Goal: Task Accomplishment & Management: Manage account settings

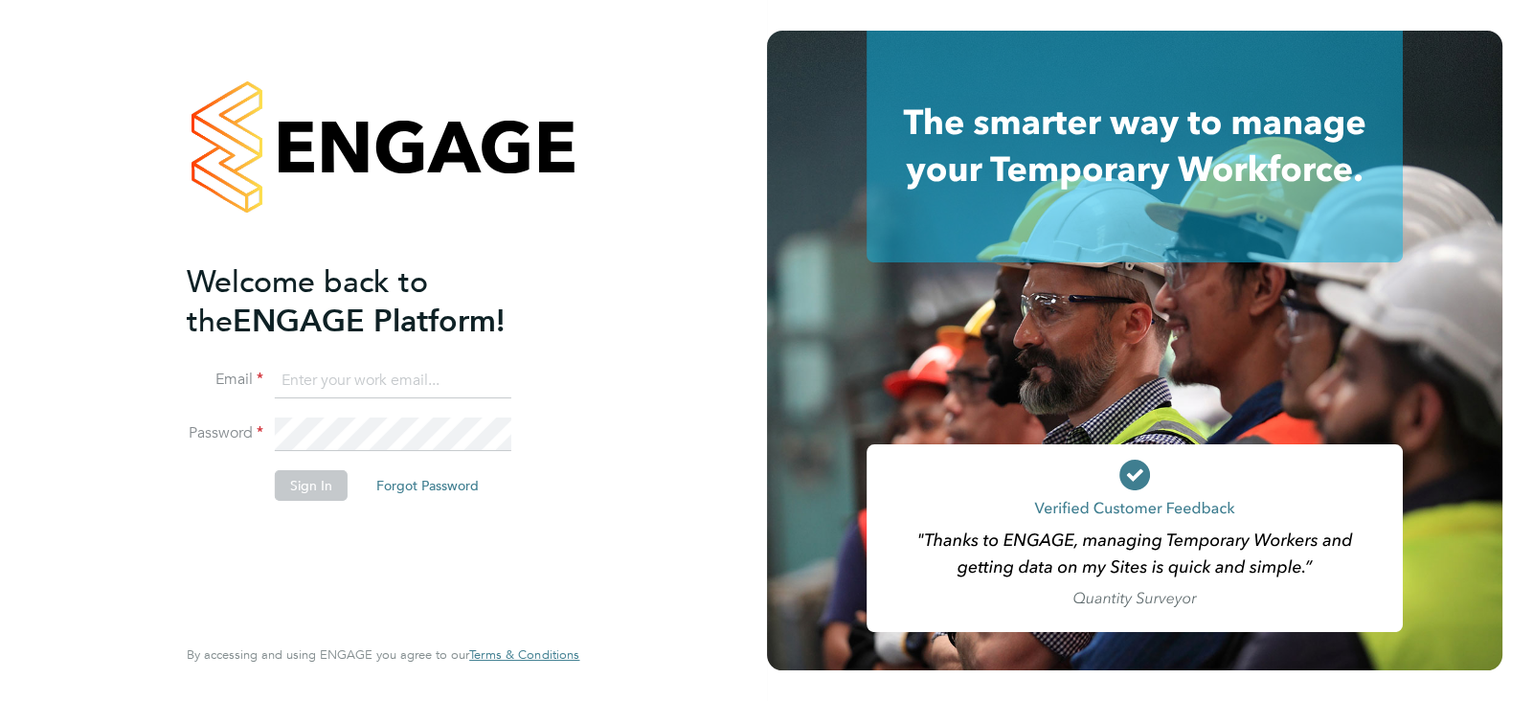
type input "[PERSON_NAME][EMAIL_ADDRESS][PERSON_NAME][DOMAIN_NAME]"
click at [613, 542] on div "Welcome back to the ENGAGE Platform! Email [PERSON_NAME][EMAIL_ADDRESS][PERSON_…" at bounding box center [382, 350] width 469 height 701
click at [312, 494] on button "Sign In" at bounding box center [311, 485] width 73 height 31
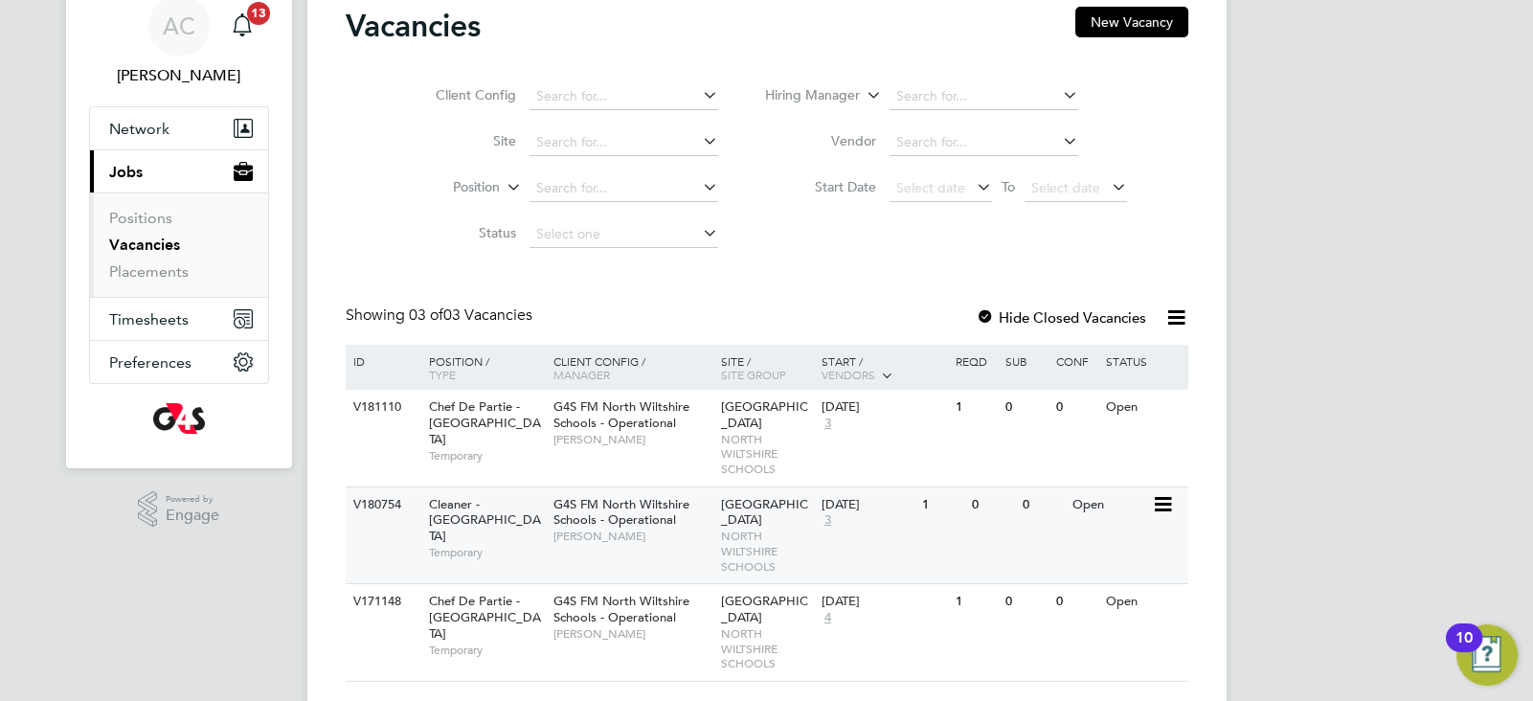
scroll to position [81, 0]
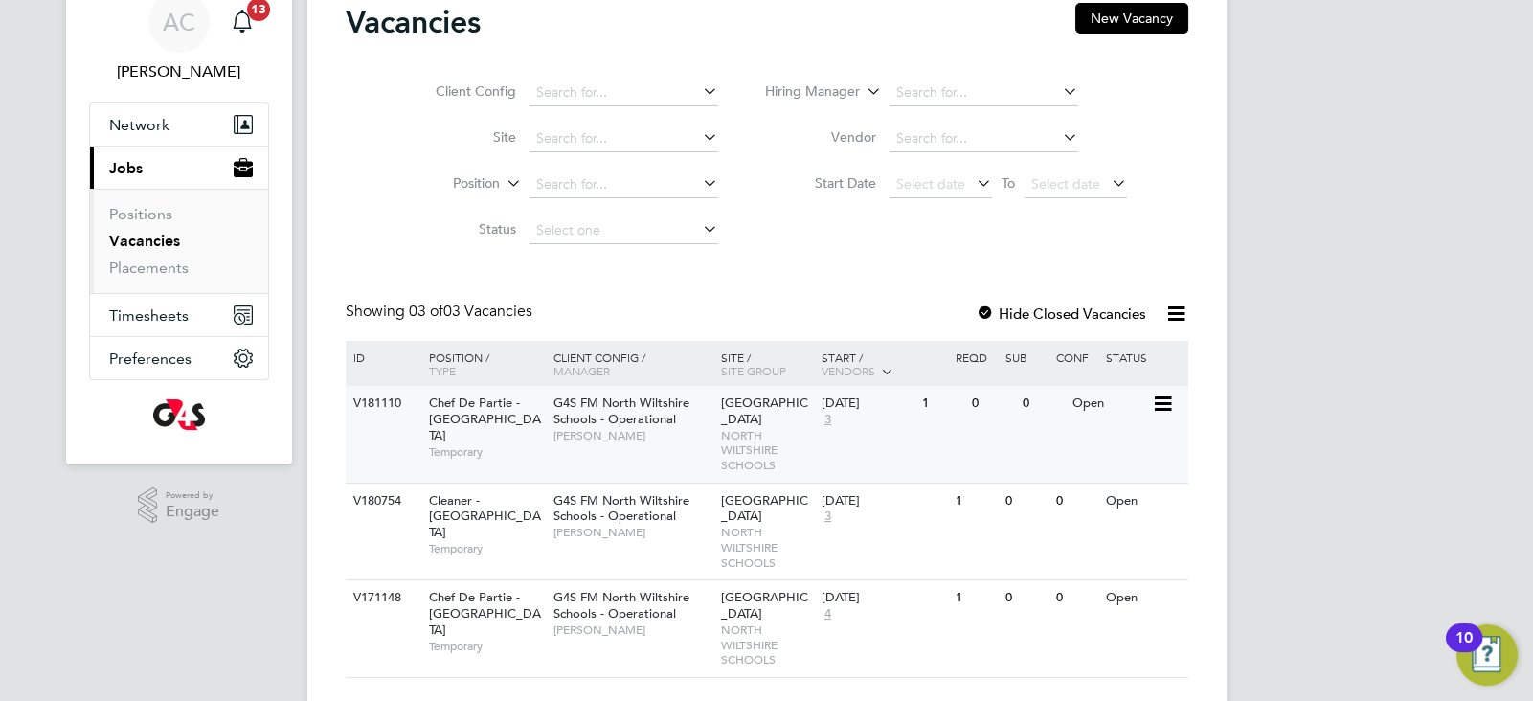
click at [657, 432] on span "Alice Collier" at bounding box center [632, 435] width 158 height 15
click at [899, 440] on div "V181110 Chef De Partie - North Wiltshire Schools Temporary G4S FM North Wiltshi…" at bounding box center [767, 434] width 842 height 97
click at [571, 419] on span "G4S FM North Wiltshire Schools - Operational" at bounding box center [621, 410] width 136 height 33
click at [653, 421] on span "G4S FM North Wiltshire Schools - Operational" at bounding box center [621, 410] width 136 height 33
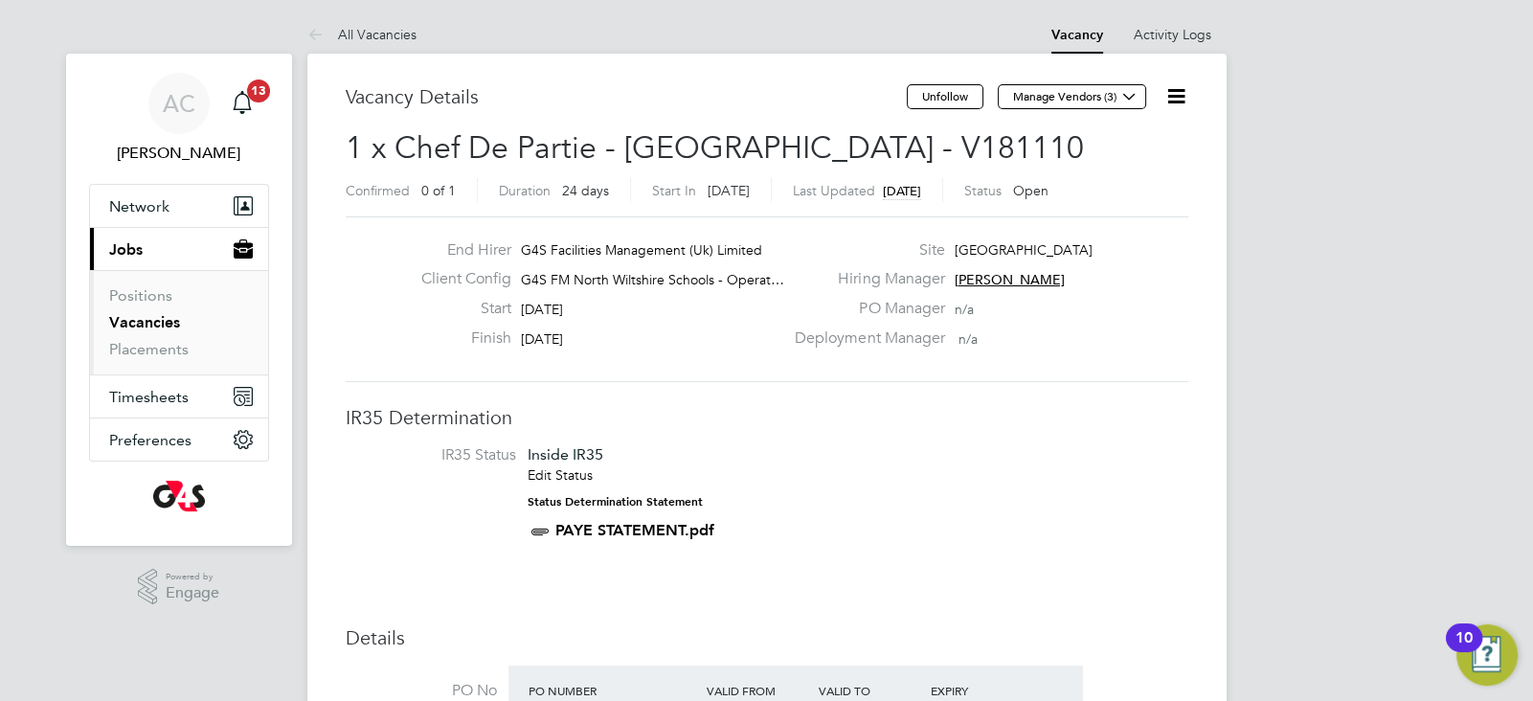
click at [1164, 101] on icon at bounding box center [1176, 96] width 24 height 24
click at [1145, 136] on li "Edit Vacancy e" at bounding box center [1128, 141] width 111 height 27
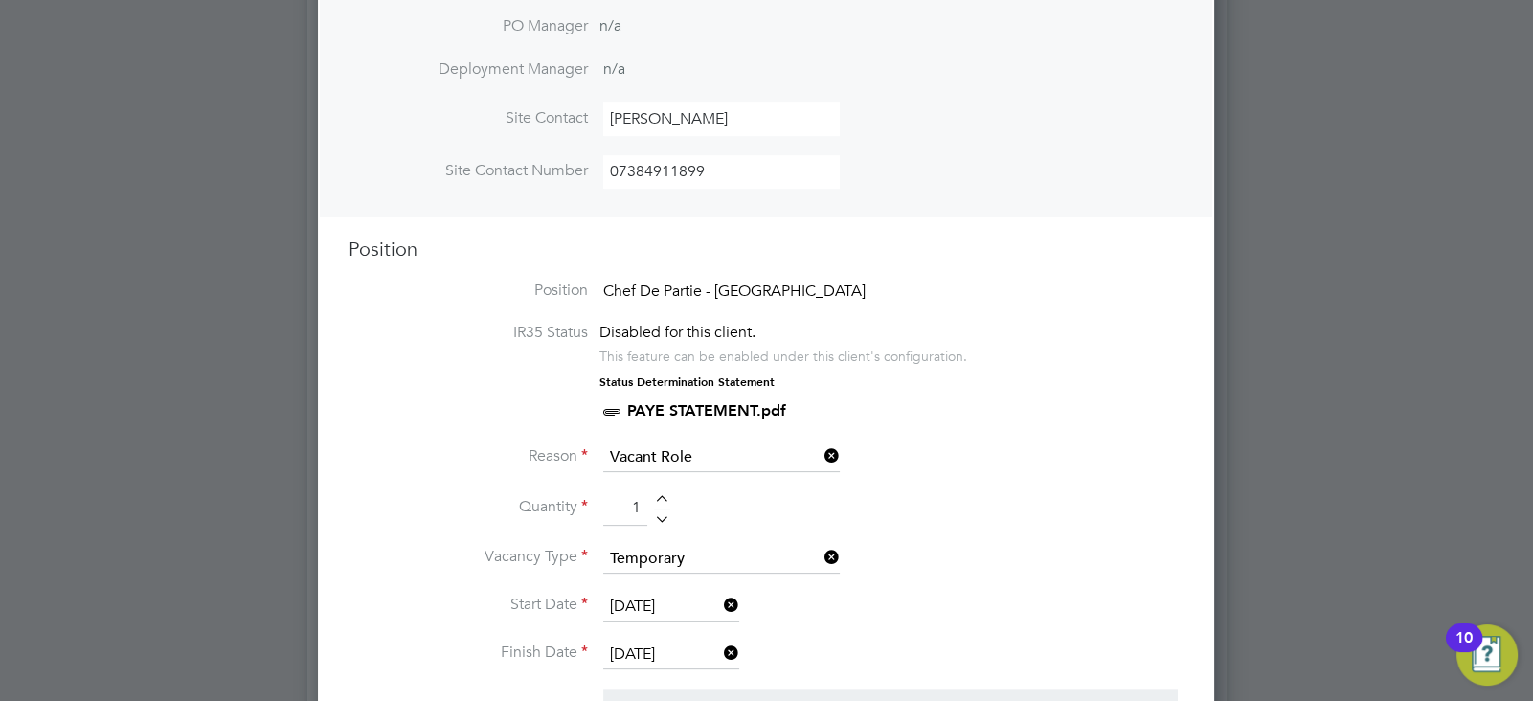
scroll to position [623, 0]
click at [664, 292] on span "Chef De Partie - [GEOGRAPHIC_DATA]" at bounding box center [734, 288] width 262 height 19
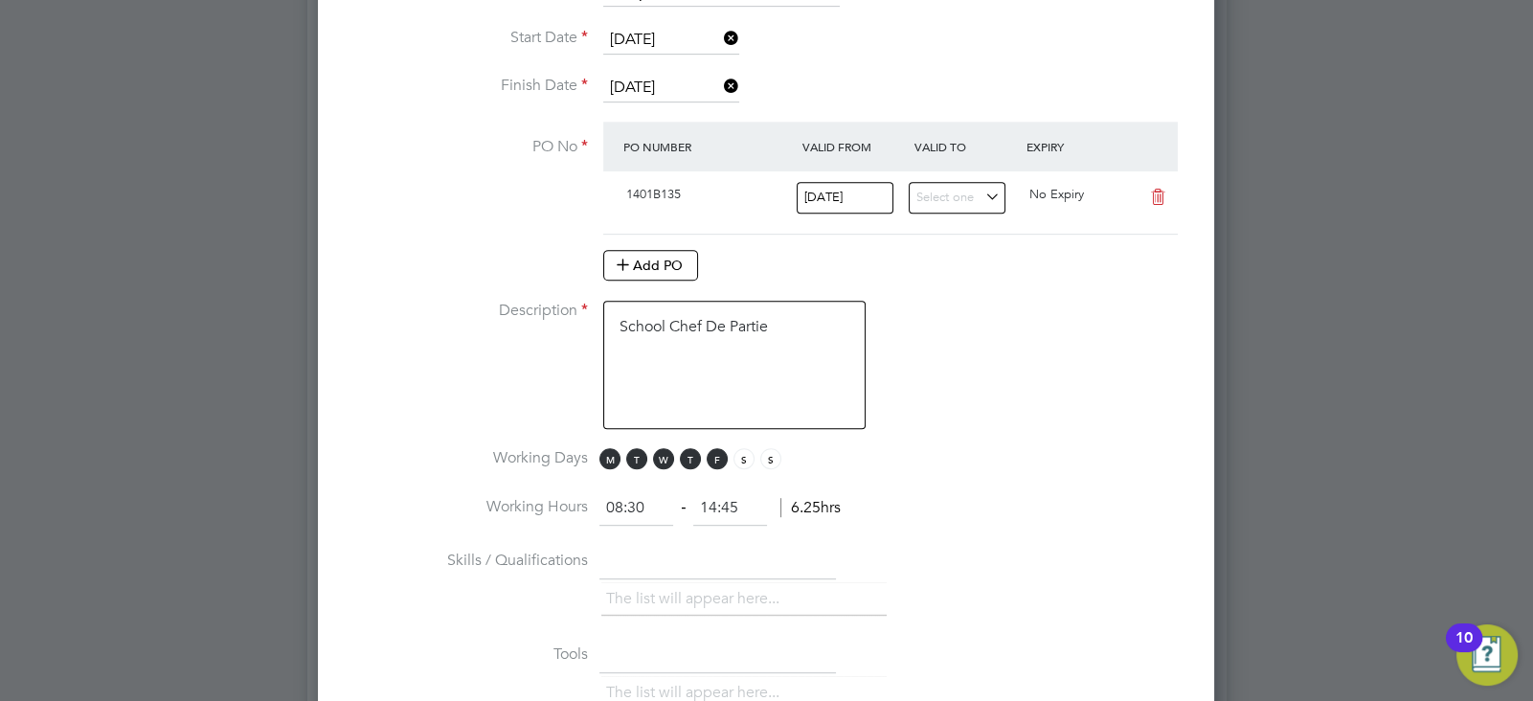
scroll to position [0, 0]
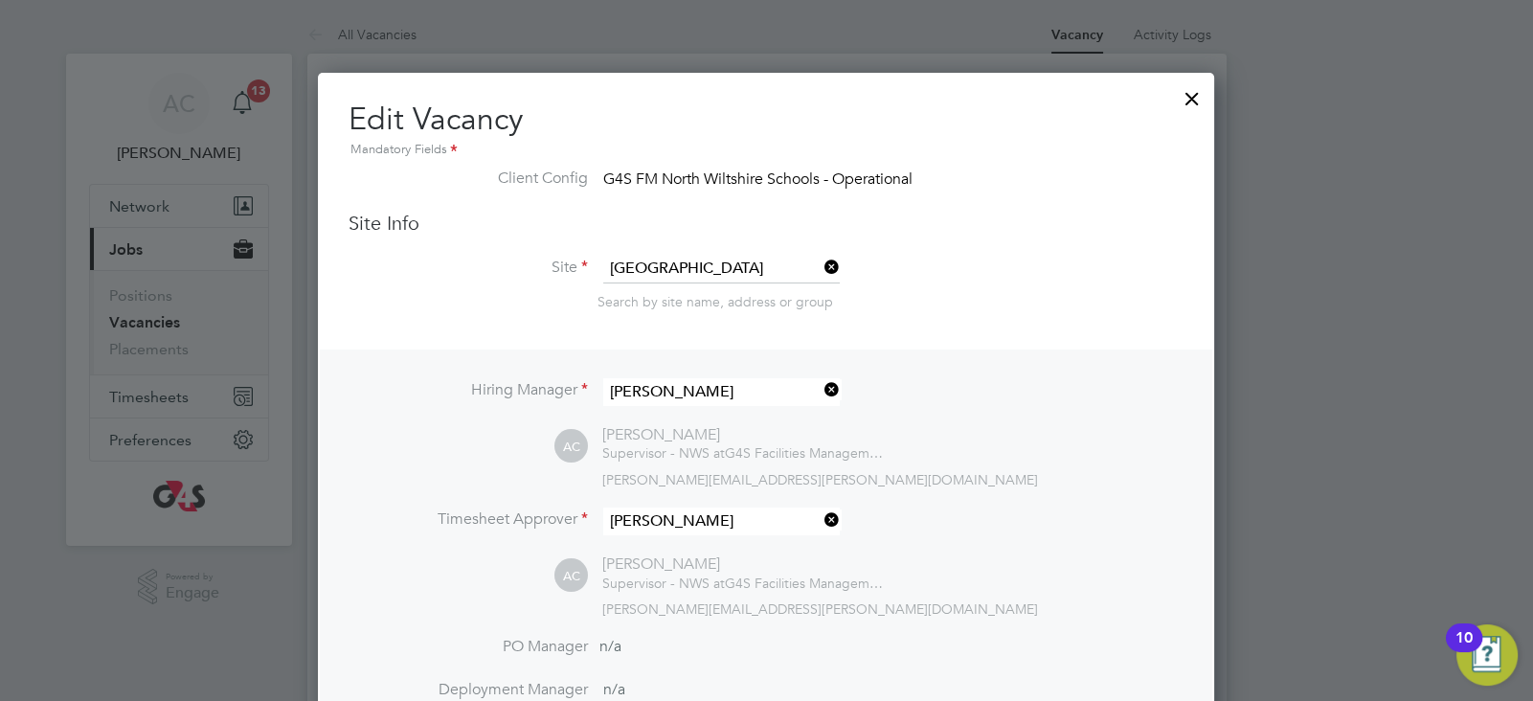
click at [1193, 93] on div at bounding box center [1192, 94] width 34 height 34
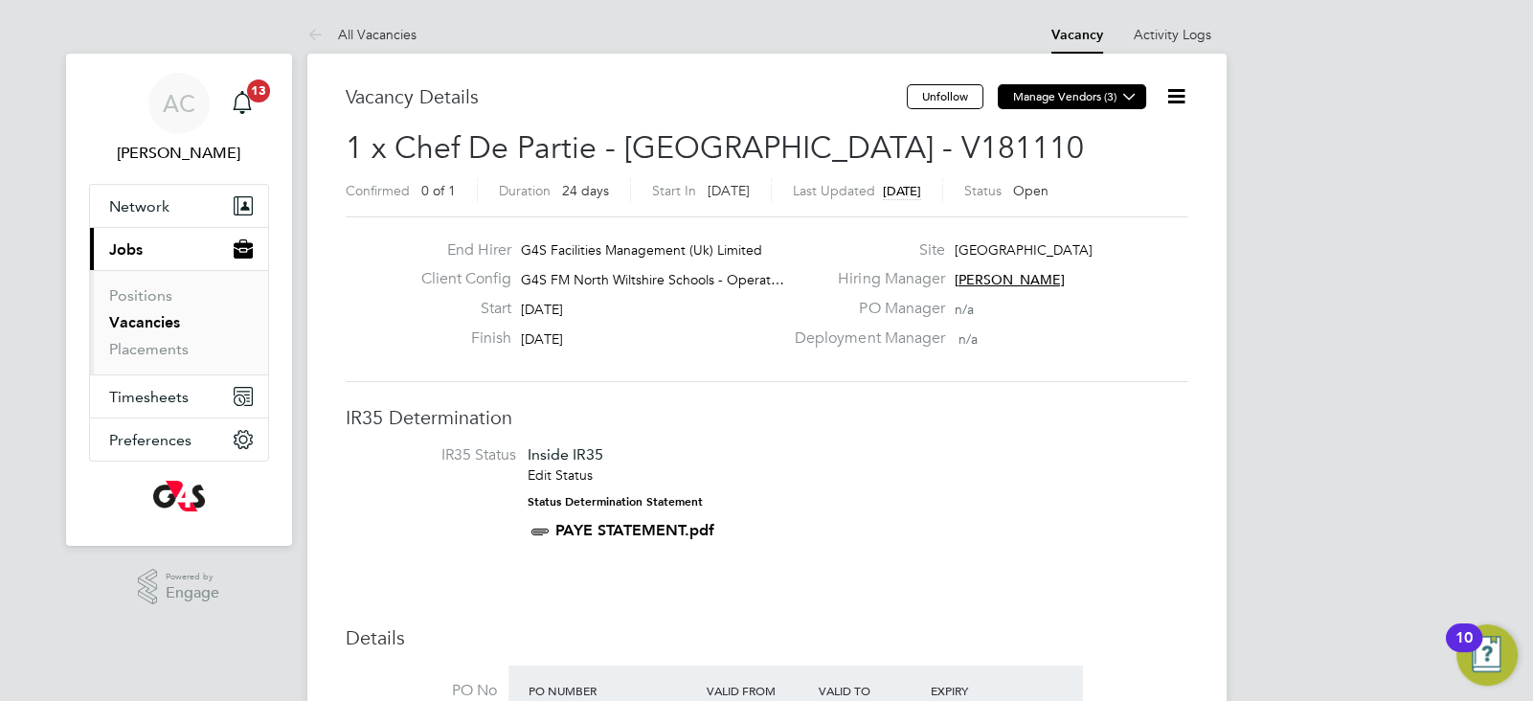
click at [1088, 104] on button "Manage Vendors (3)" at bounding box center [1071, 96] width 148 height 25
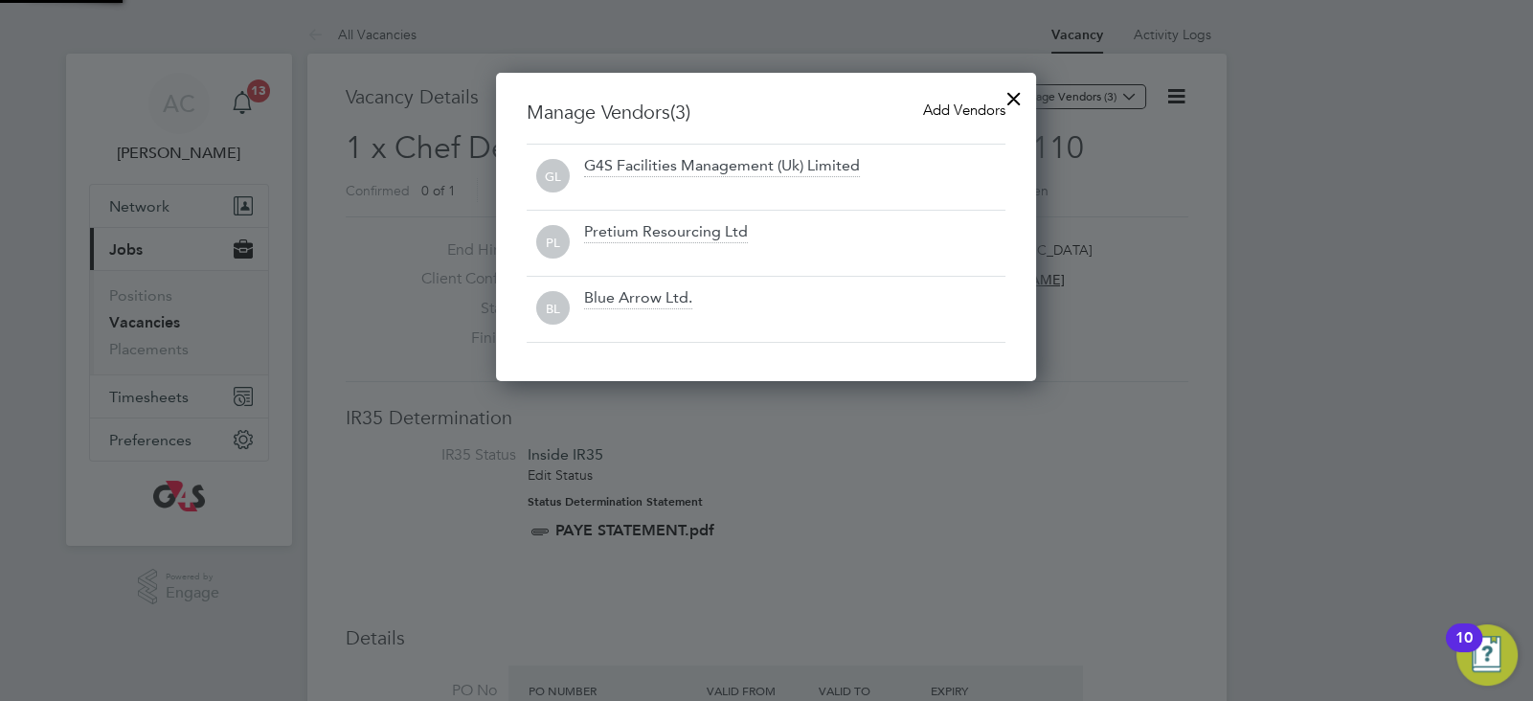
scroll to position [307, 541]
click at [1016, 101] on div at bounding box center [1013, 94] width 34 height 34
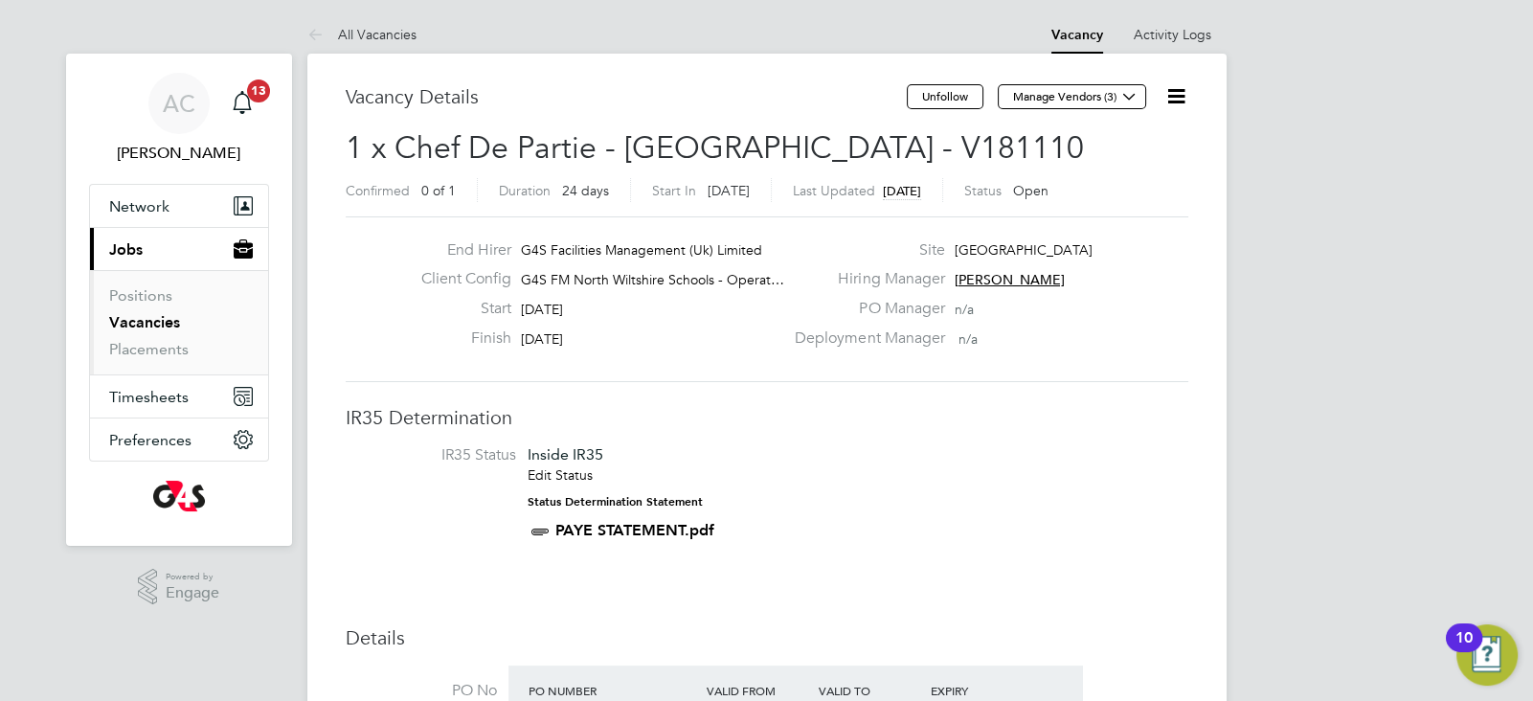
click at [1170, 102] on icon at bounding box center [1176, 96] width 24 height 24
click at [1163, 135] on li "Edit Vacancy e" at bounding box center [1128, 141] width 111 height 27
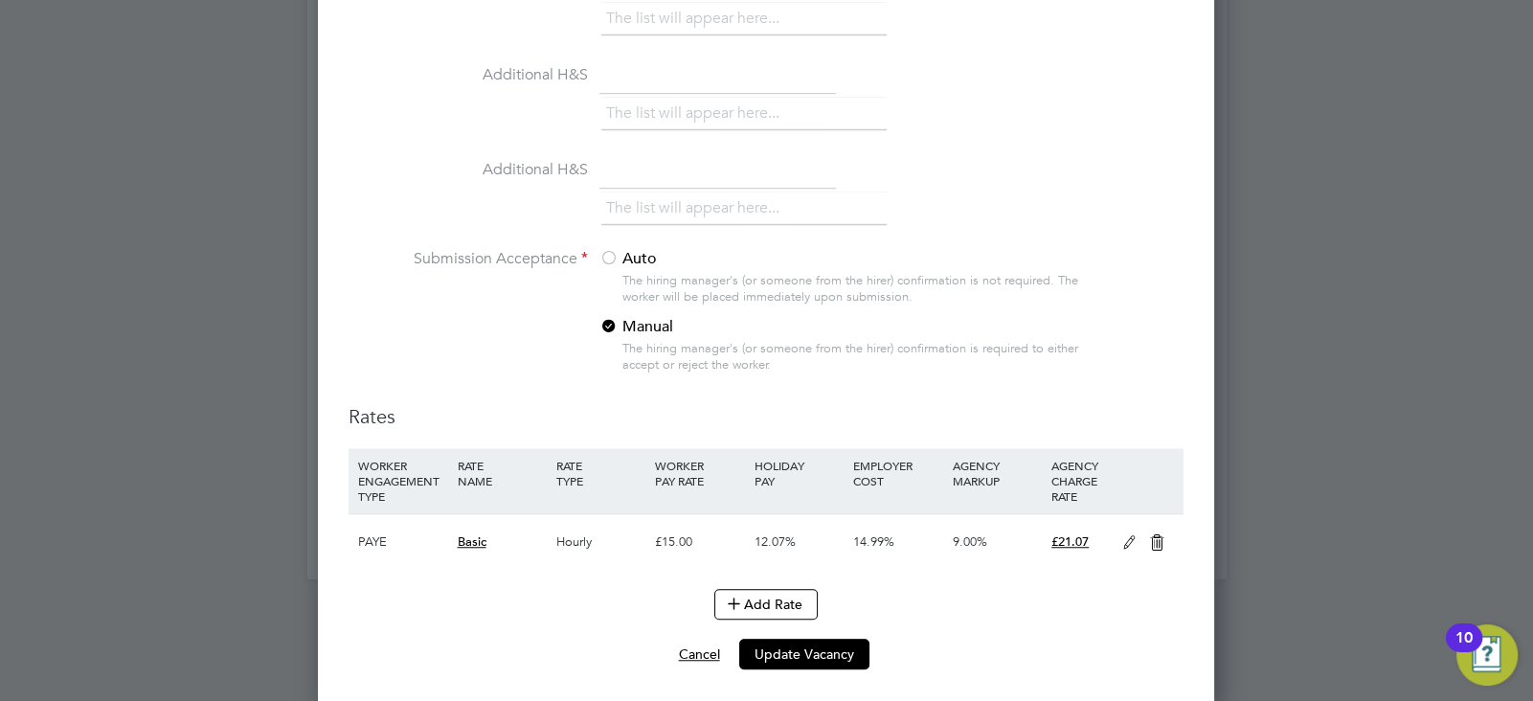
click at [696, 647] on button "Cancel" at bounding box center [699, 653] width 72 height 31
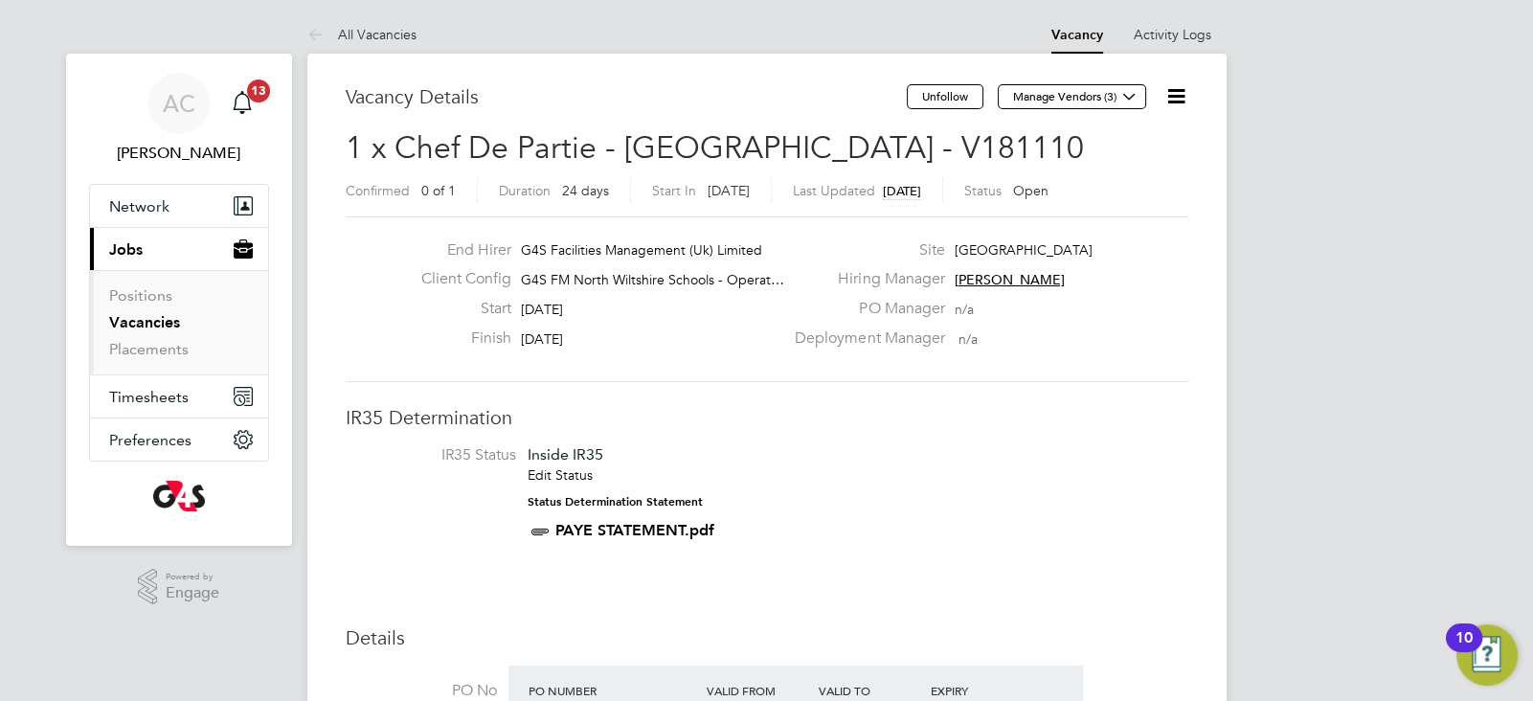
click at [1181, 88] on icon at bounding box center [1176, 96] width 24 height 24
click at [1163, 341] on div "Deployment Manager n/a" at bounding box center [989, 343] width 412 height 30
click at [1181, 92] on icon at bounding box center [1176, 96] width 24 height 24
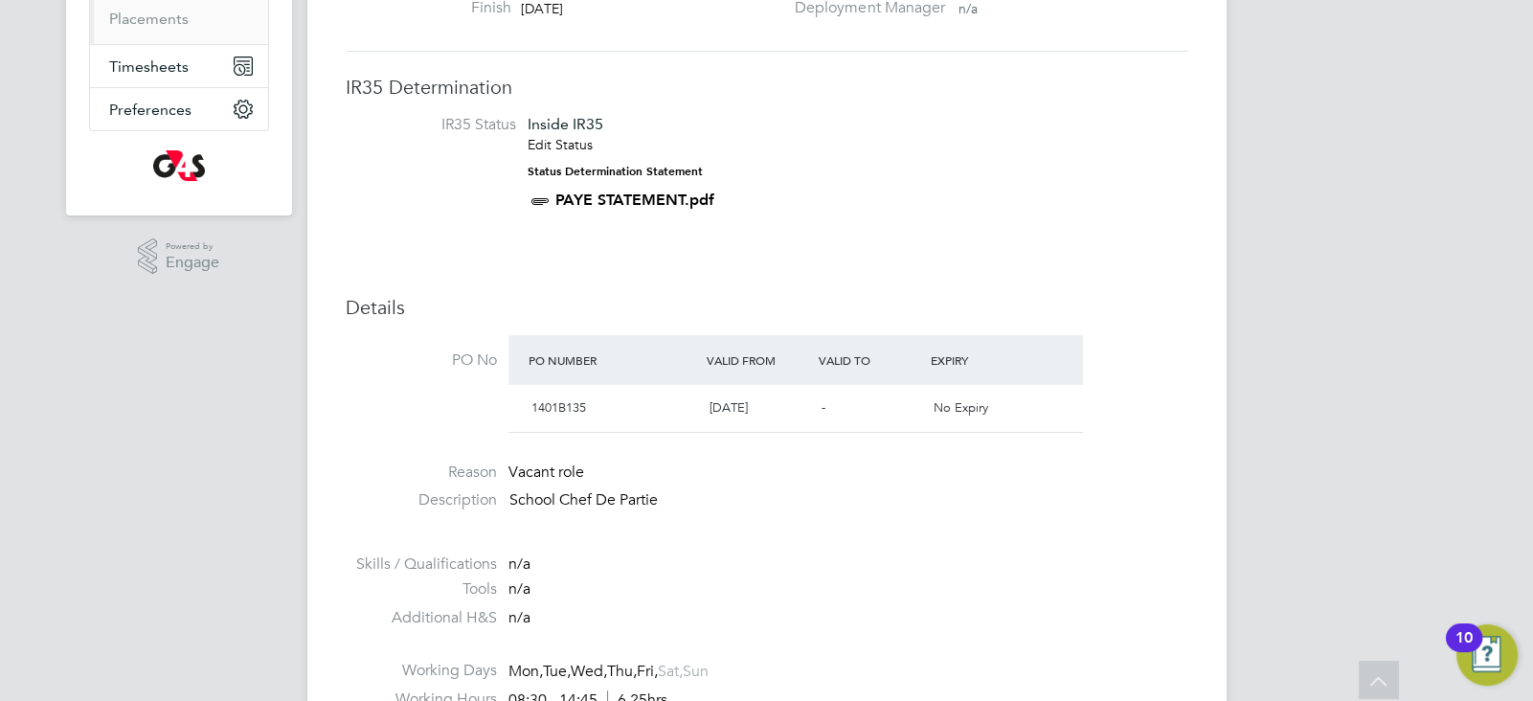
scroll to position [0, 0]
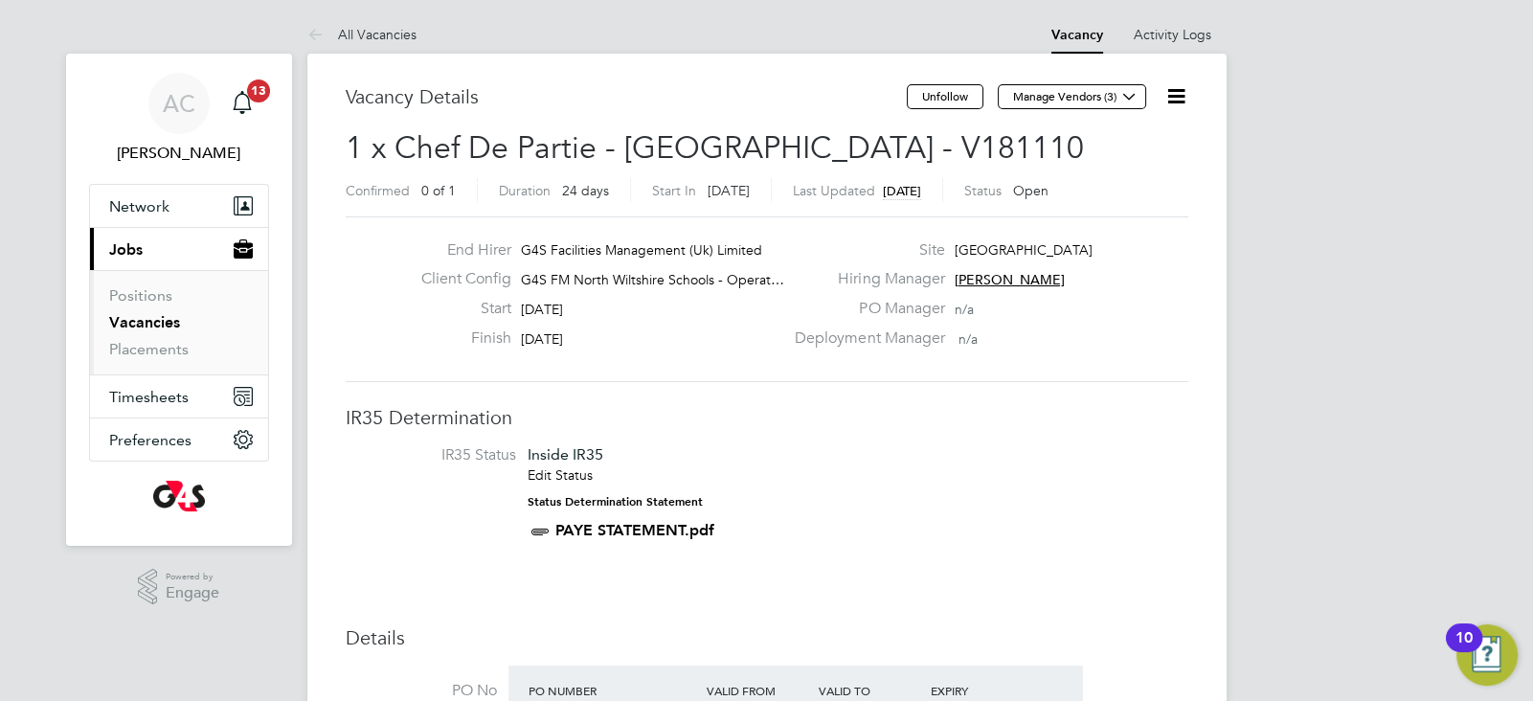
click at [1178, 102] on icon at bounding box center [1176, 96] width 24 height 24
click at [156, 105] on div "AC" at bounding box center [178, 103] width 61 height 61
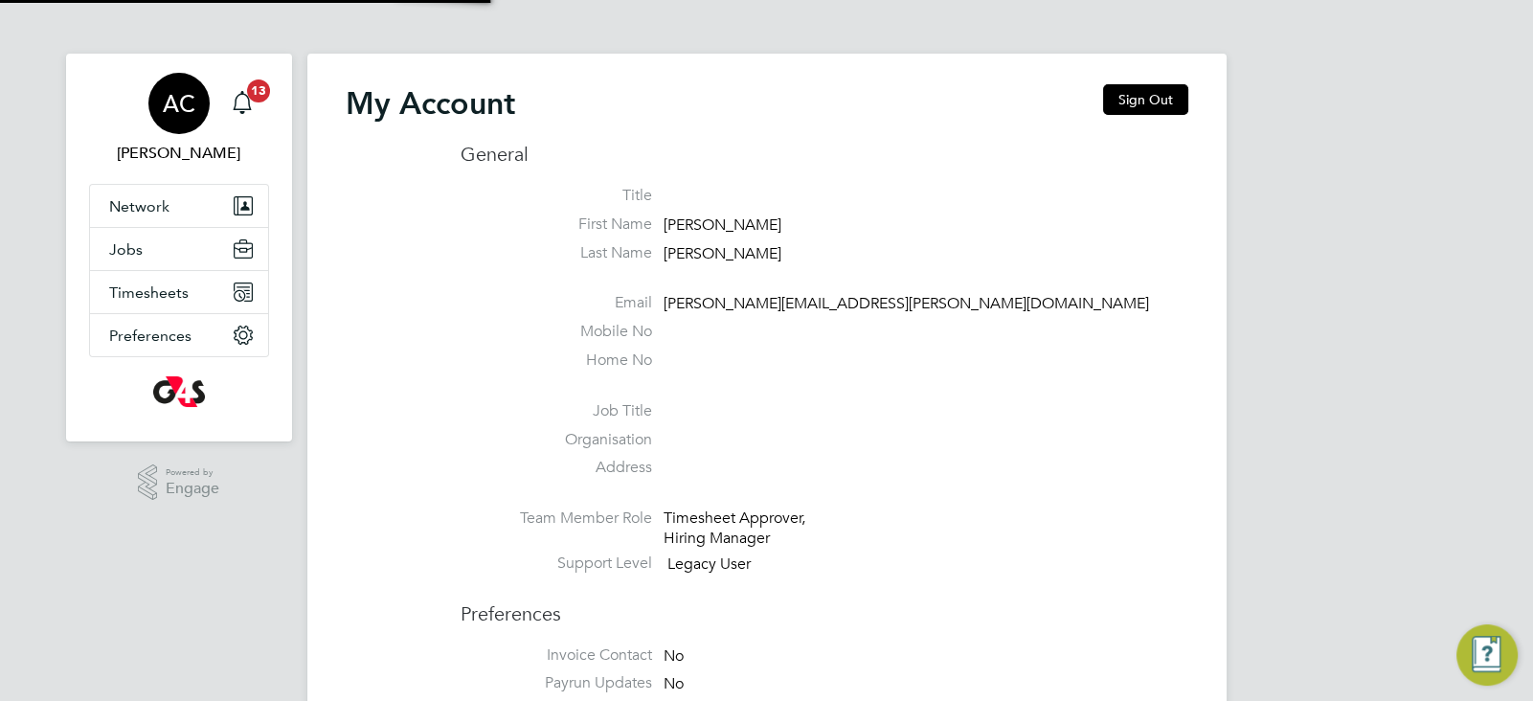
type input "[PERSON_NAME][EMAIL_ADDRESS][PERSON_NAME][DOMAIN_NAME]"
click at [123, 246] on span "Jobs" at bounding box center [126, 249] width 34 height 18
click at [154, 254] on button "Jobs" at bounding box center [179, 249] width 178 height 42
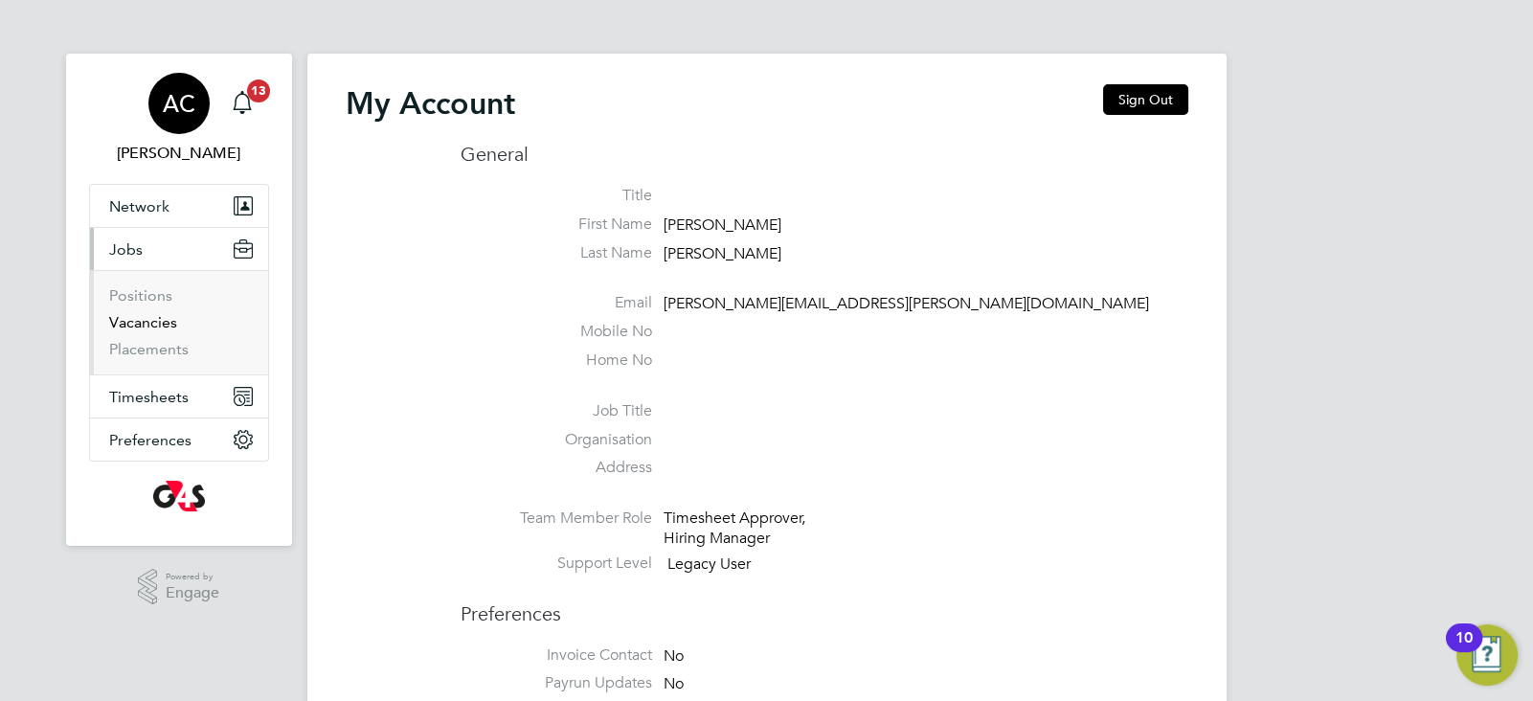
click at [160, 323] on link "Vacancies" at bounding box center [143, 322] width 68 height 18
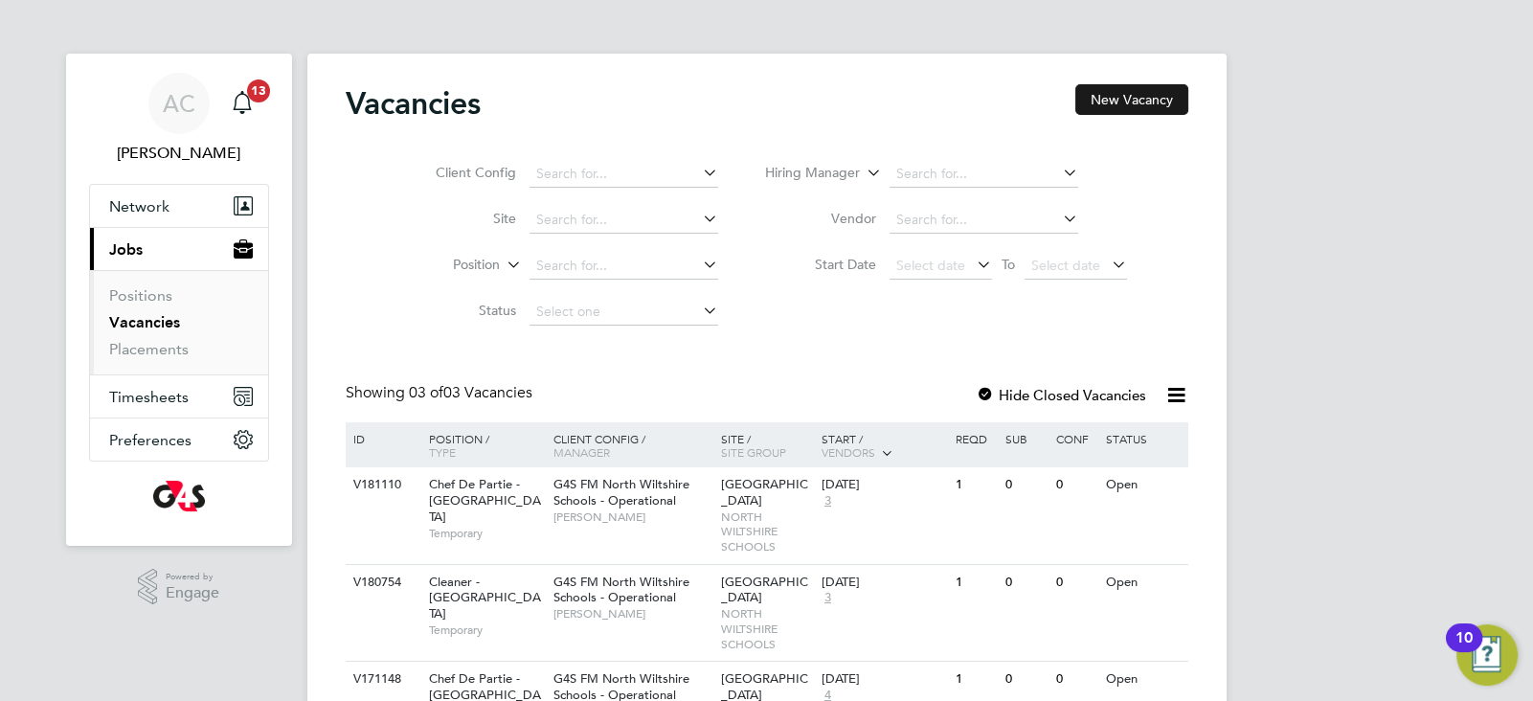
click at [1132, 98] on button "New Vacancy" at bounding box center [1131, 99] width 113 height 31
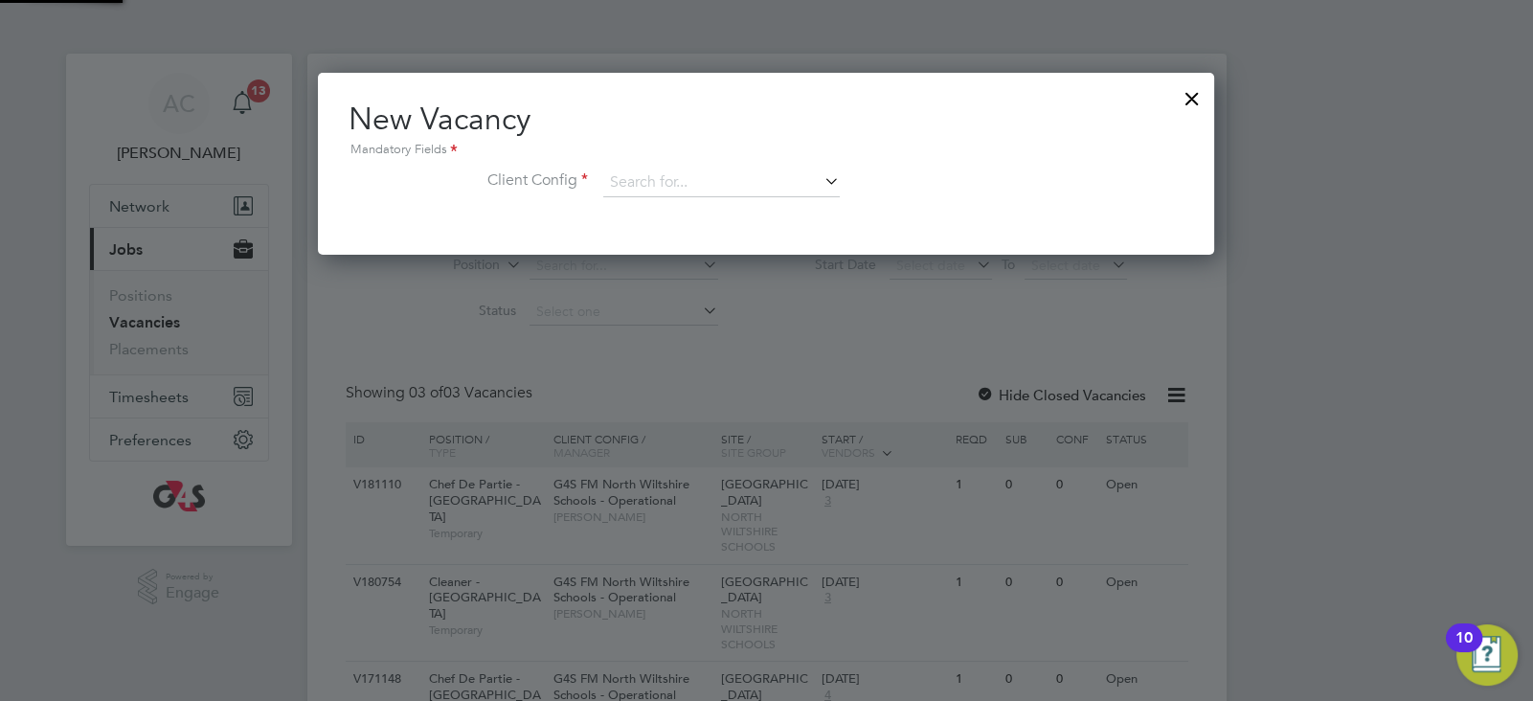
scroll to position [182, 897]
click at [633, 170] on input at bounding box center [721, 182] width 236 height 29
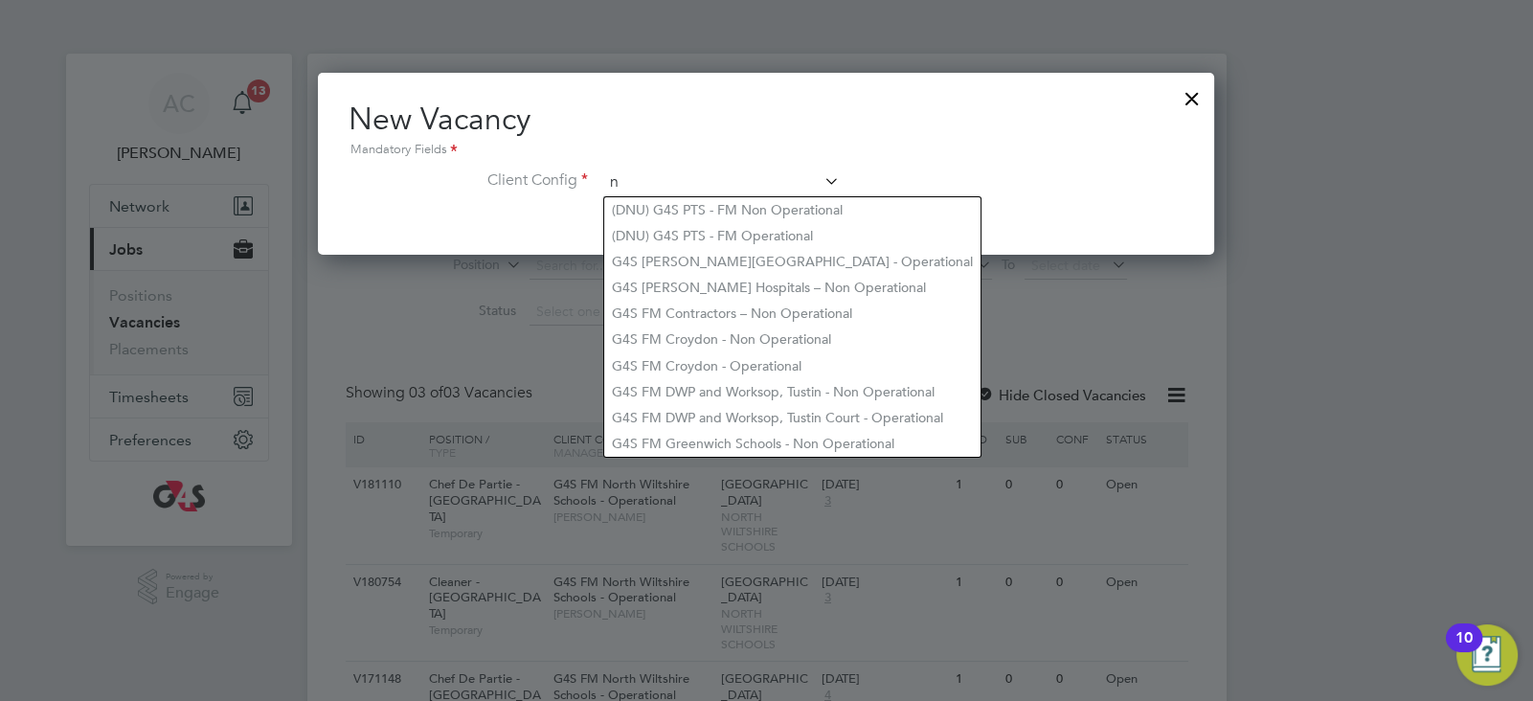
scroll to position [181, 897]
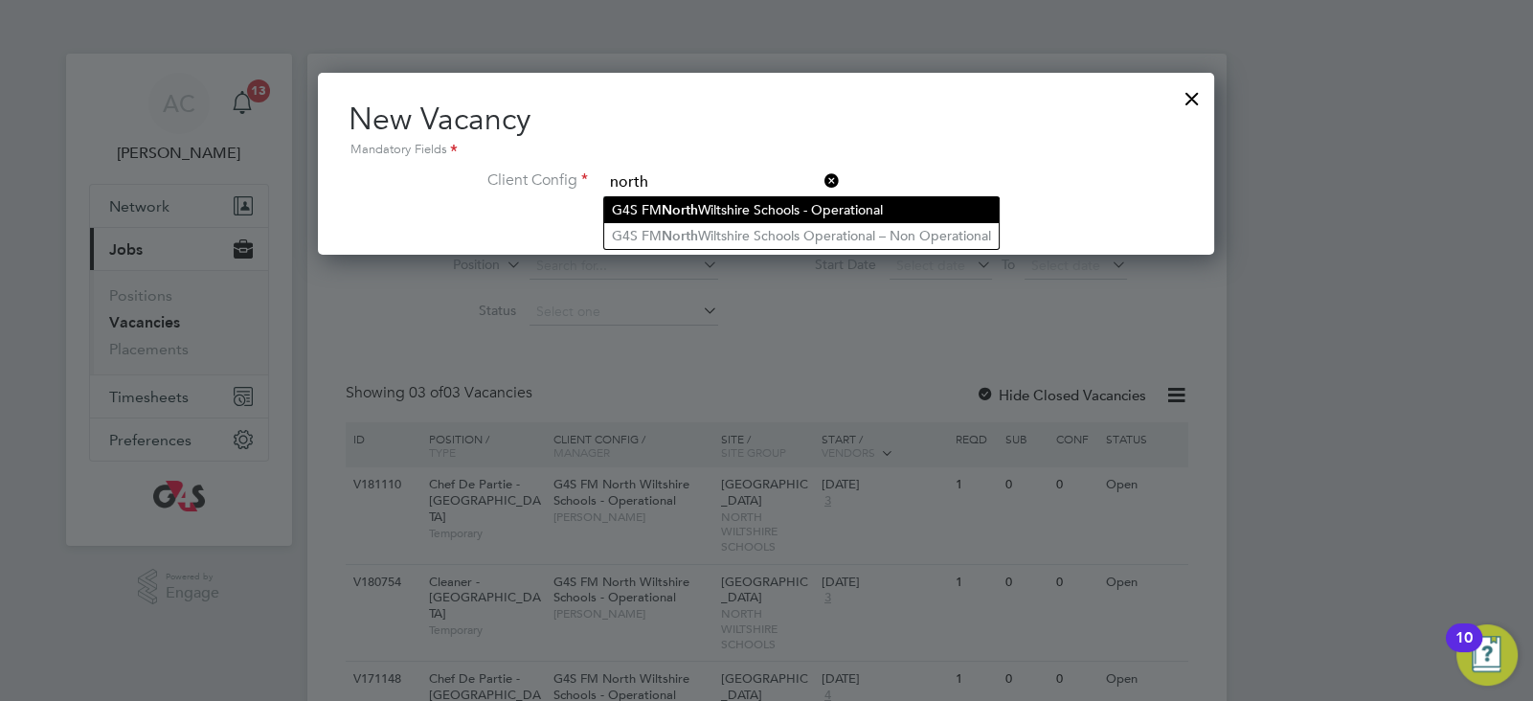
click at [842, 212] on li "G4S FM North Wiltshire Schools - Operational" at bounding box center [801, 210] width 394 height 26
type input "G4S FM North Wiltshire Schools - Operational"
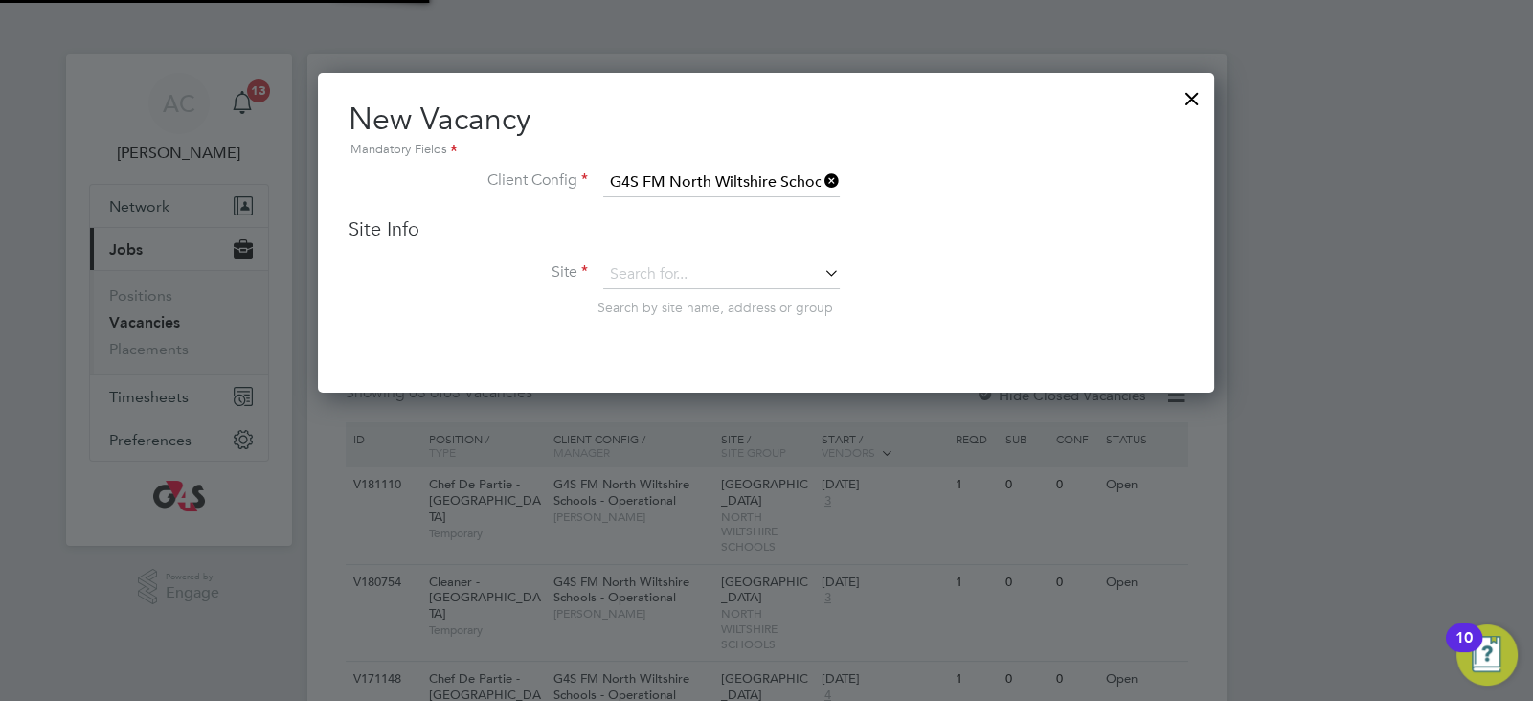
scroll to position [320, 897]
click at [784, 267] on input at bounding box center [721, 274] width 236 height 29
click at [730, 306] on li "[GEOGRAPHIC_DATA]" at bounding box center [746, 301] width 285 height 26
type input "[GEOGRAPHIC_DATA]"
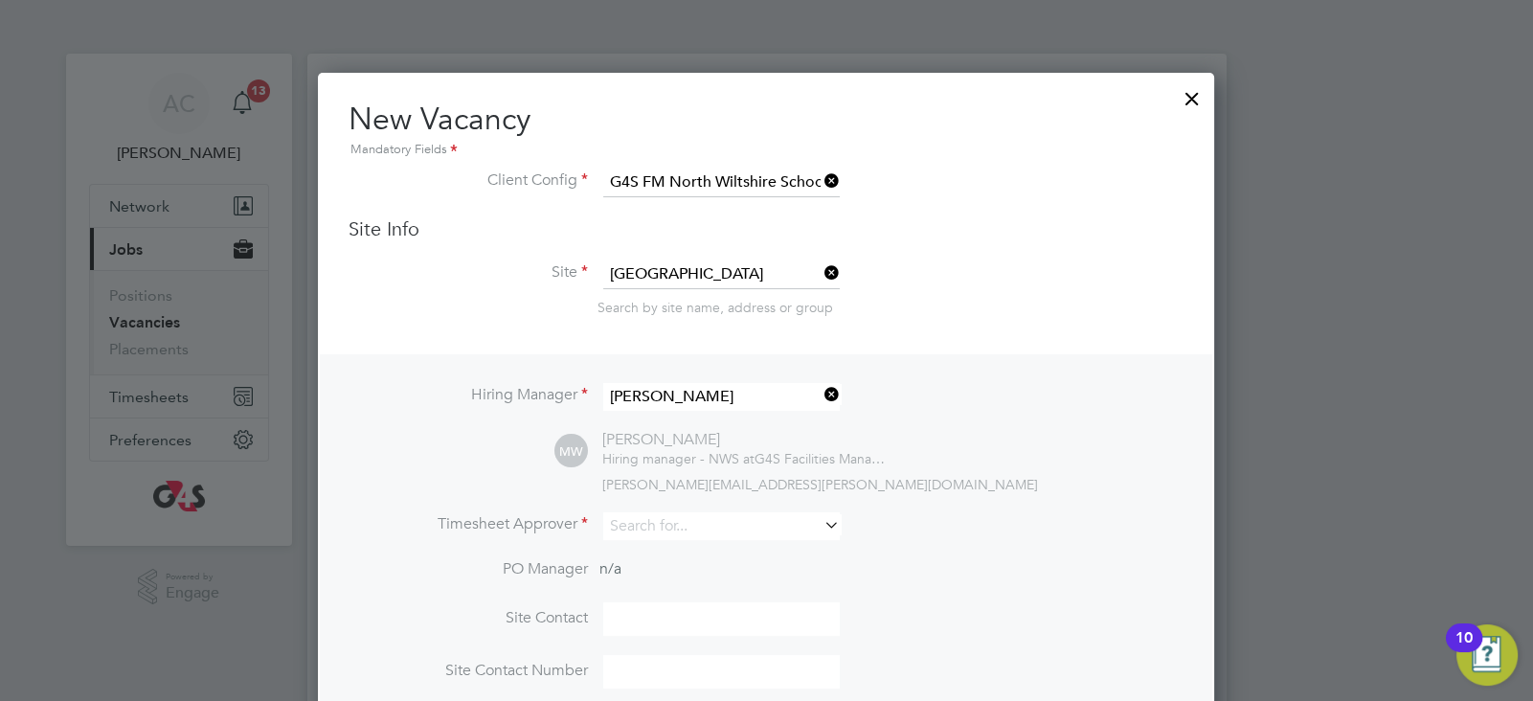
scroll to position [792, 897]
click at [820, 388] on icon at bounding box center [820, 394] width 0 height 27
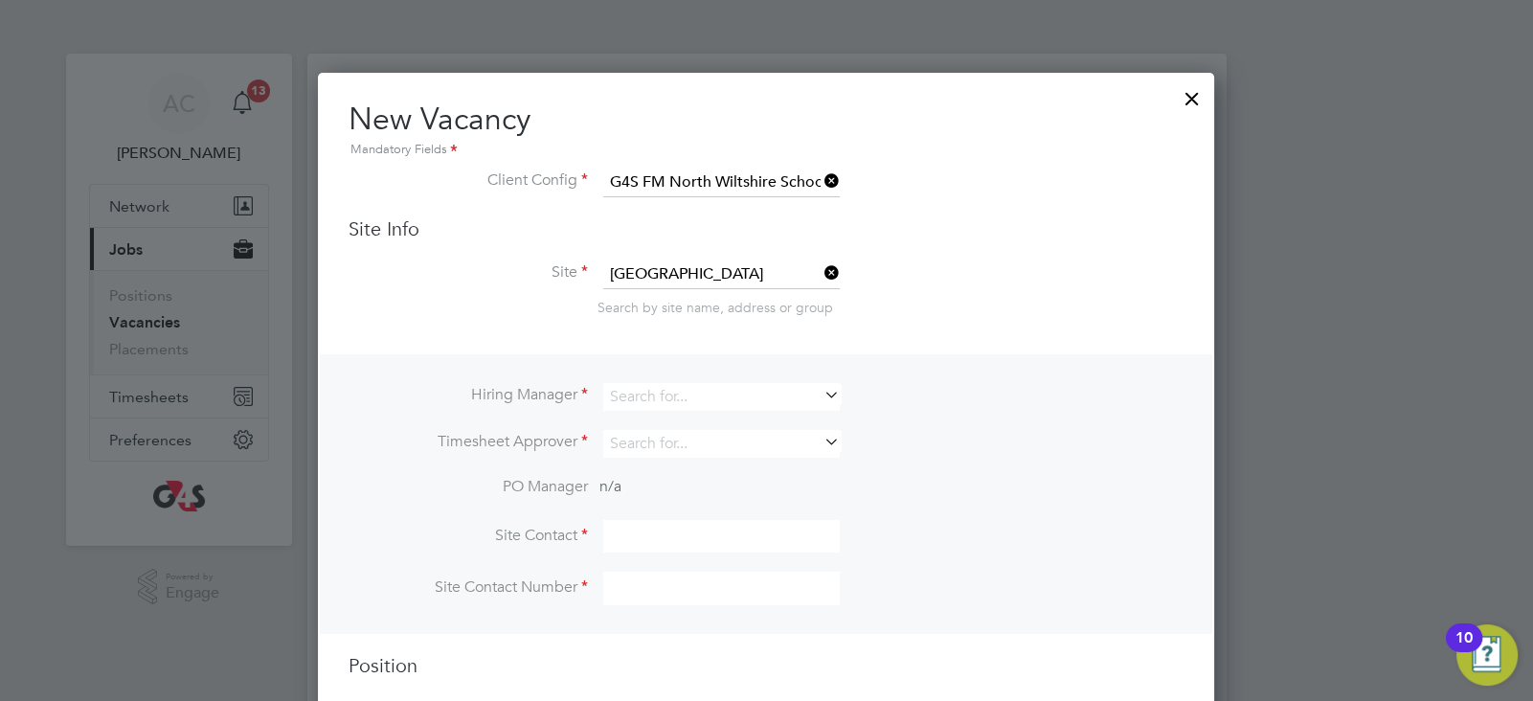
scroll to position [708, 897]
drag, startPoint x: 777, startPoint y: 373, endPoint x: 766, endPoint y: 396, distance: 25.7
click at [774, 376] on div "Hiring Manager Timesheet Approver PO Manager n/a Site Contact Site Contact Numb…" at bounding box center [766, 494] width 892 height 280
click at [766, 396] on input at bounding box center [721, 397] width 236 height 28
click at [723, 478] on li "[PERSON_NAME]" at bounding box center [722, 473] width 237 height 26
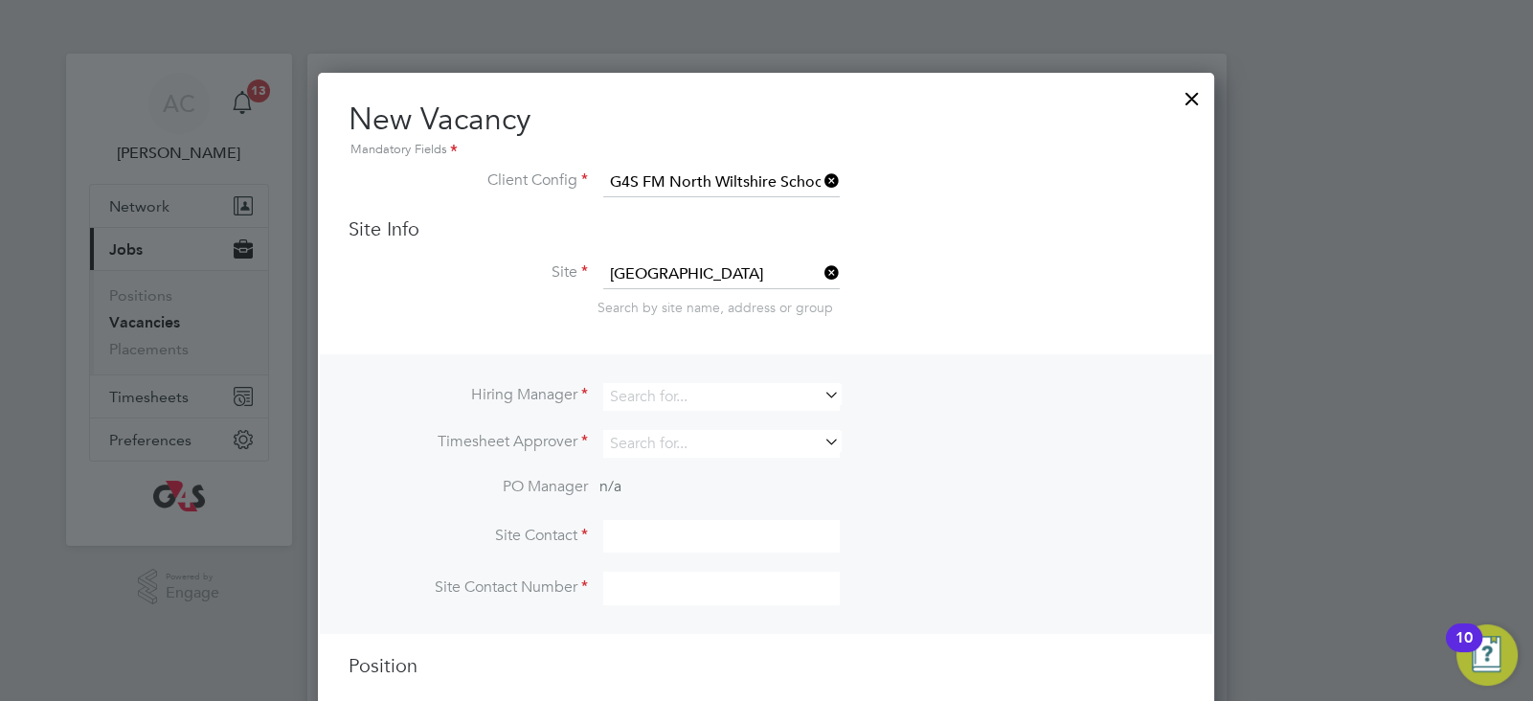
type input "[PERSON_NAME]"
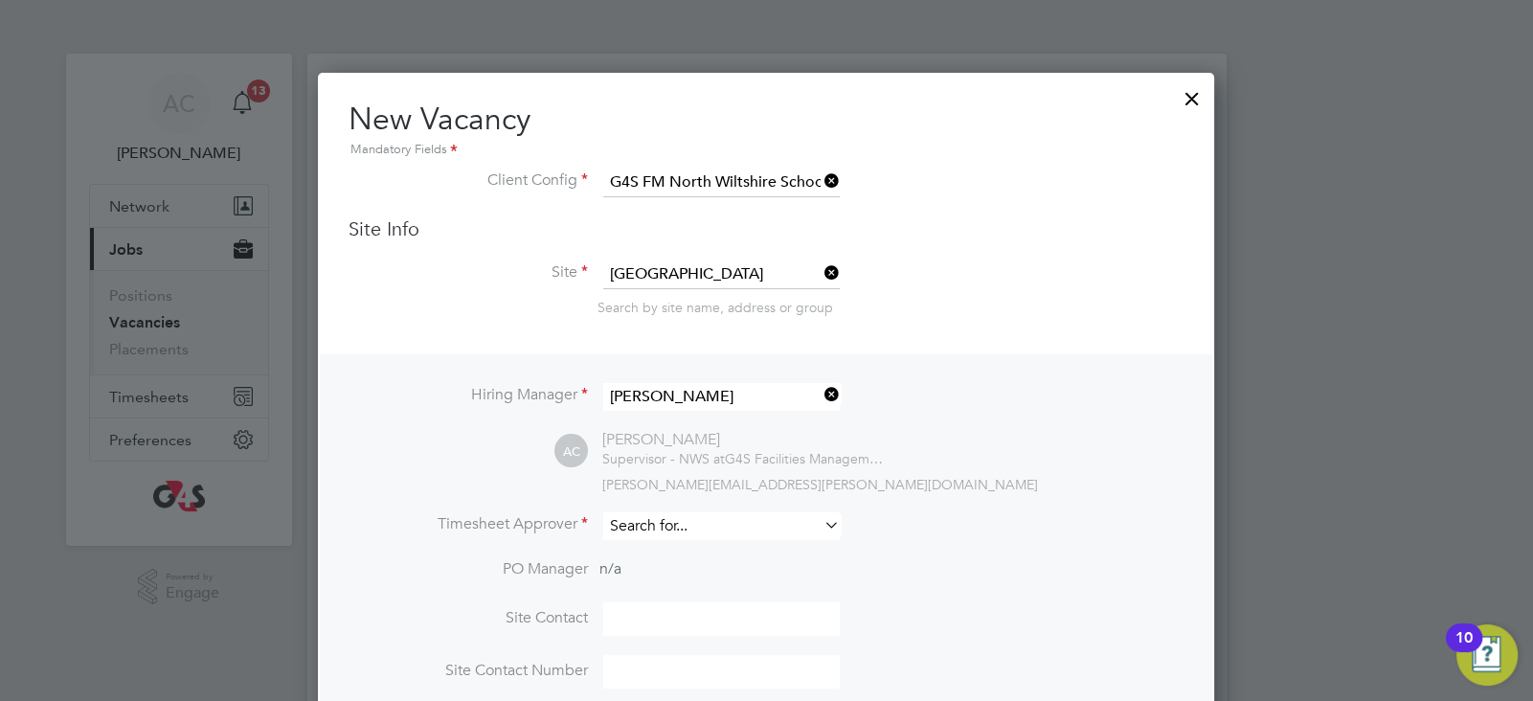
click at [692, 516] on input at bounding box center [721, 526] width 236 height 28
click at [663, 651] on li "[PERSON_NAME]" at bounding box center [722, 656] width 237 height 26
type input "[PERSON_NAME]"
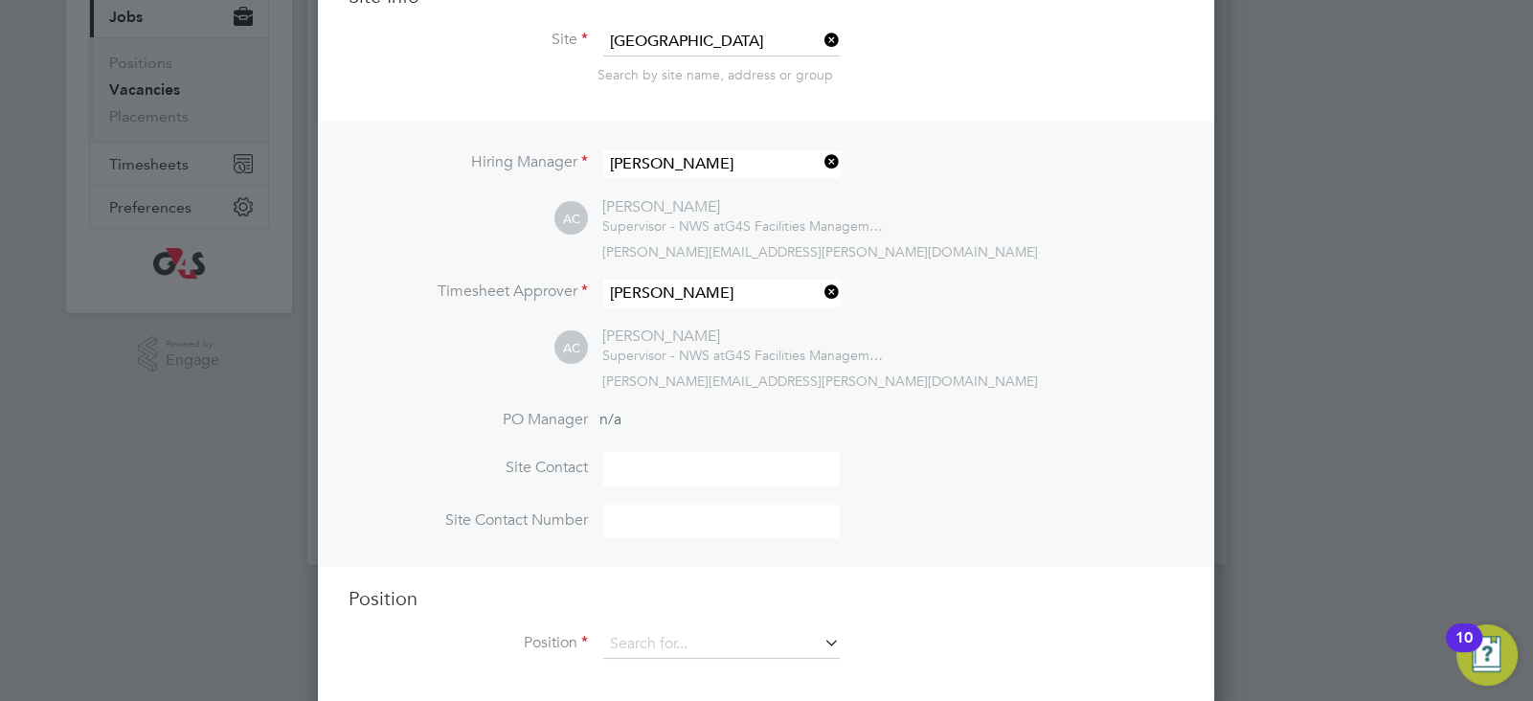
scroll to position [247, 0]
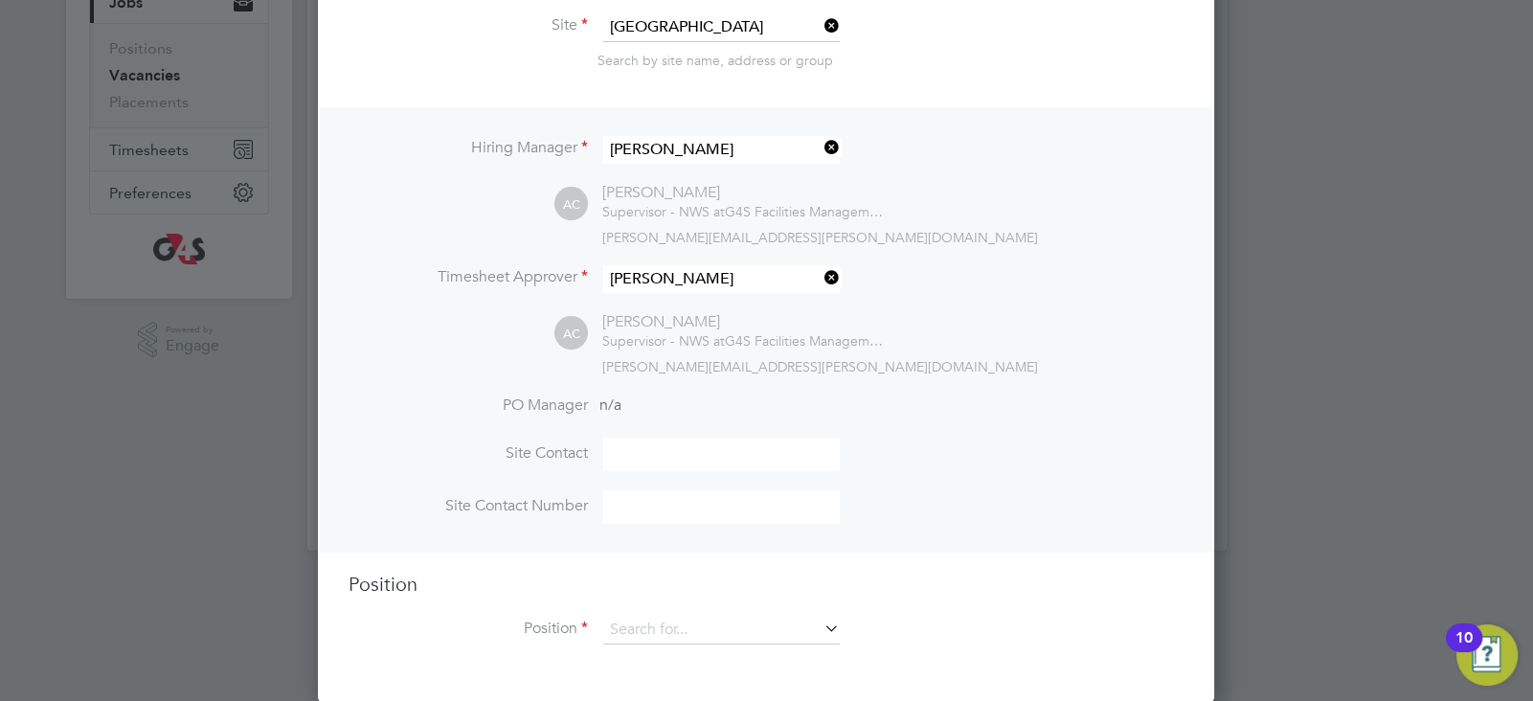
click at [697, 453] on input at bounding box center [721, 454] width 236 height 34
type input "[PERSON_NAME]"
click at [690, 494] on input at bounding box center [721, 507] width 236 height 34
type input "07384911899"
click at [883, 466] on li "Site Contact Alice Collier" at bounding box center [765, 463] width 835 height 53
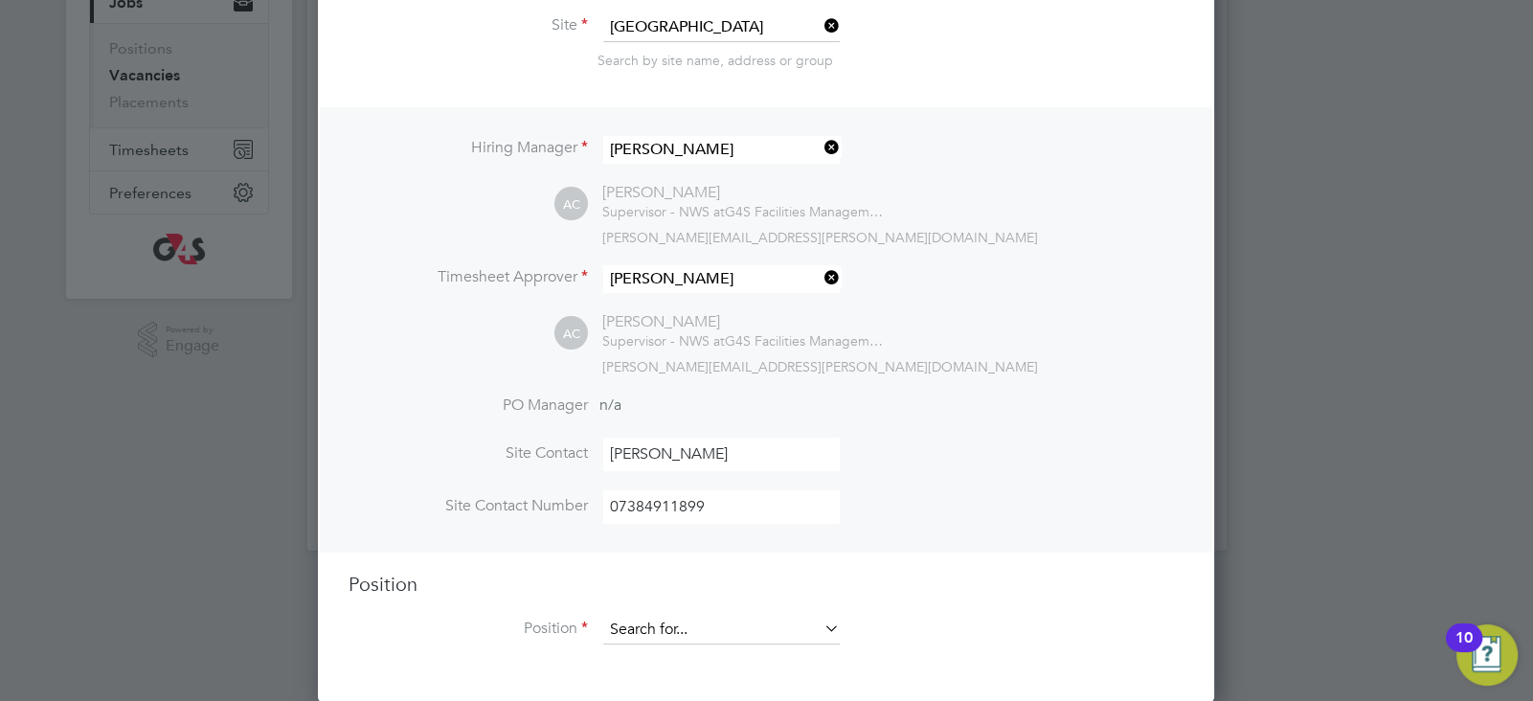
click at [796, 626] on input at bounding box center [721, 630] width 236 height 29
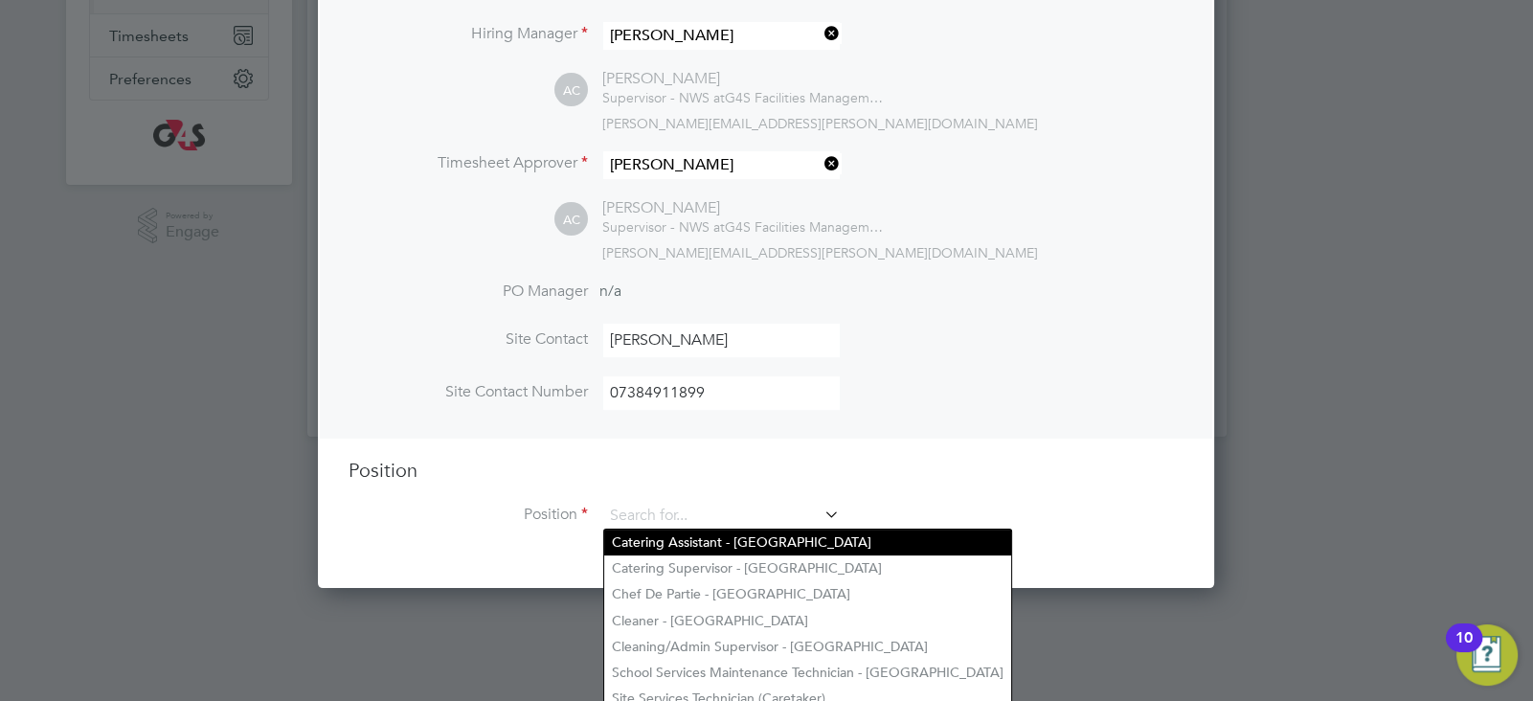
scroll to position [371, 0]
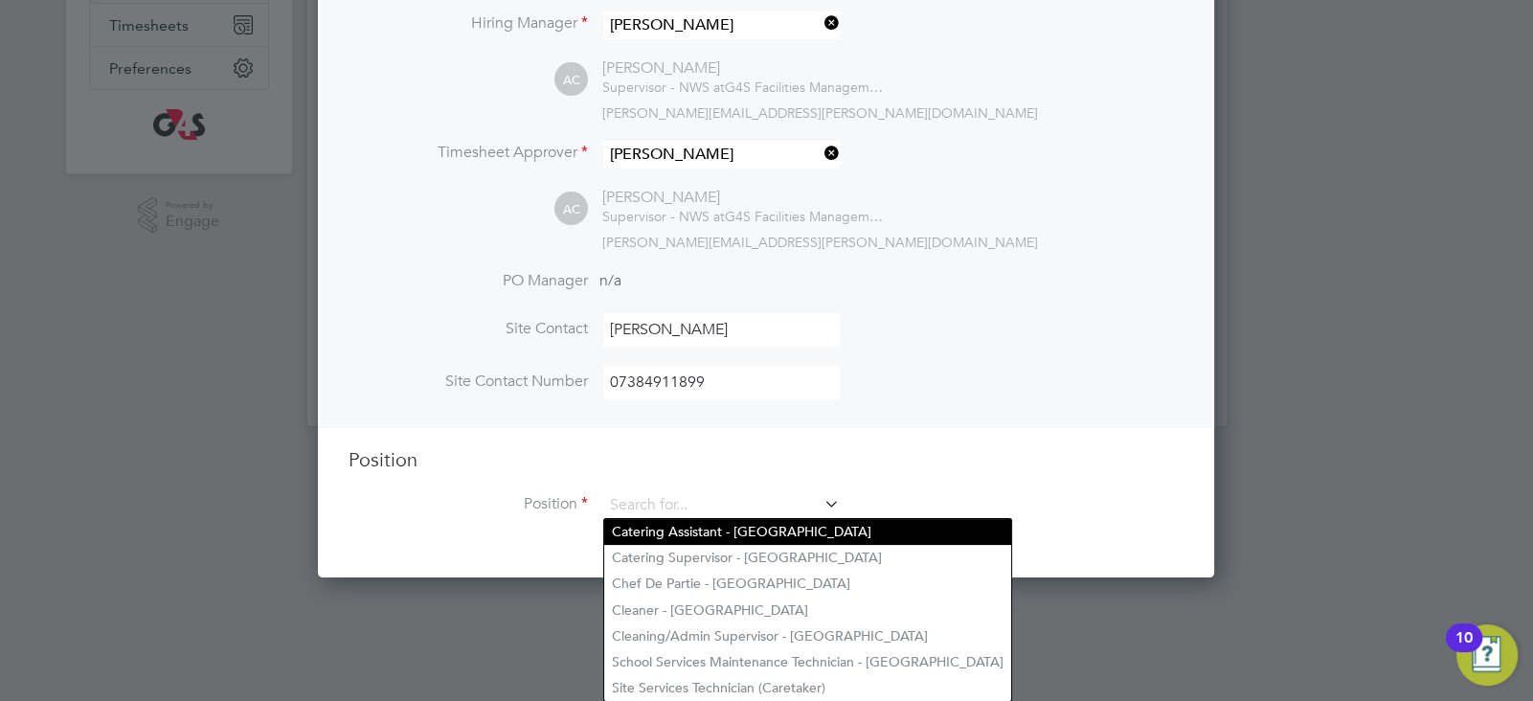
click at [714, 532] on li "Catering Assistant - North Wiltshire Schools" at bounding box center [807, 532] width 407 height 26
type input "Catering Assistant - North Wiltshire Schools"
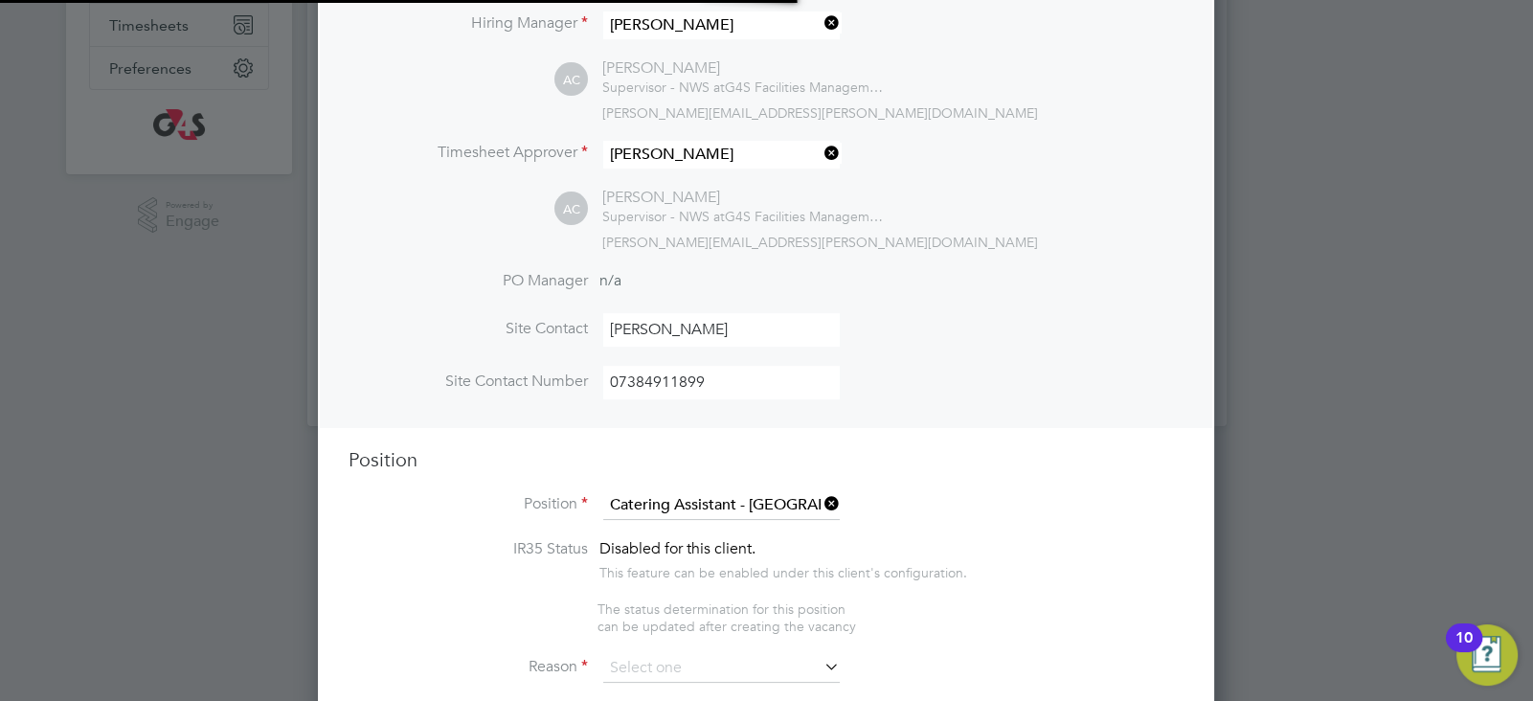
scroll to position [2970, 897]
type textarea "Job Title Catering Assistant Grade: Directly Reports to: Number of reports: Bud…"
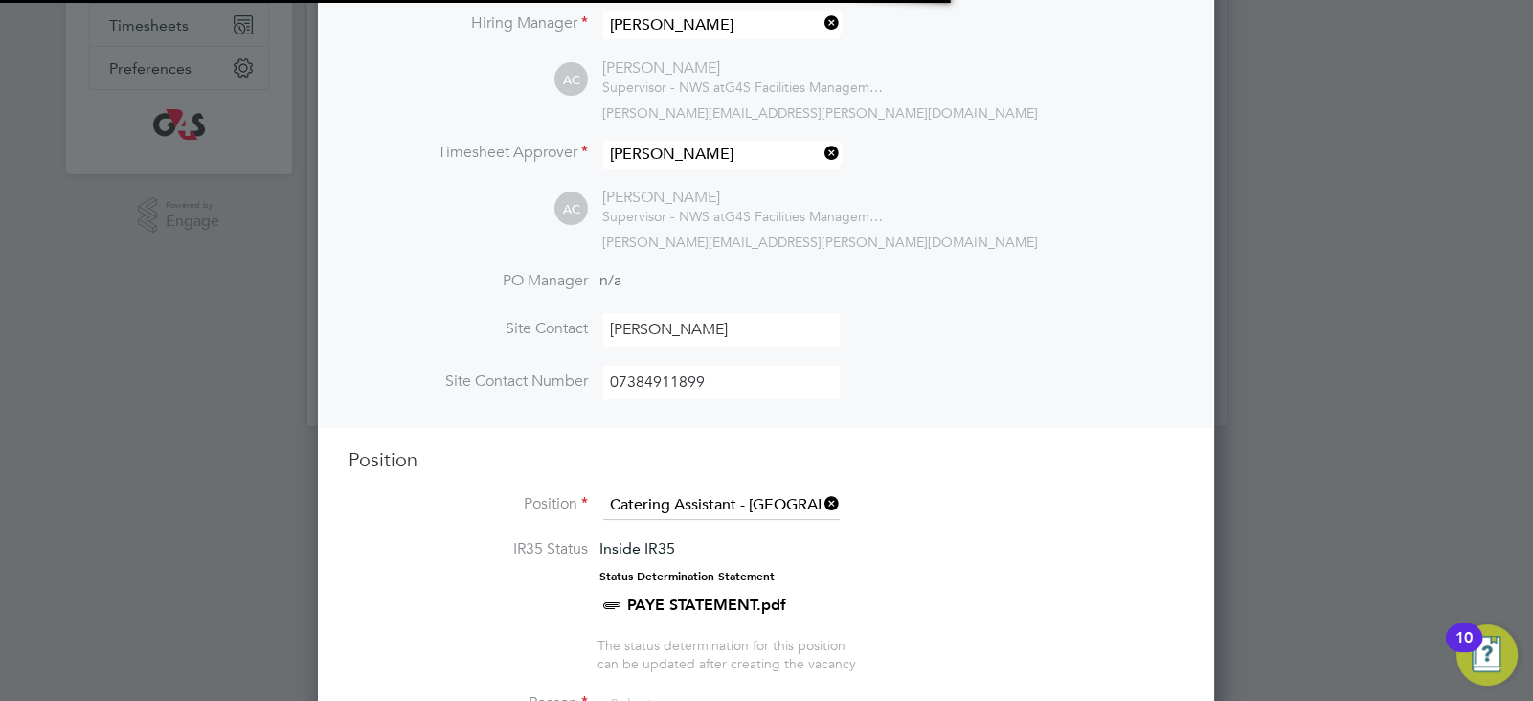
scroll to position [10, 10]
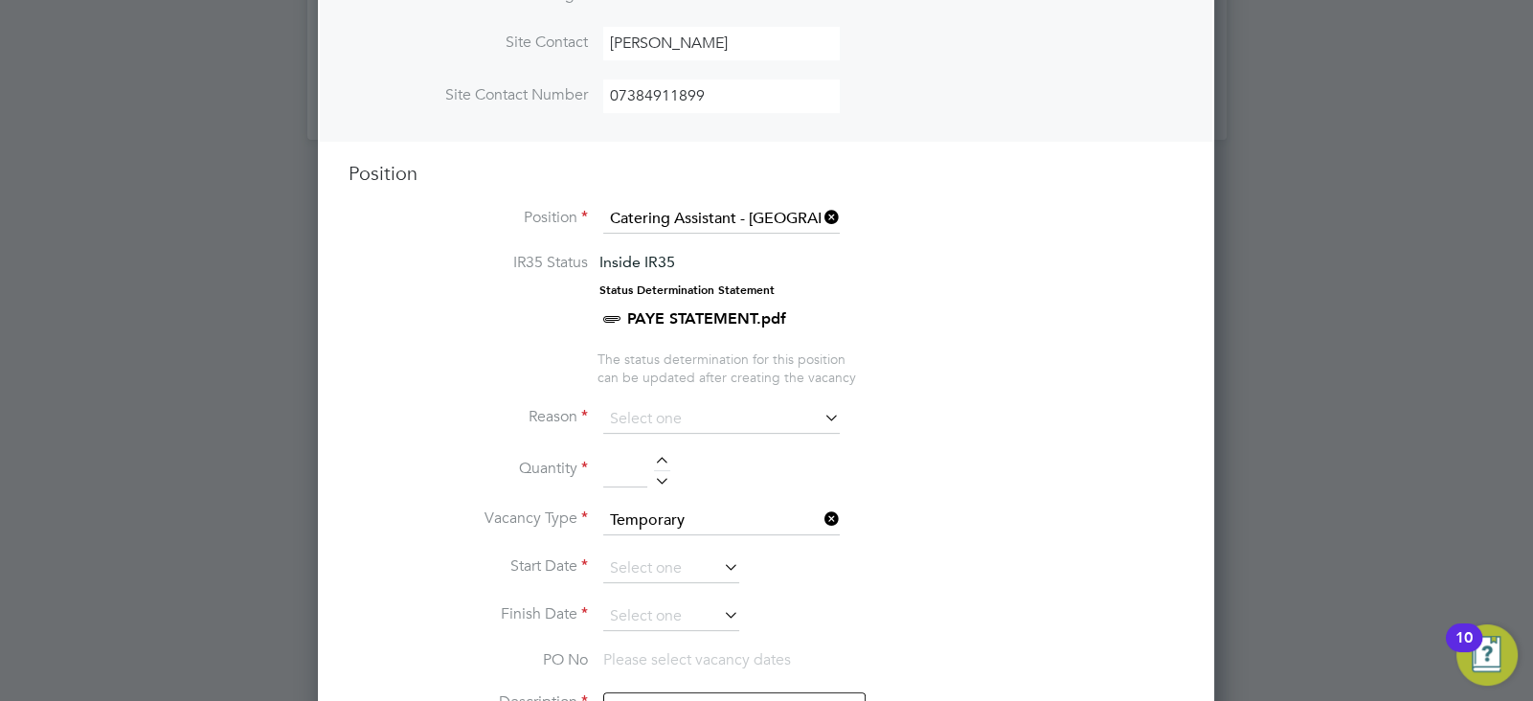
click at [820, 410] on icon at bounding box center [820, 417] width 0 height 27
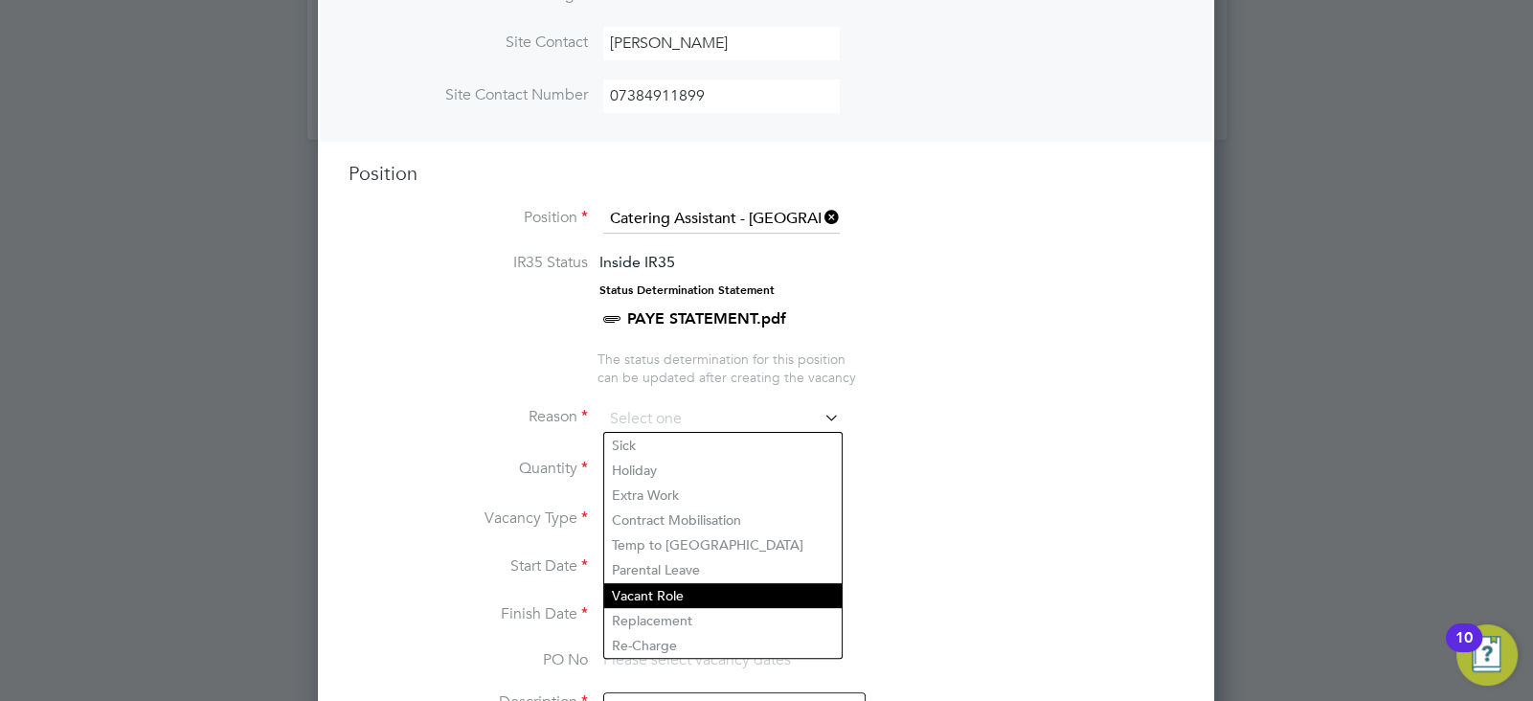
click at [685, 589] on li "Vacant Role" at bounding box center [722, 595] width 237 height 25
type input "Vacant Role"
click at [902, 496] on li "Quantity" at bounding box center [765, 480] width 835 height 54
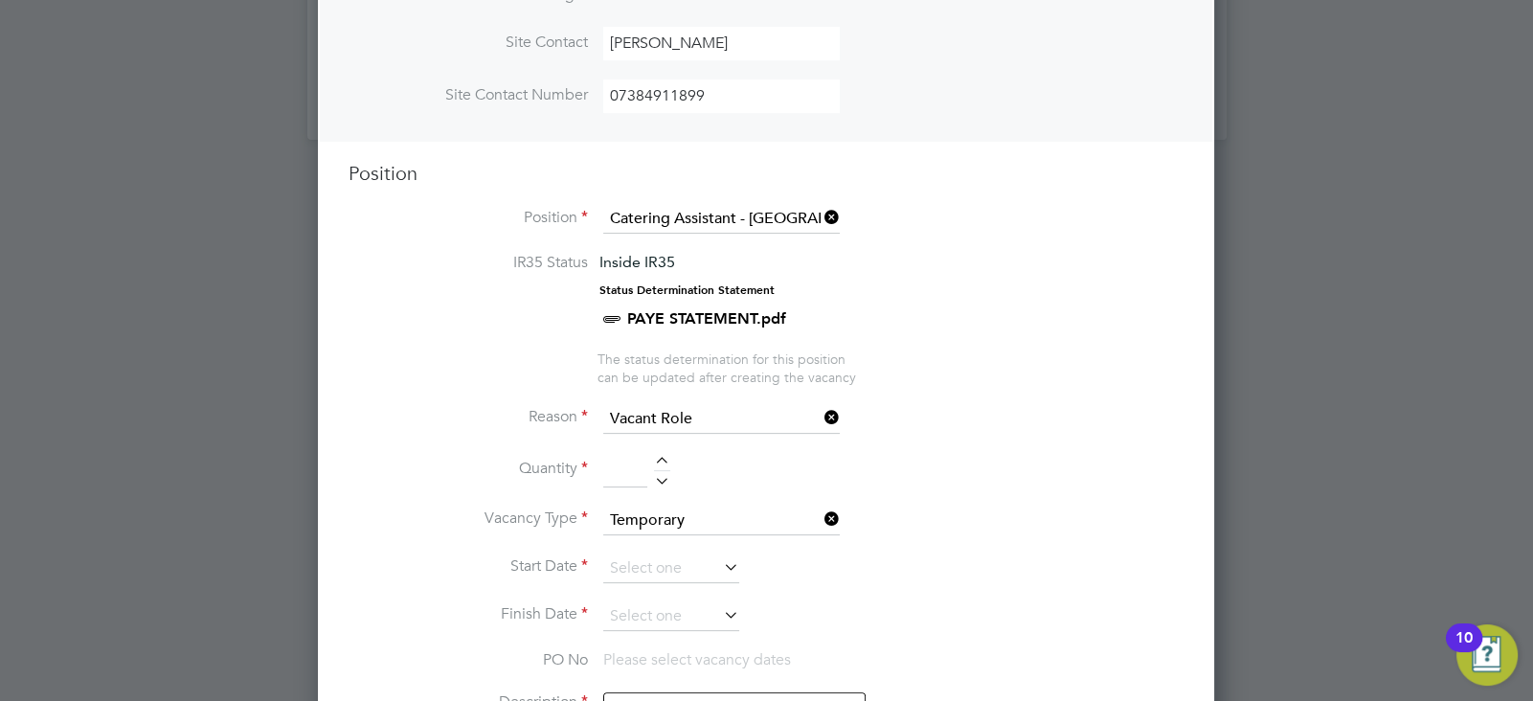
click at [659, 459] on div at bounding box center [662, 463] width 16 height 13
type input "1"
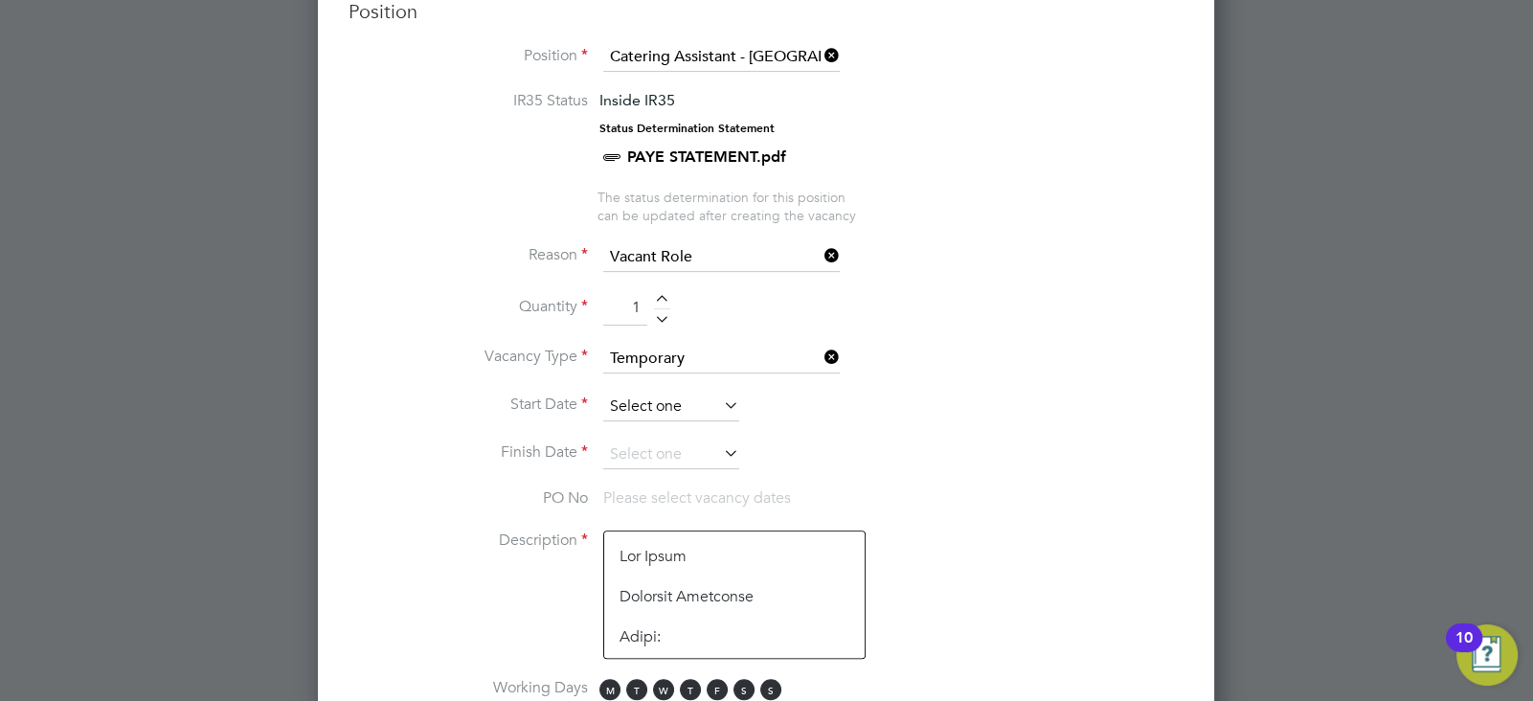
click at [717, 401] on input at bounding box center [671, 406] width 136 height 29
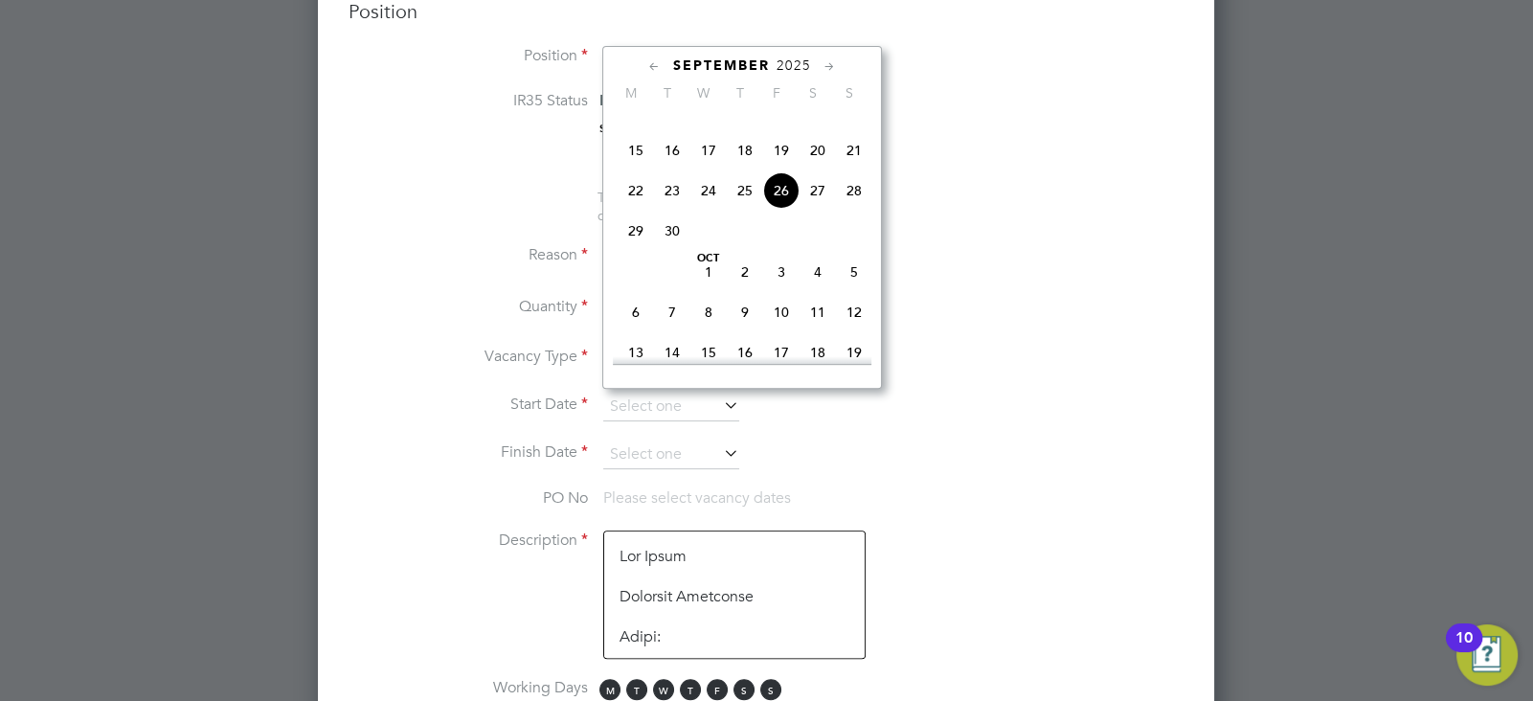
click at [644, 249] on span "29" at bounding box center [635, 231] width 36 height 36
type input "[DATE]"
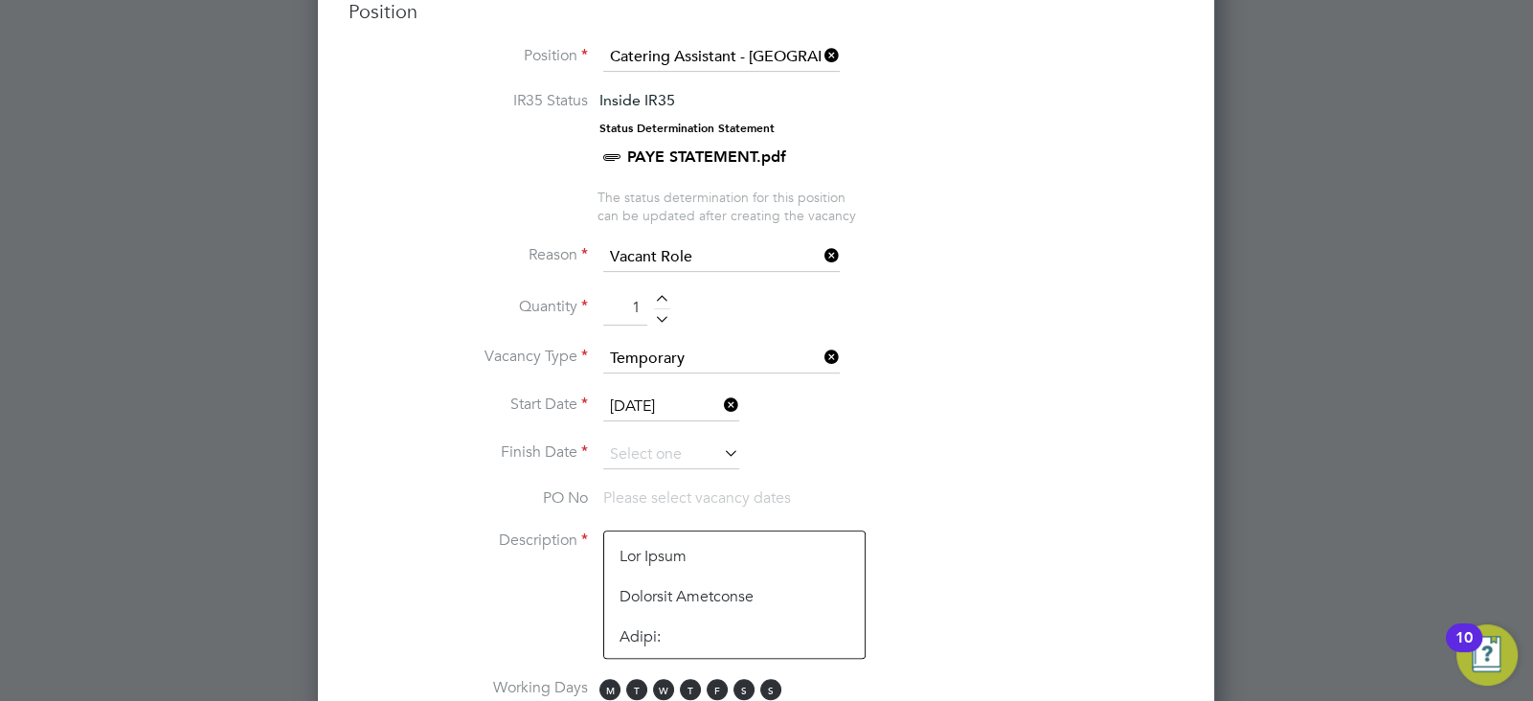
click at [720, 445] on icon at bounding box center [720, 452] width 0 height 27
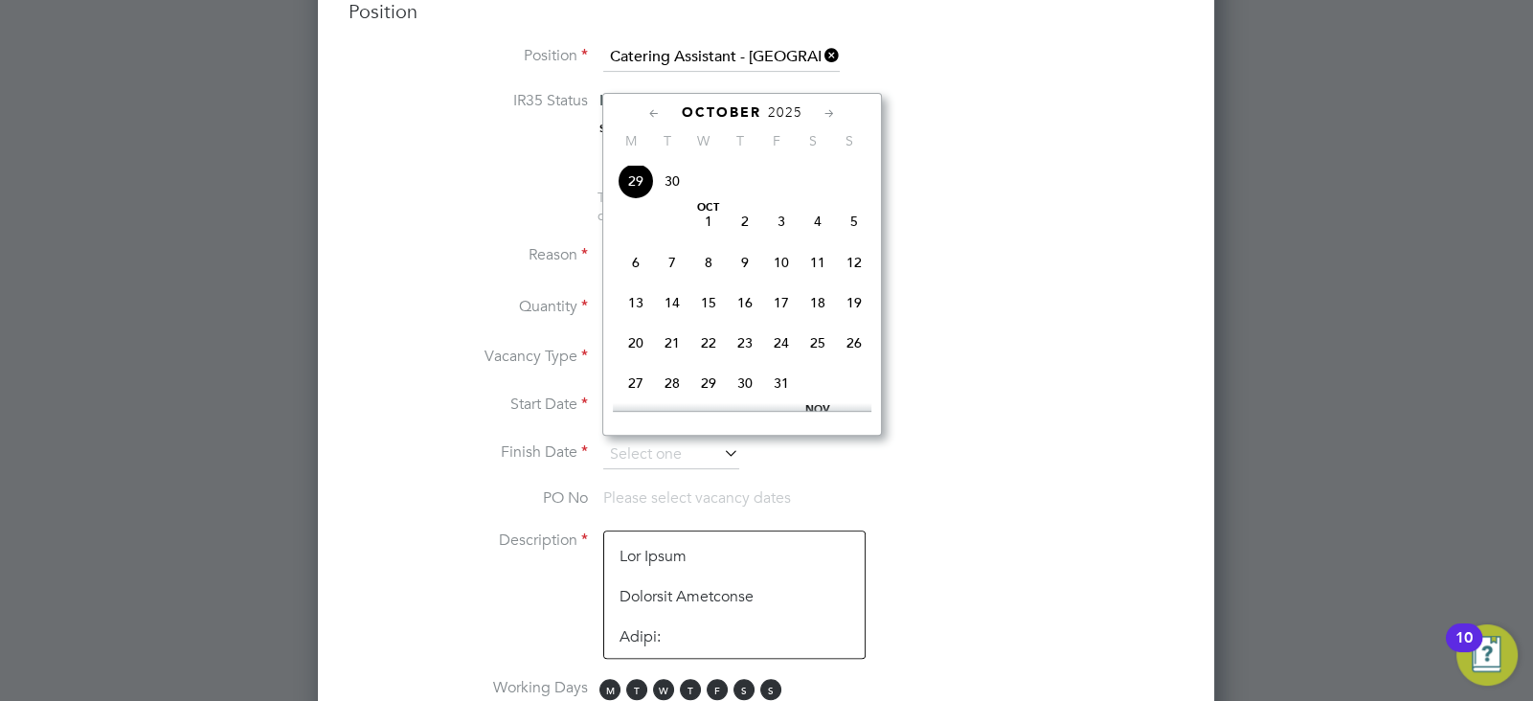
scroll to position [875, 0]
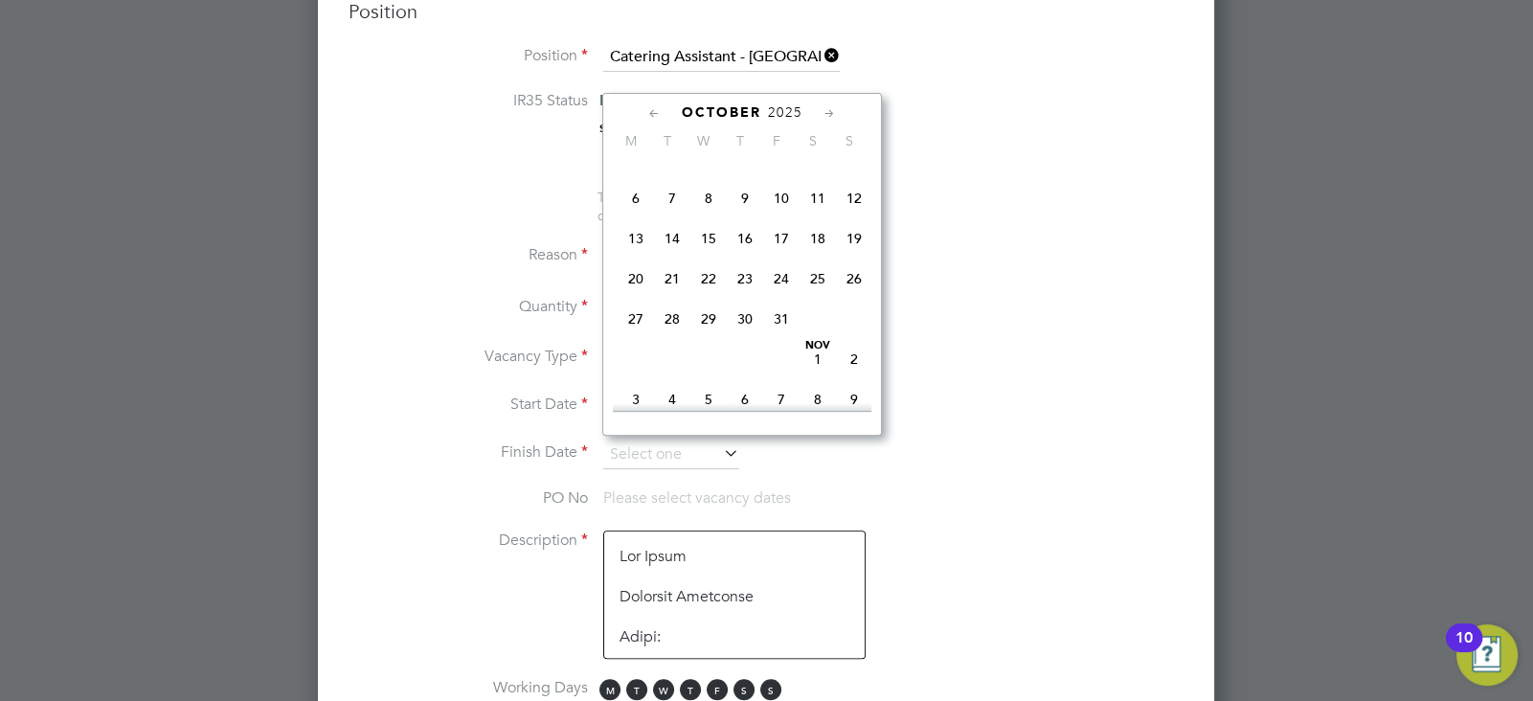
click at [705, 297] on span "22" at bounding box center [708, 278] width 36 height 36
type input "[DATE]"
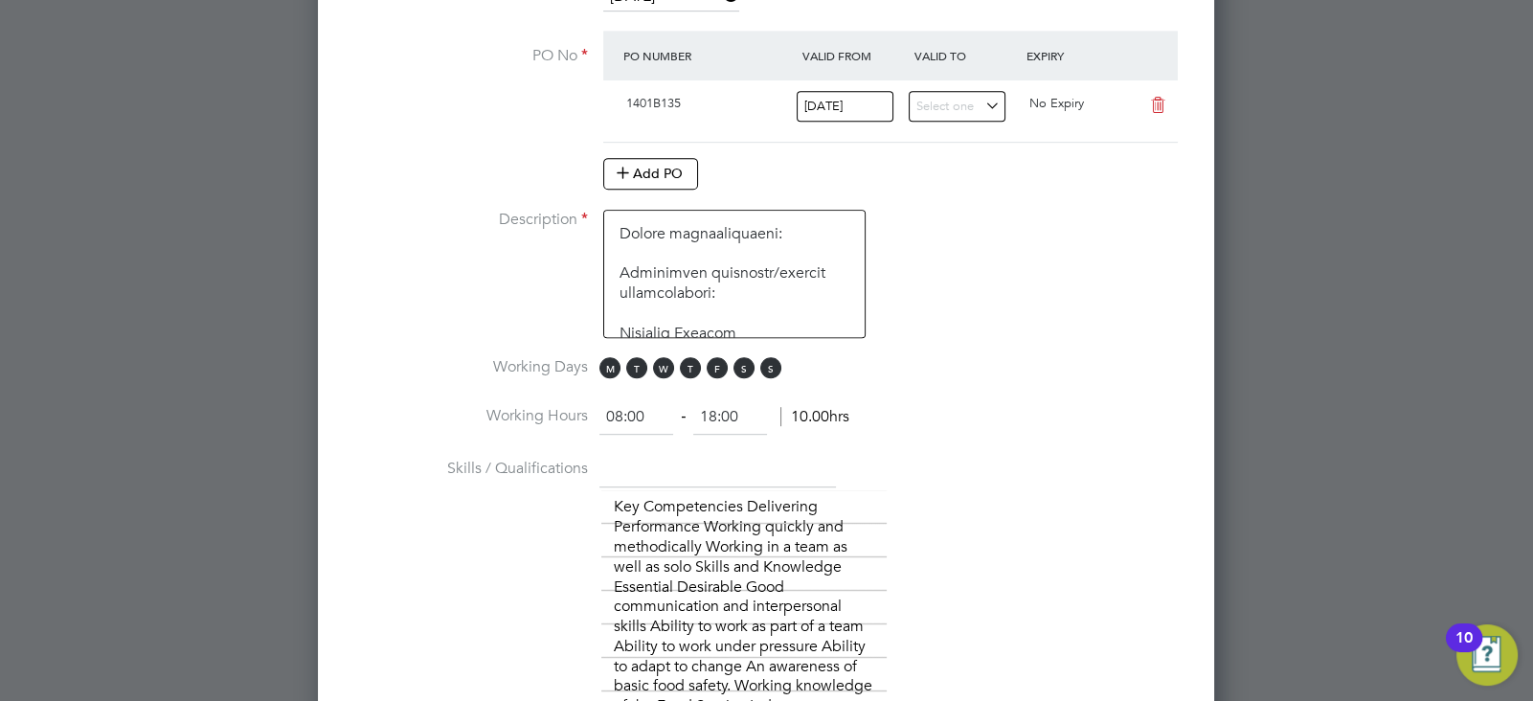
scroll to position [1258, 0]
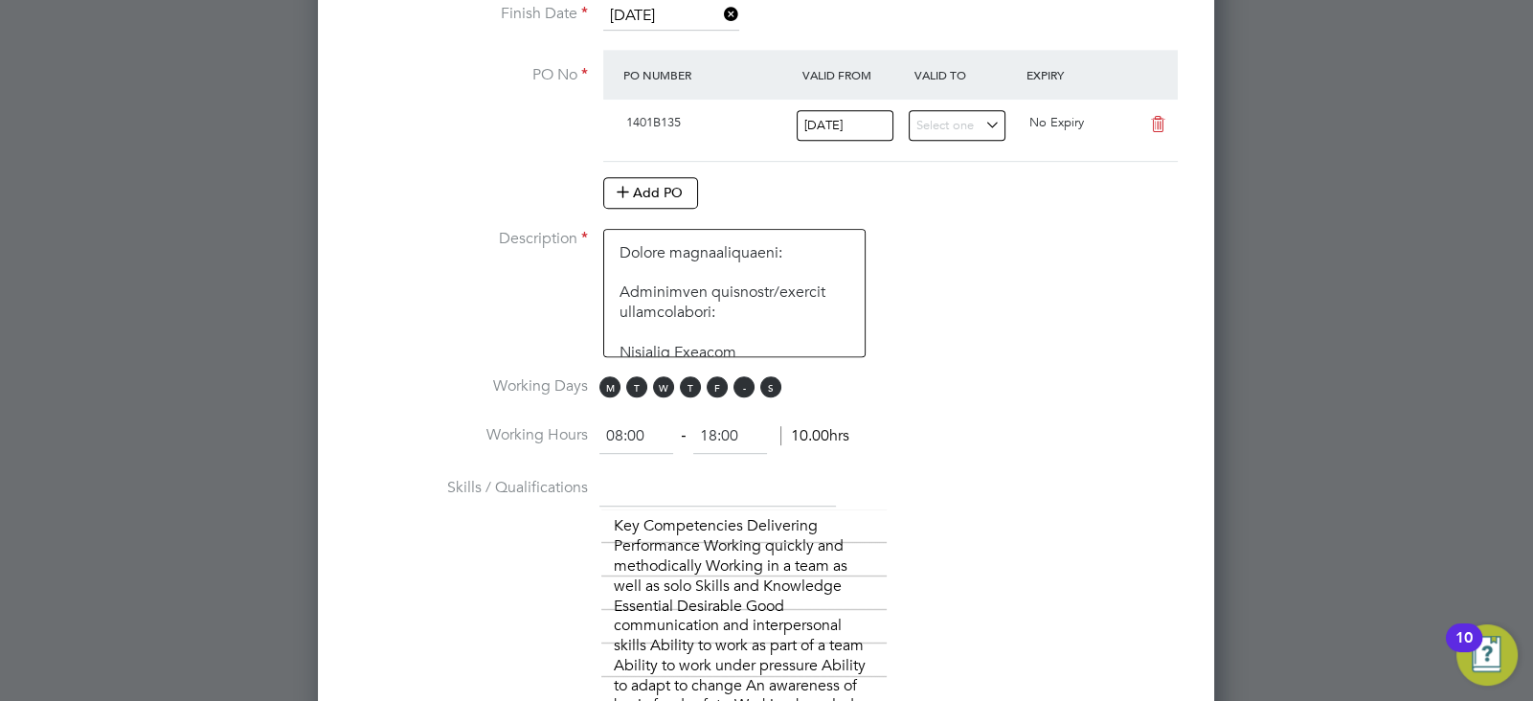
click at [741, 379] on span "S" at bounding box center [743, 386] width 21 height 21
click at [769, 379] on span "S" at bounding box center [770, 386] width 21 height 21
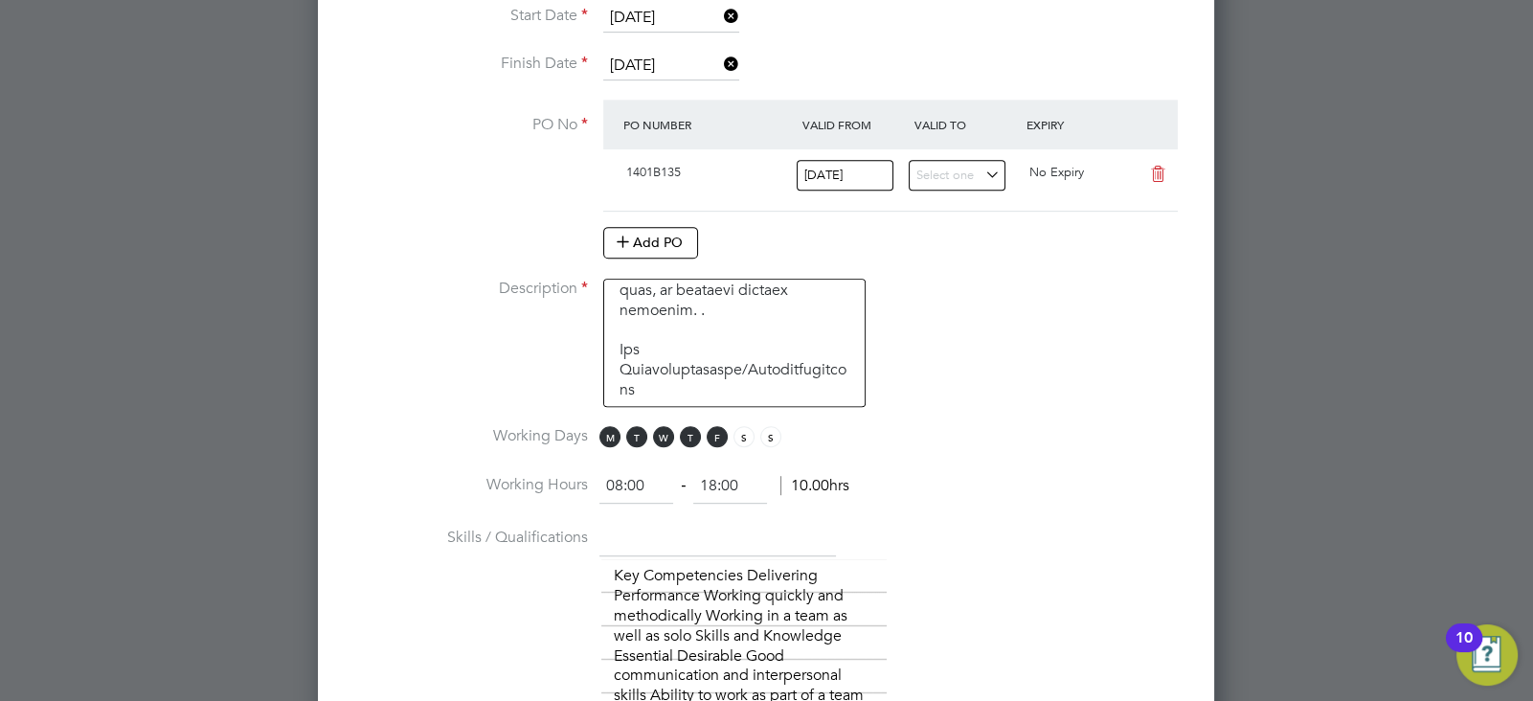
scroll to position [1225, 0]
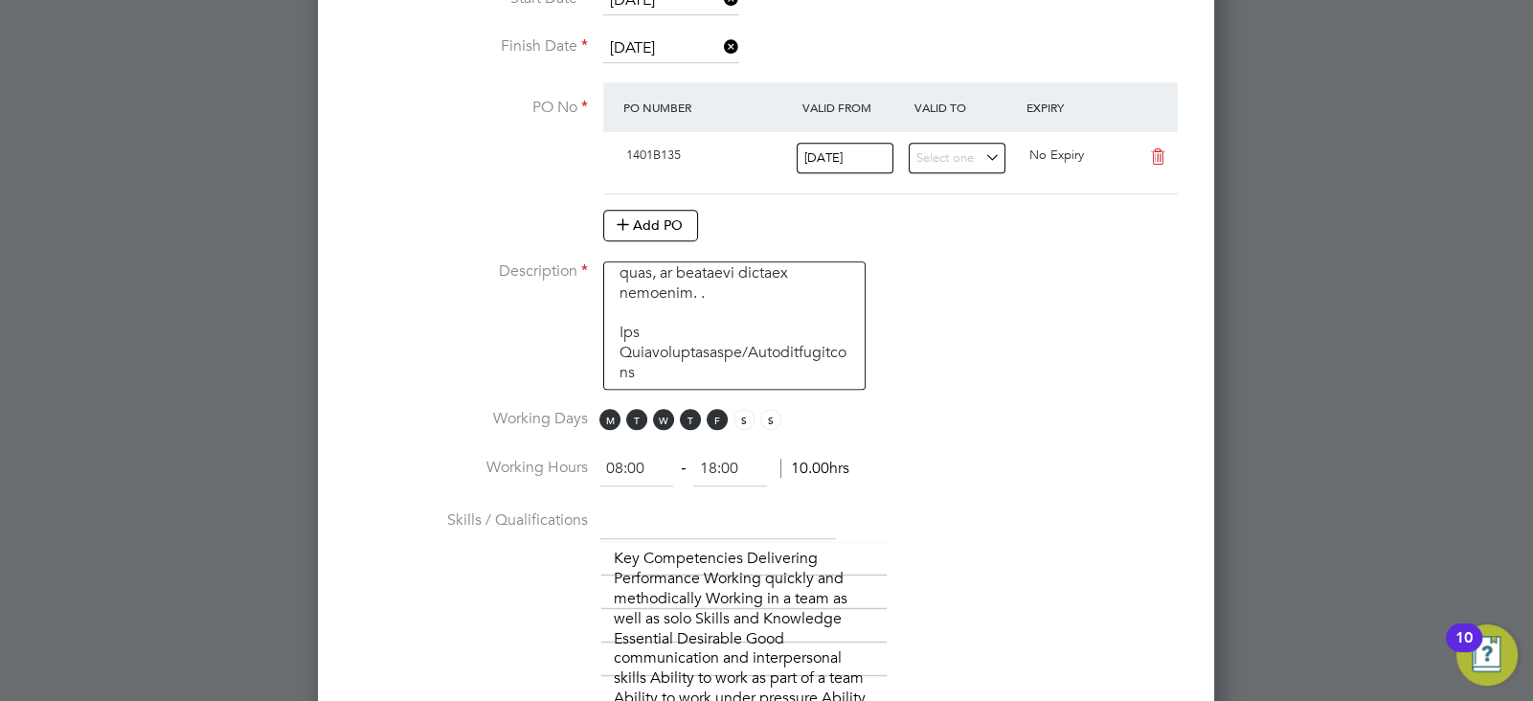
click at [653, 460] on input "08:00" at bounding box center [636, 469] width 74 height 34
type input "08:30"
click at [740, 459] on input "18:00" at bounding box center [730, 469] width 74 height 34
type input "1"
type input "14:45"
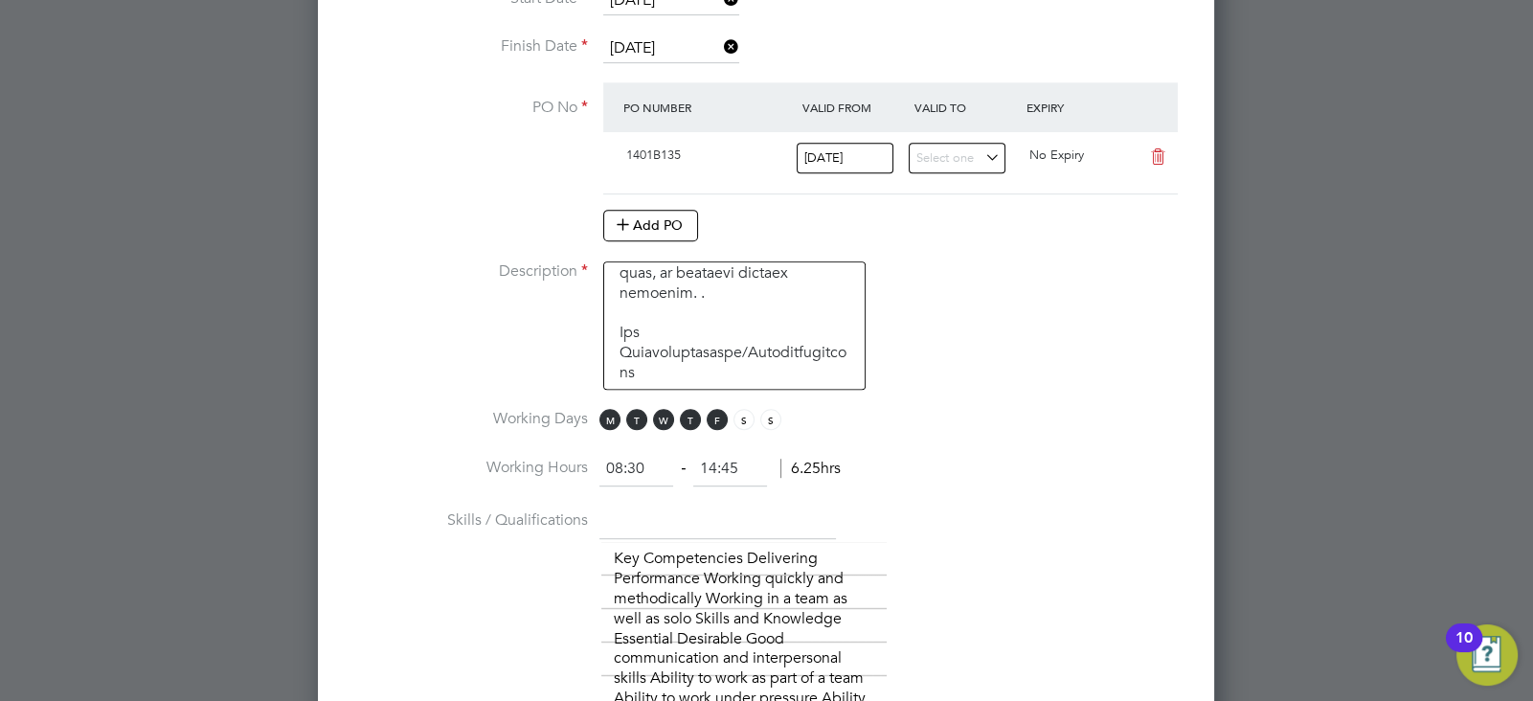
click at [1000, 530] on li "Skills / Qualifications The list will appear here... Key Competencies Deliverin…" at bounding box center [765, 679] width 835 height 349
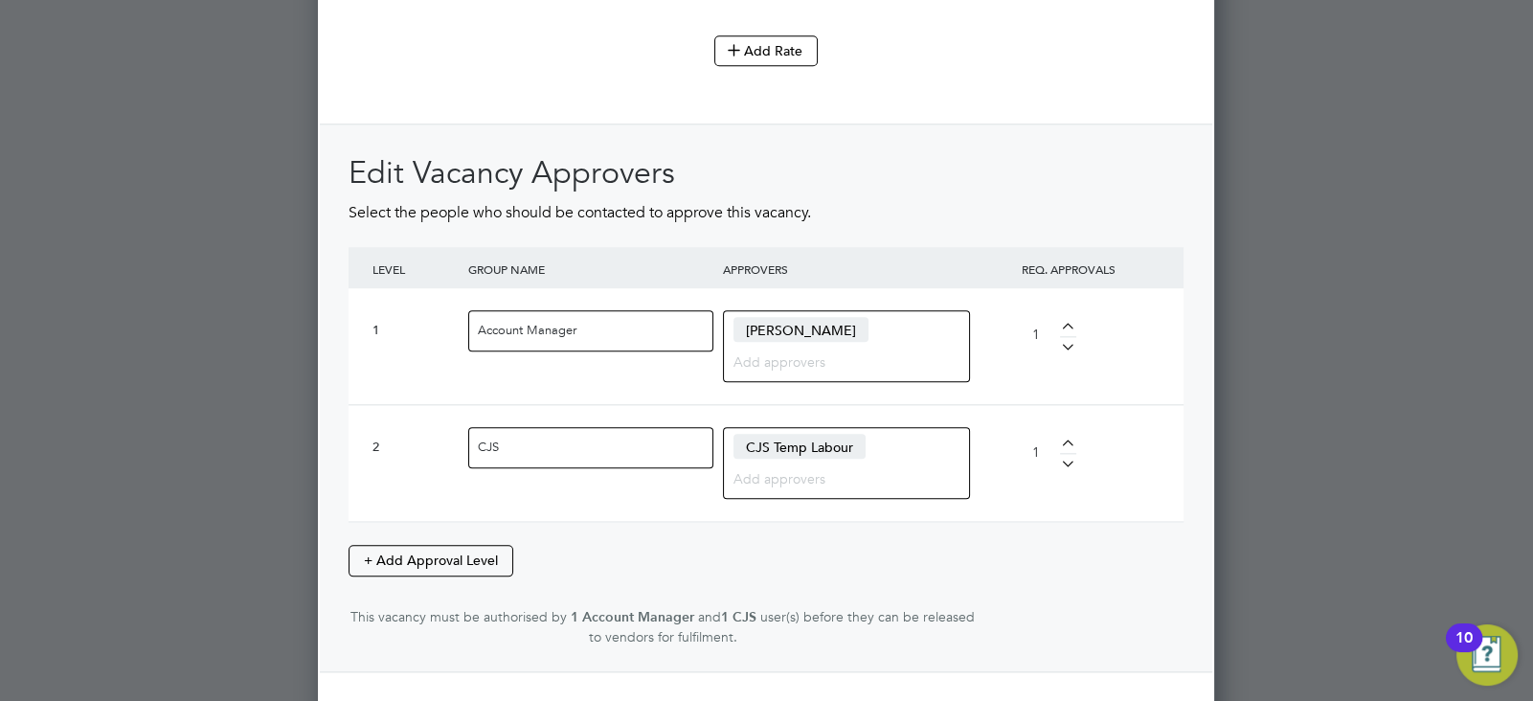
scroll to position [2848, 0]
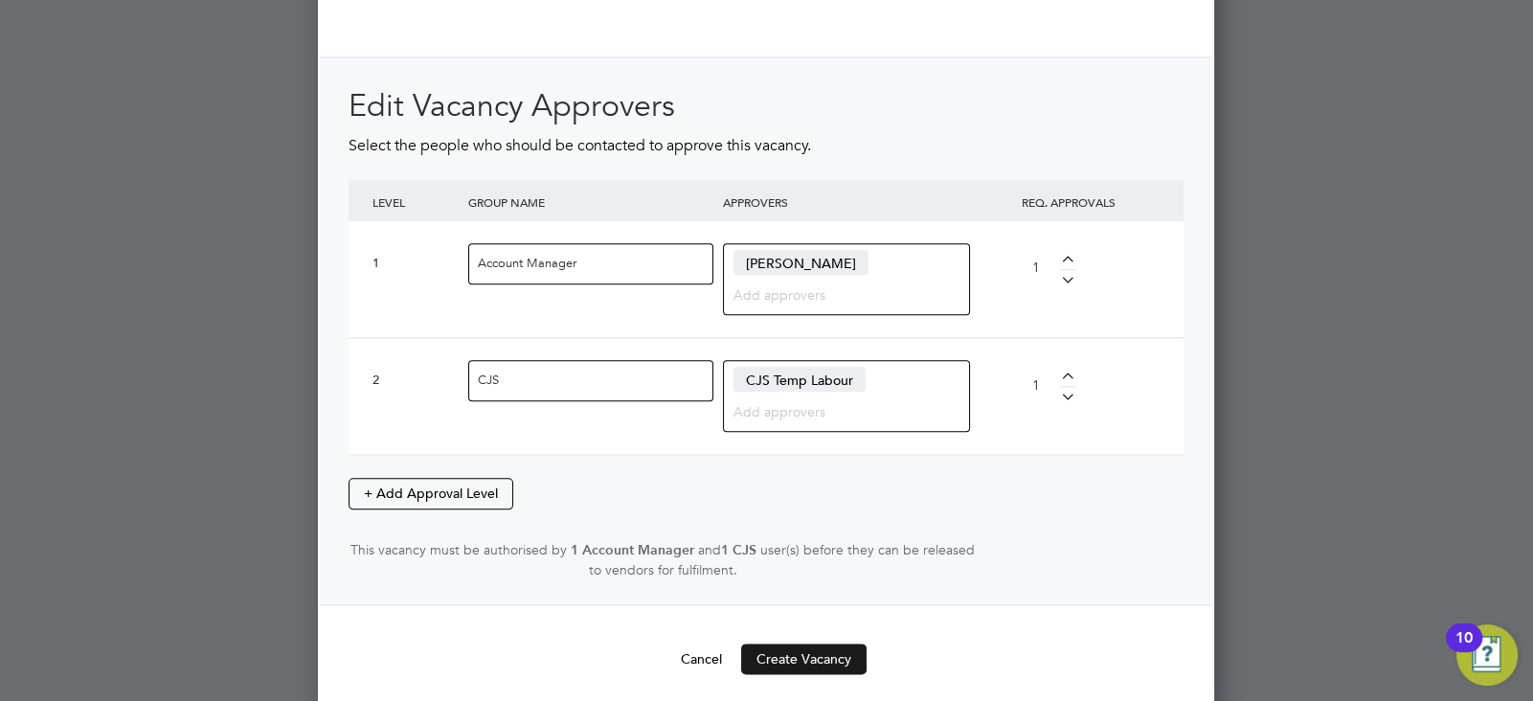
click at [844, 645] on button "Create Vacancy" at bounding box center [803, 658] width 125 height 31
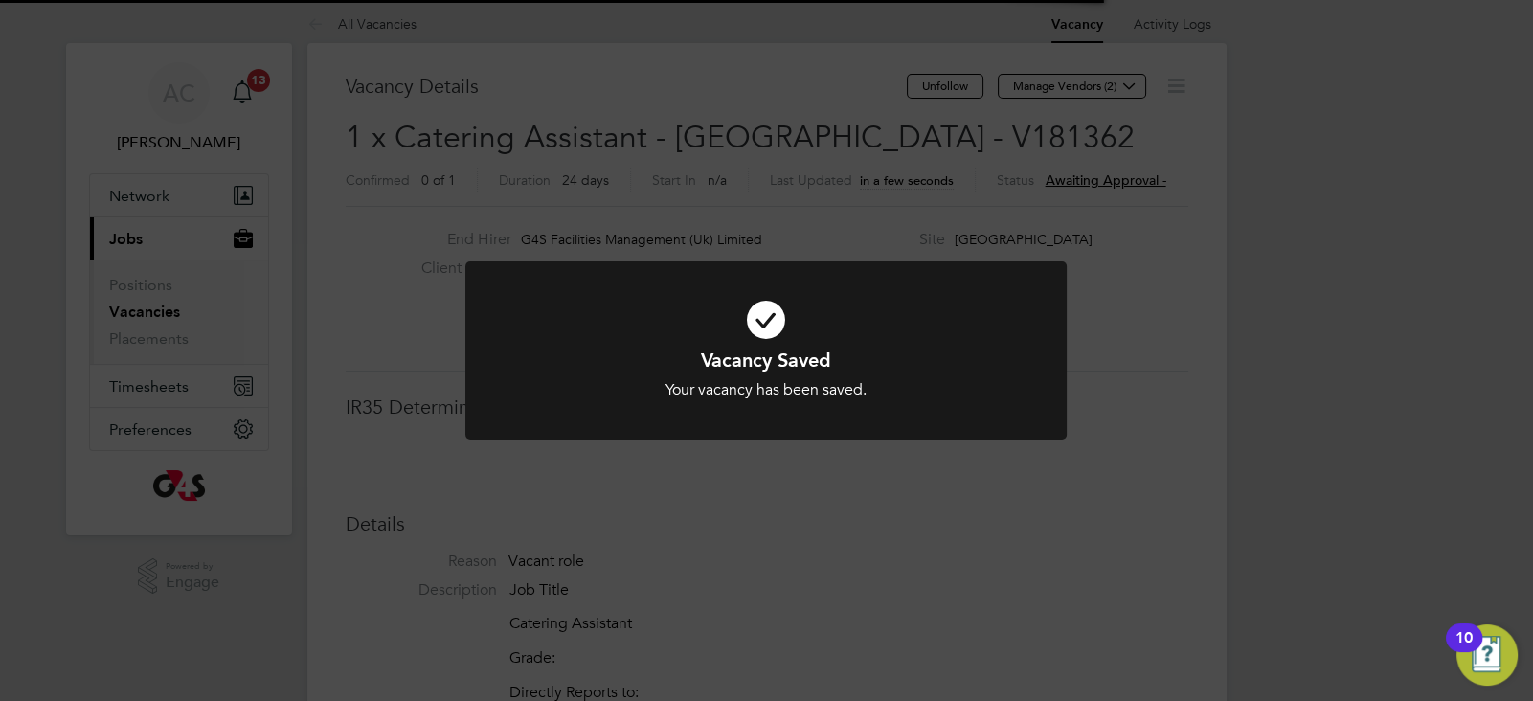
scroll to position [10, 10]
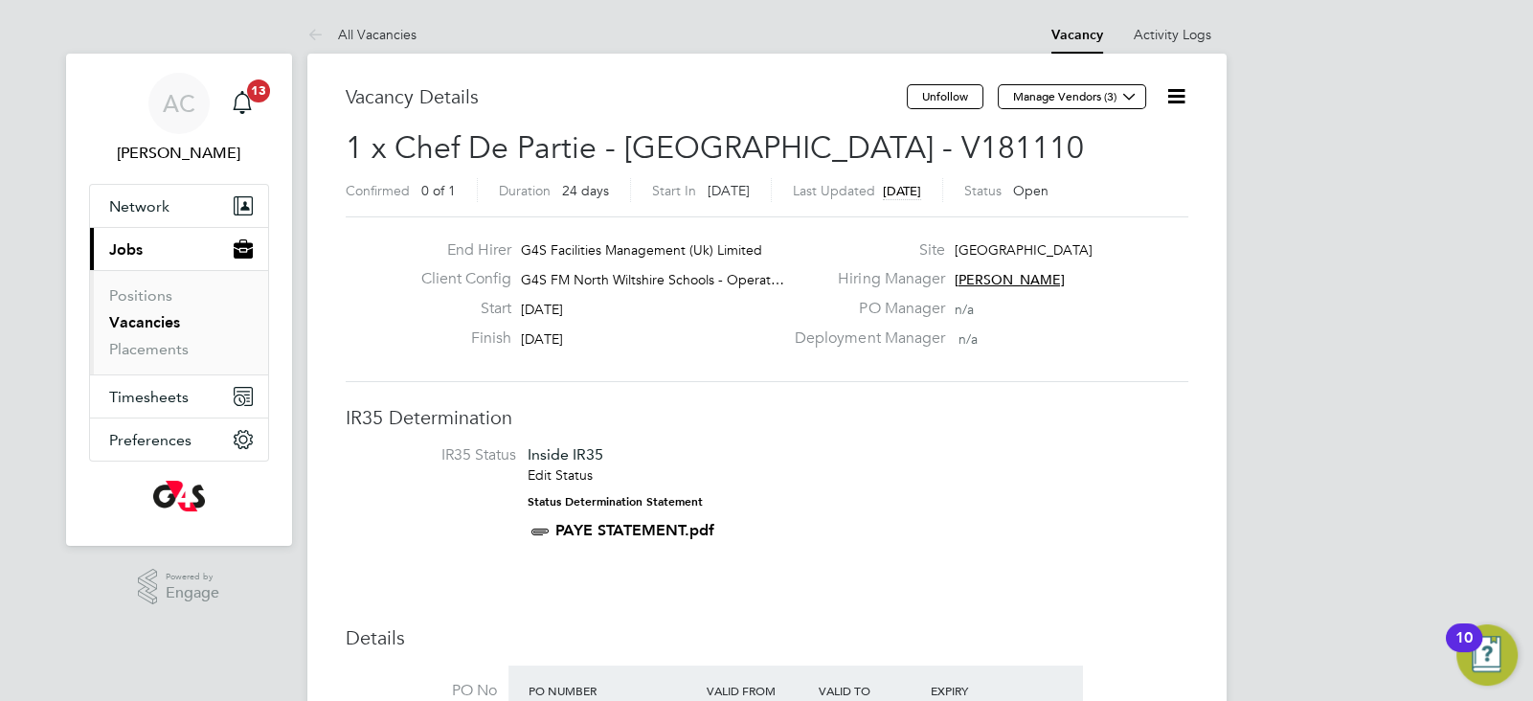
click at [1172, 97] on icon at bounding box center [1176, 96] width 24 height 24
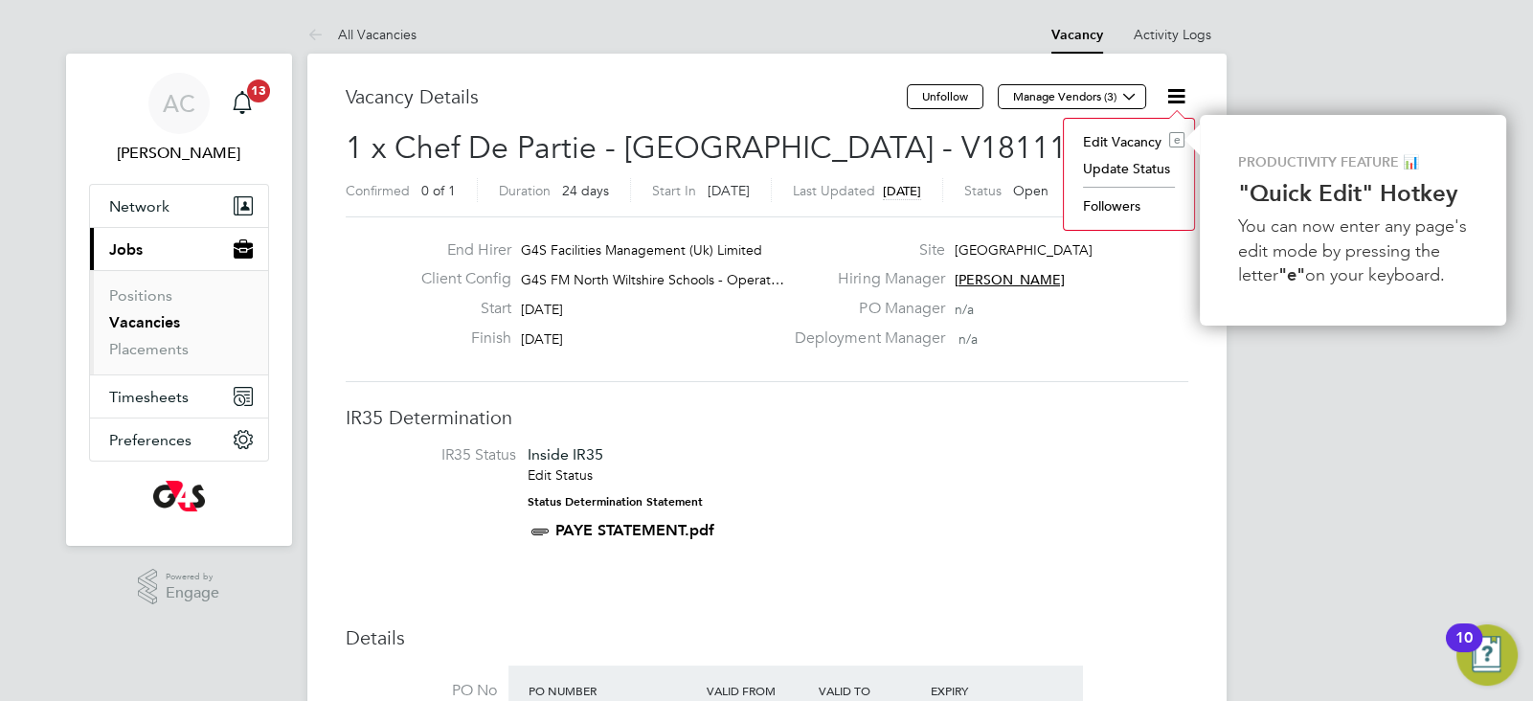
click at [1114, 145] on li "Edit Vacancy e" at bounding box center [1128, 141] width 111 height 27
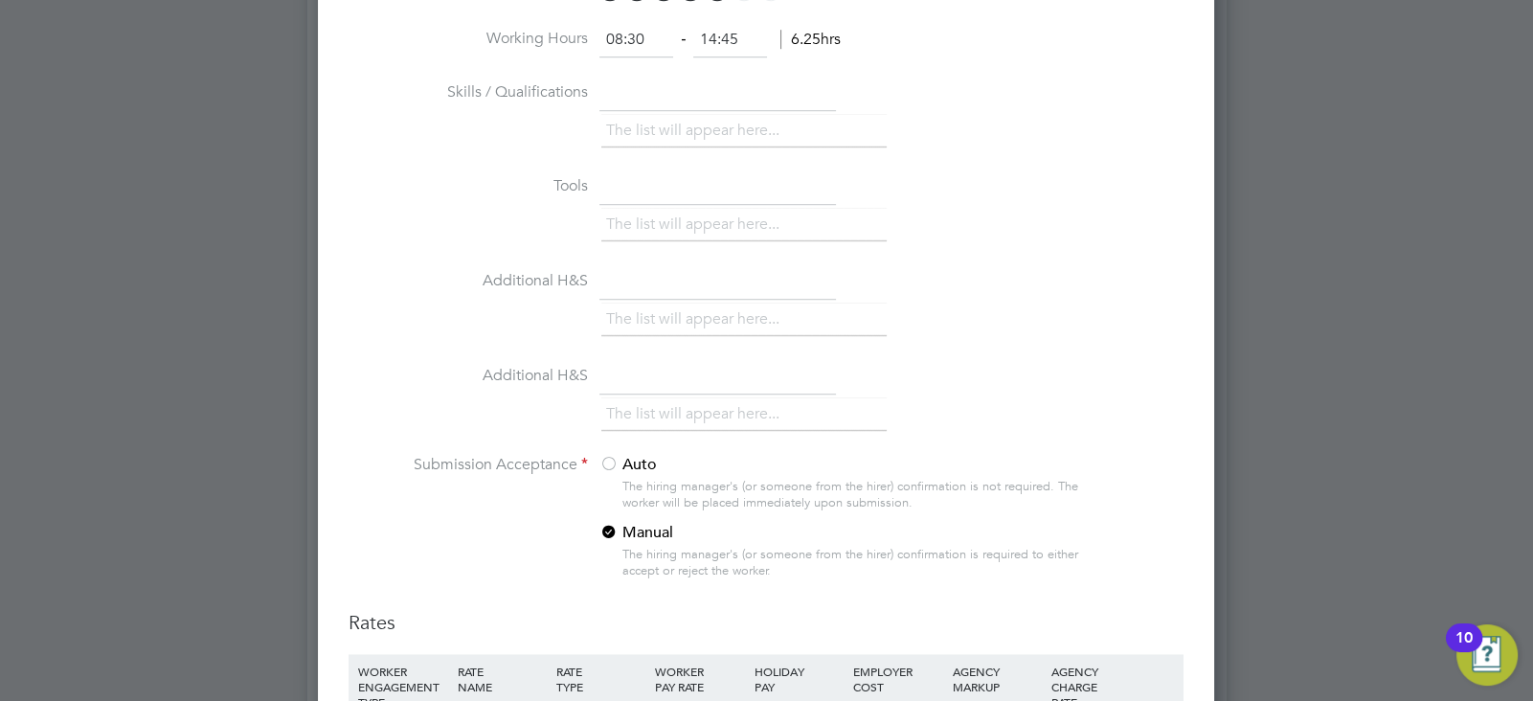
scroll to position [1861, 0]
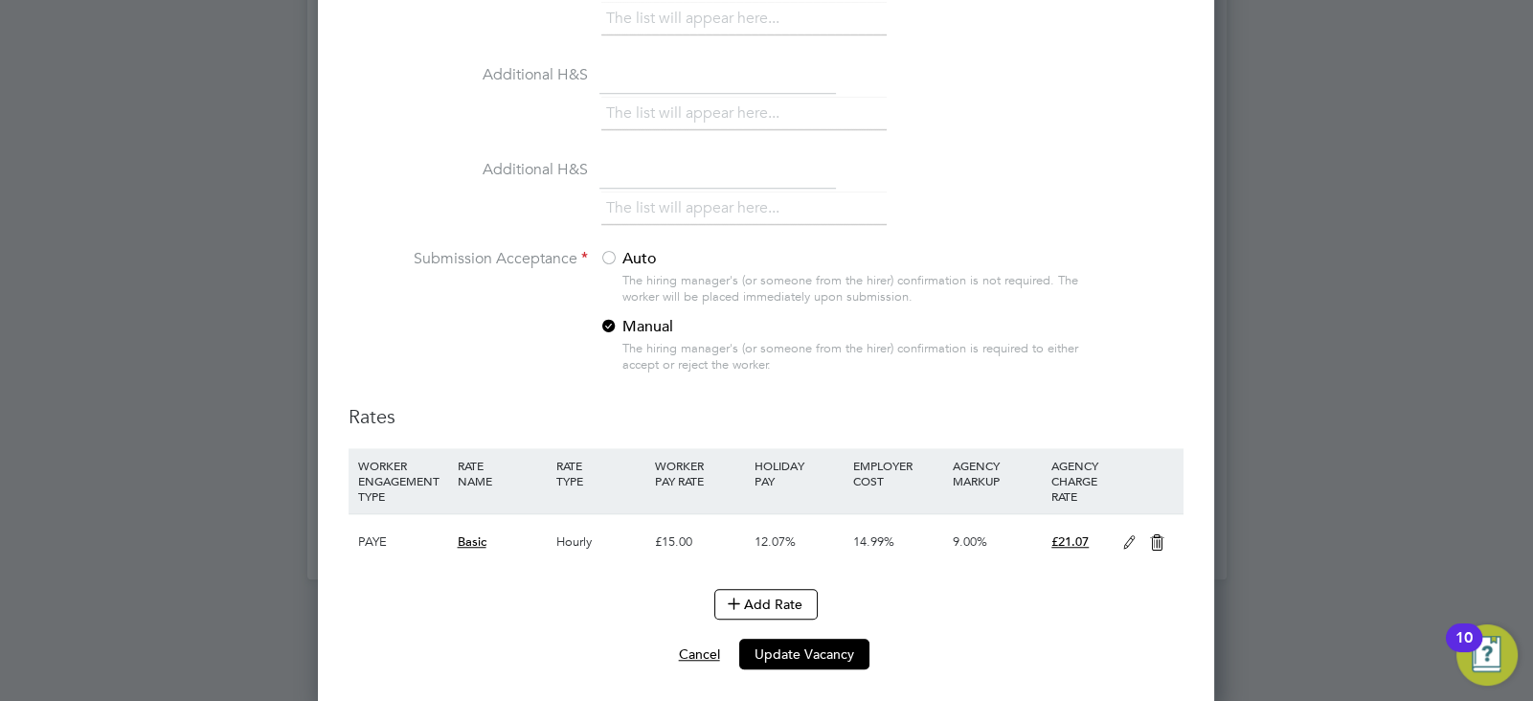
click at [706, 639] on button "Cancel" at bounding box center [699, 653] width 72 height 31
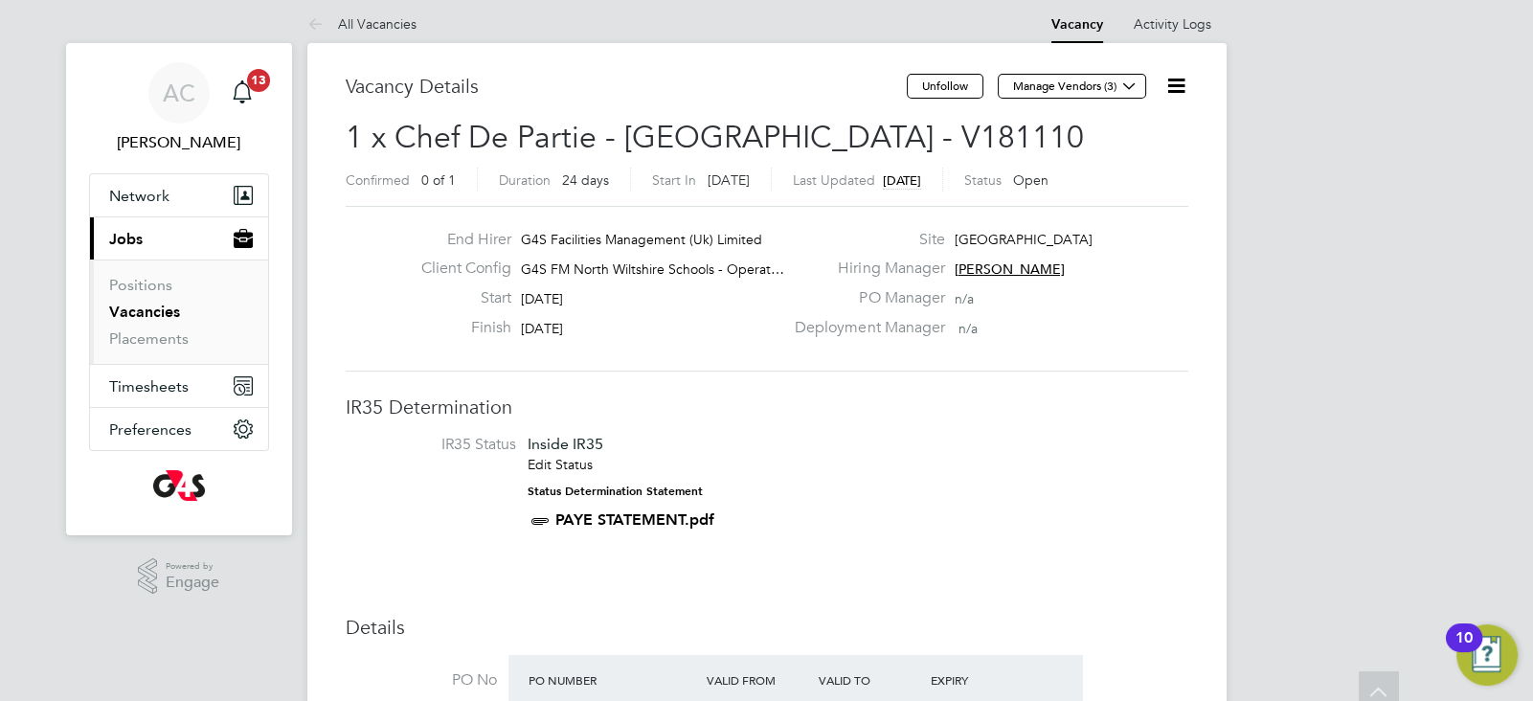
scroll to position [0, 0]
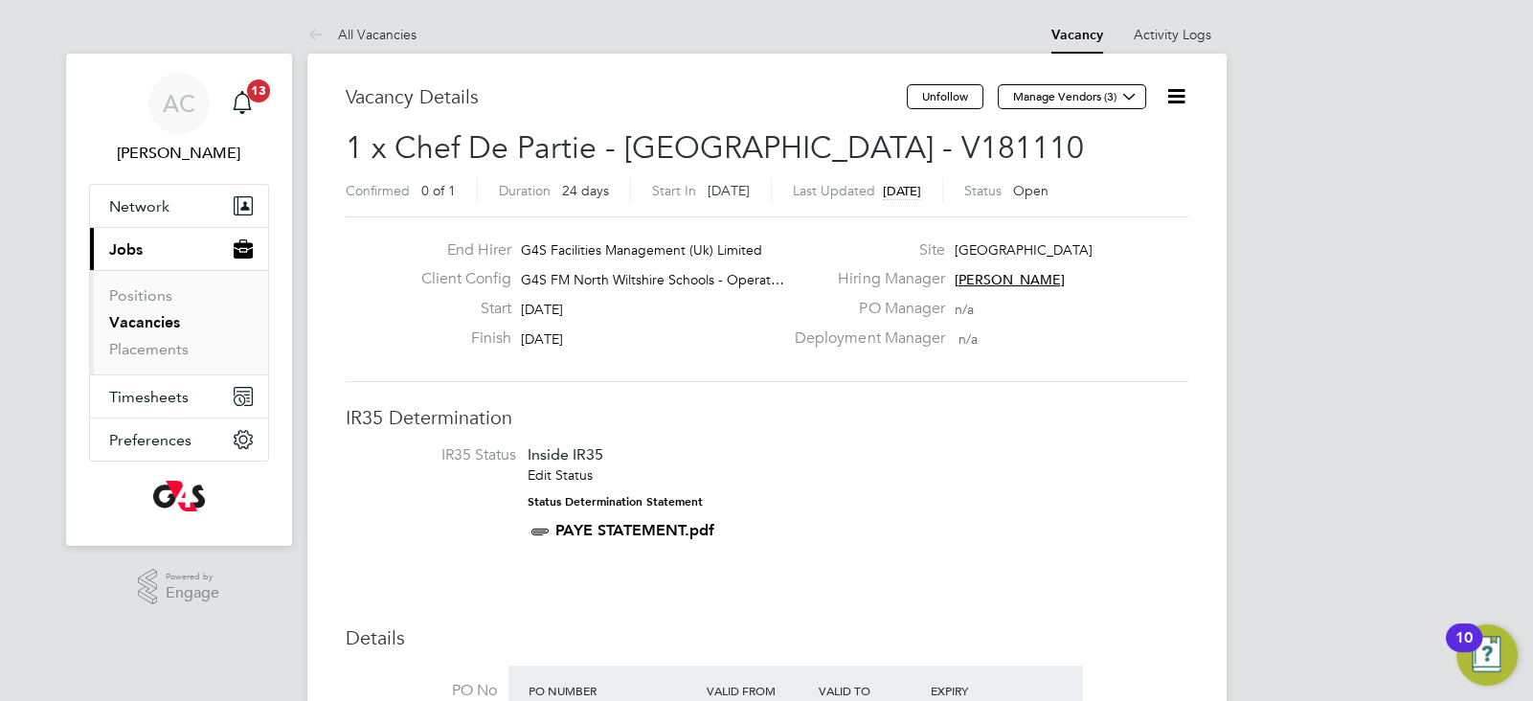
click at [1175, 102] on icon at bounding box center [1176, 96] width 24 height 24
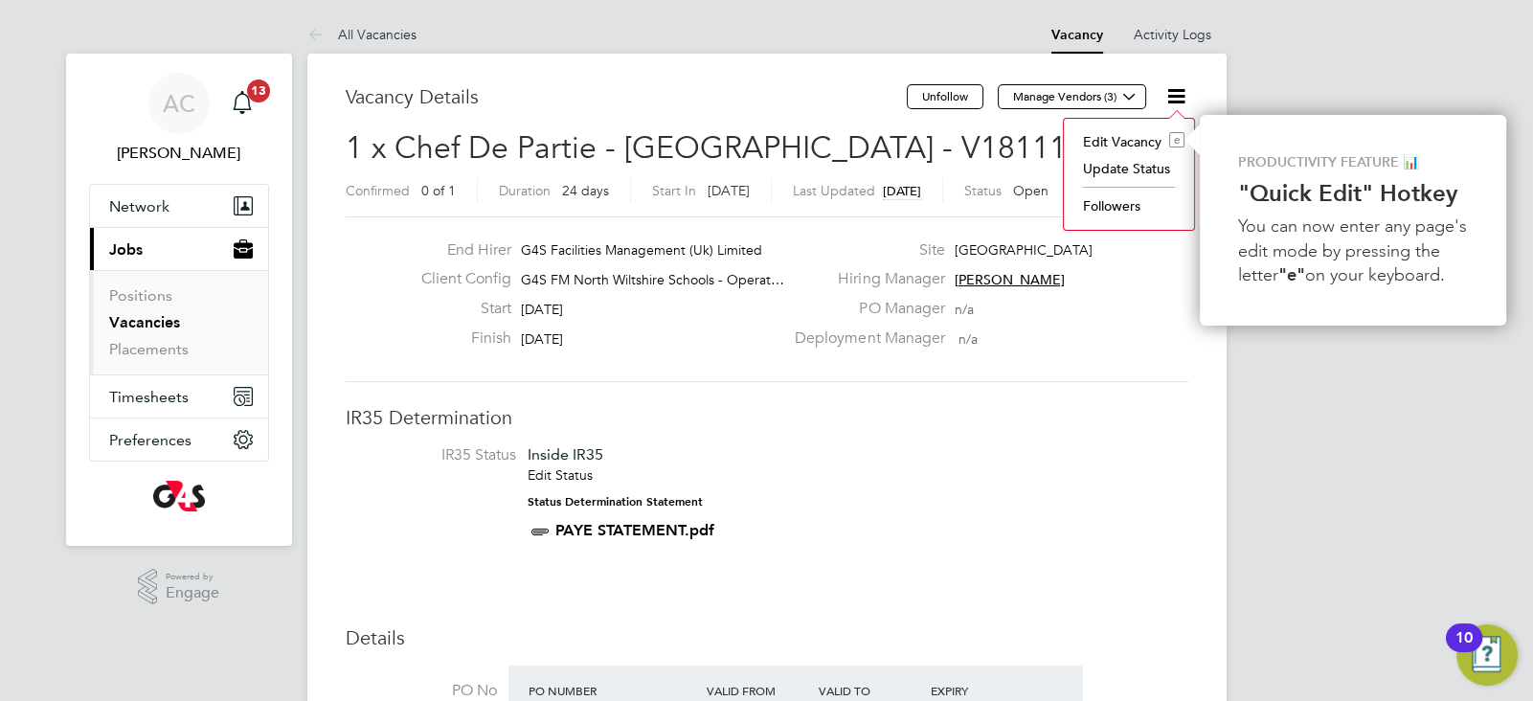
click at [1158, 138] on li "Edit Vacancy e" at bounding box center [1128, 141] width 111 height 27
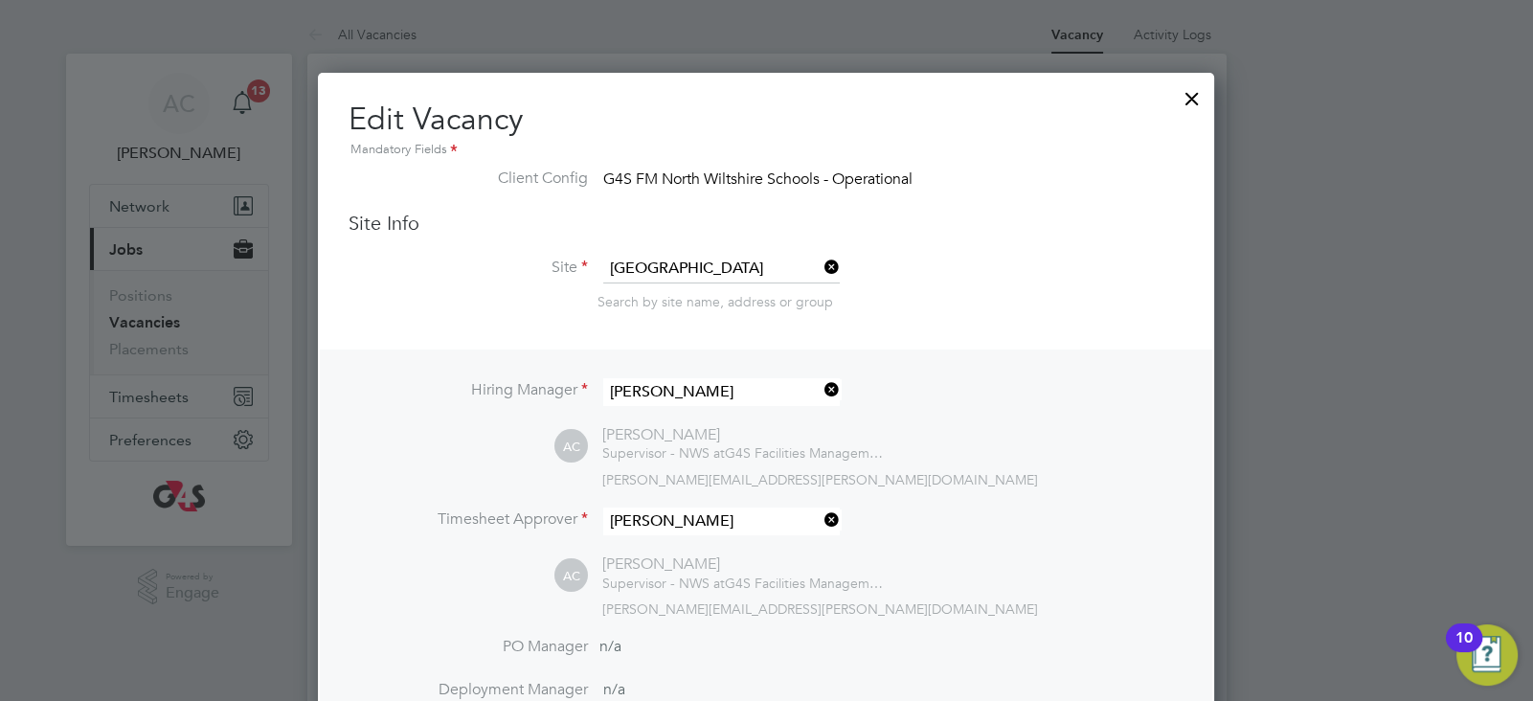
click at [1190, 100] on div at bounding box center [1192, 94] width 34 height 34
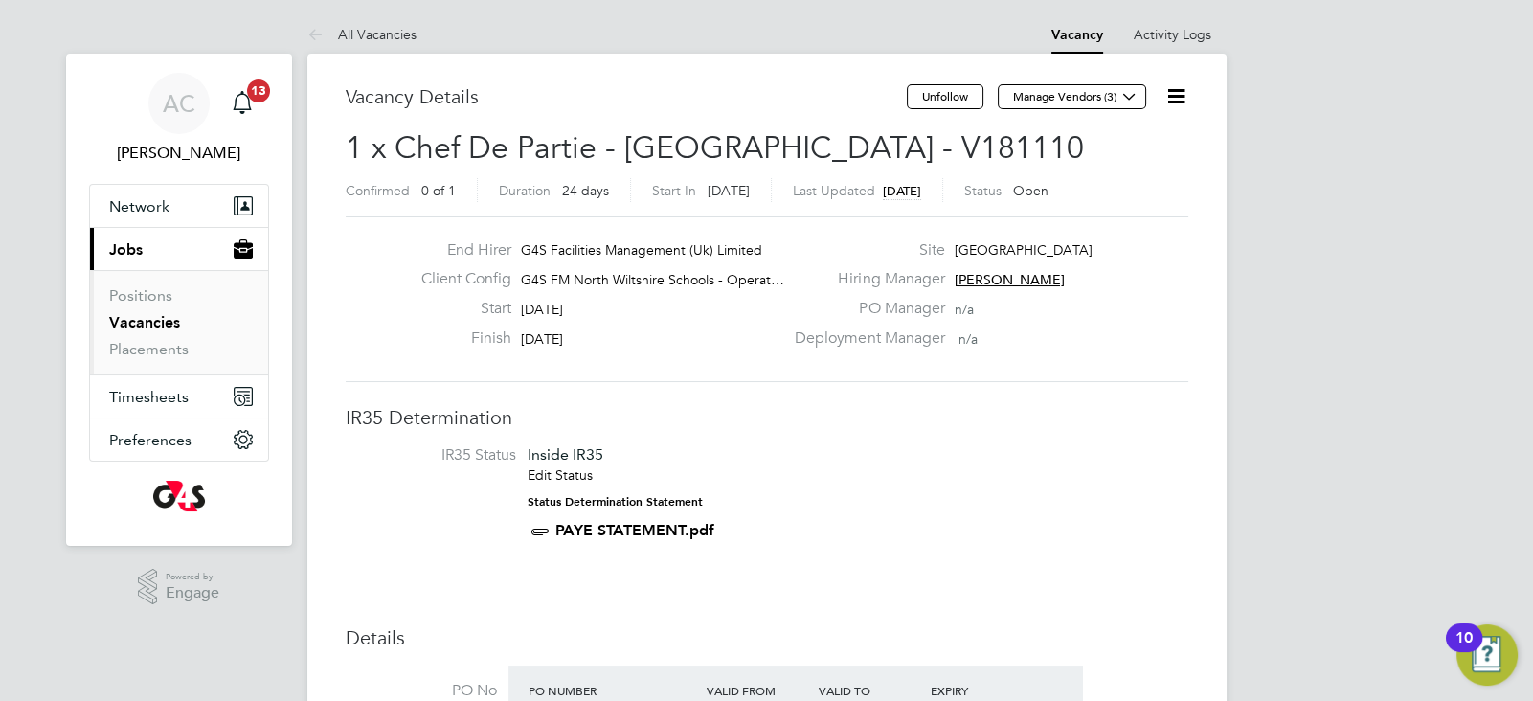
click at [1184, 96] on icon at bounding box center [1176, 96] width 24 height 24
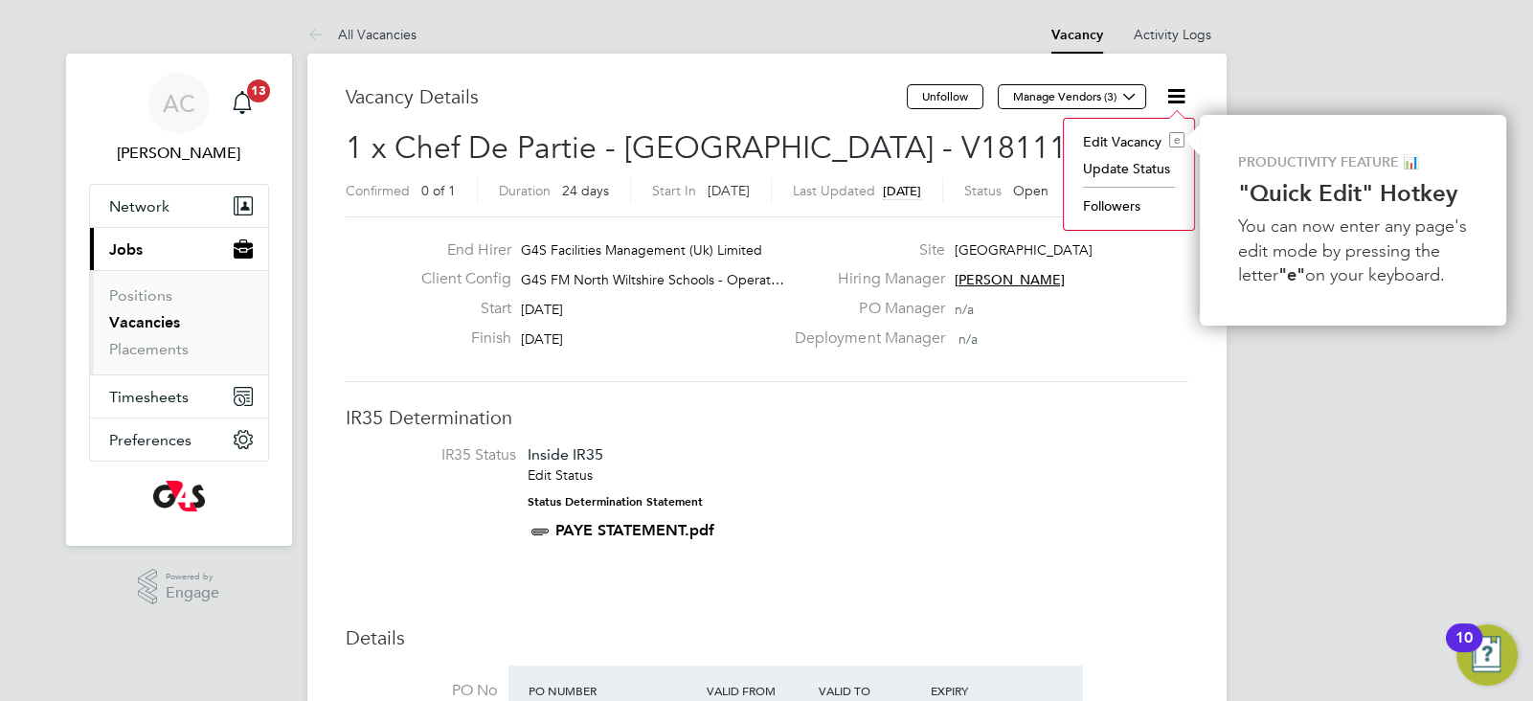
click at [1143, 174] on li "Update Status" at bounding box center [1128, 168] width 111 height 27
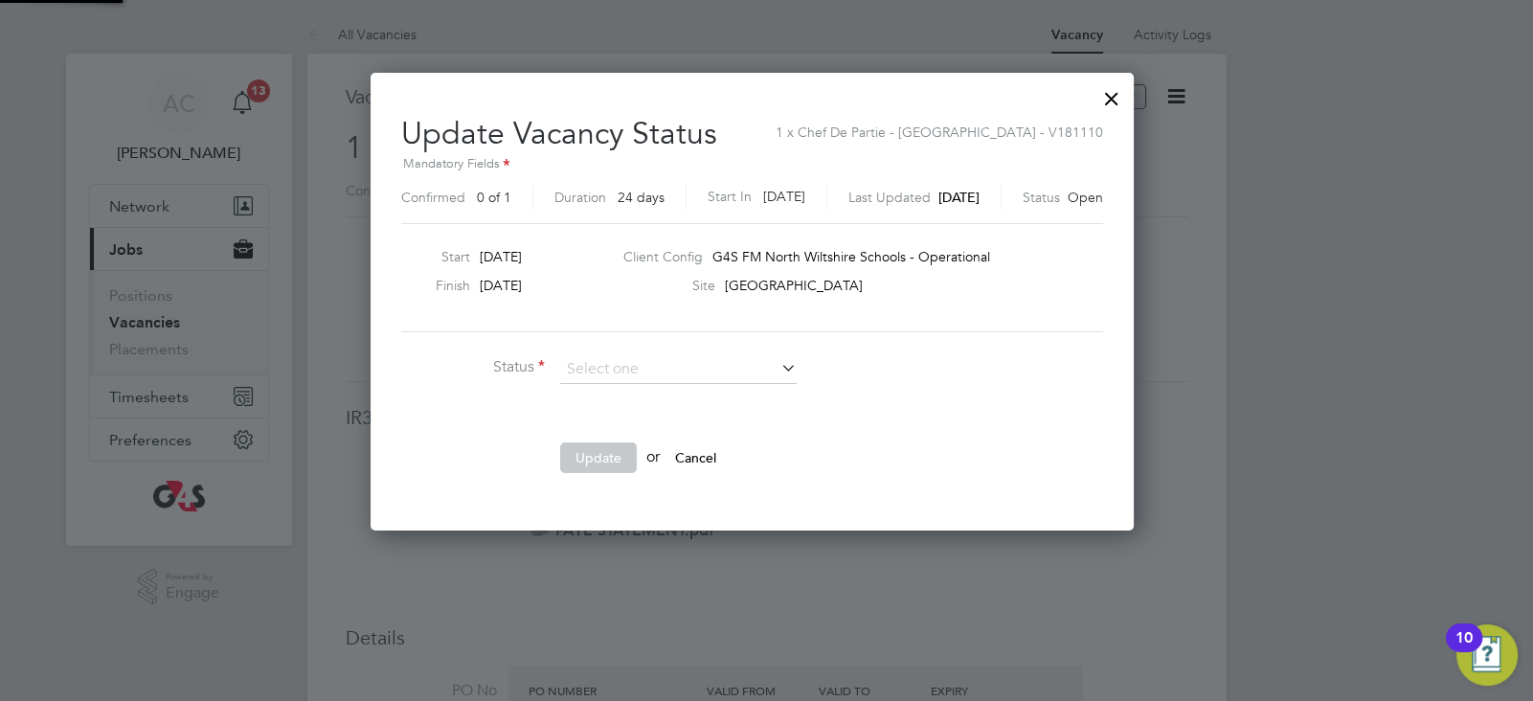
scroll to position [455, 790]
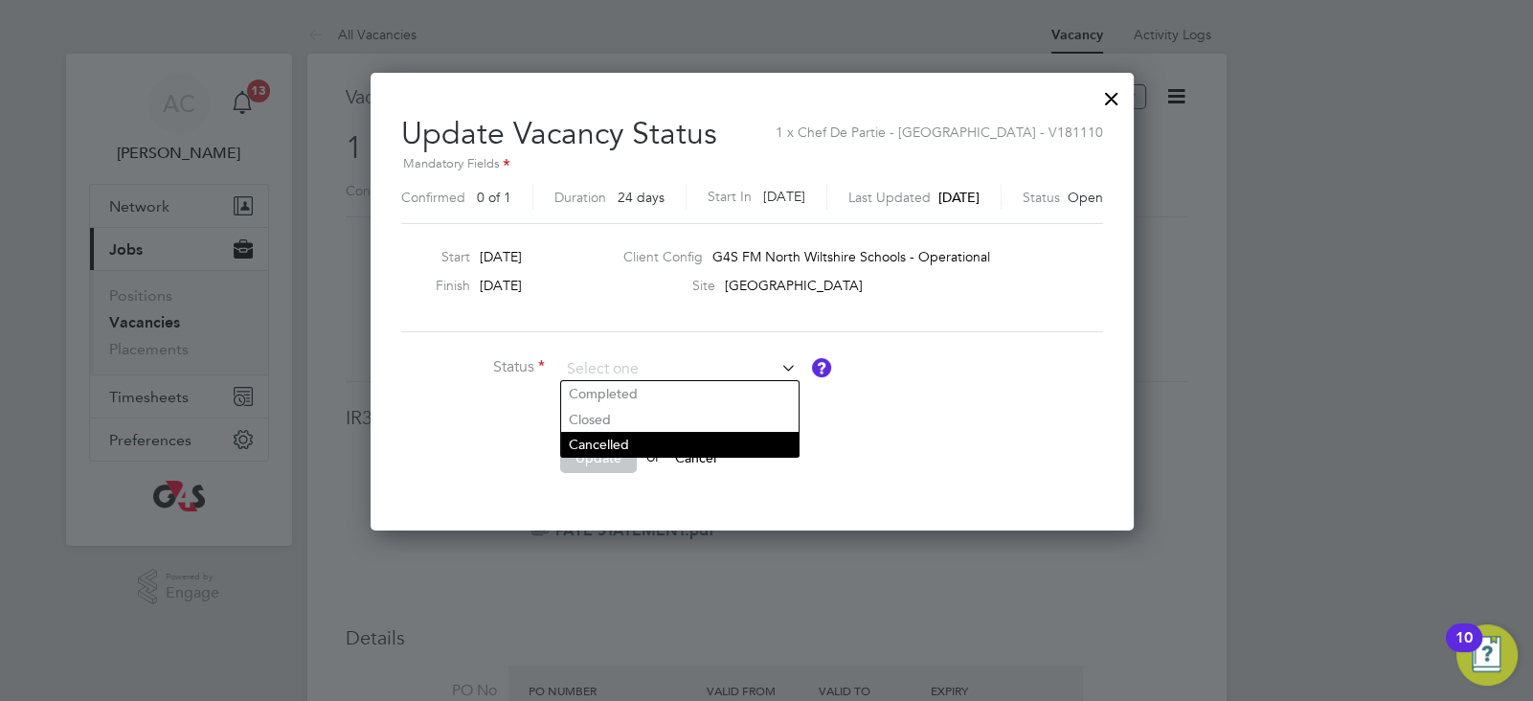
click at [613, 442] on li "Cancelled" at bounding box center [679, 444] width 237 height 25
type input "Cancelled"
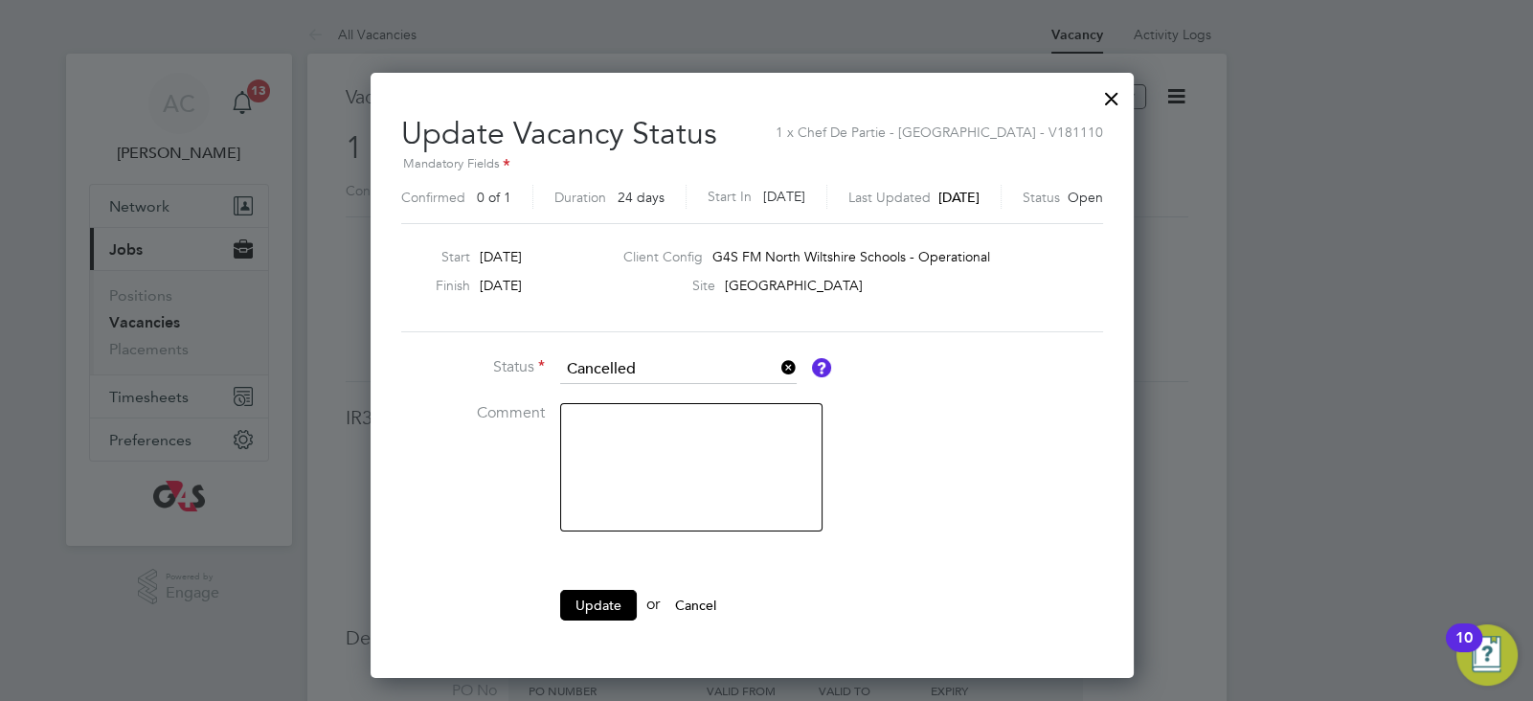
click at [1129, 93] on div at bounding box center [1111, 94] width 34 height 34
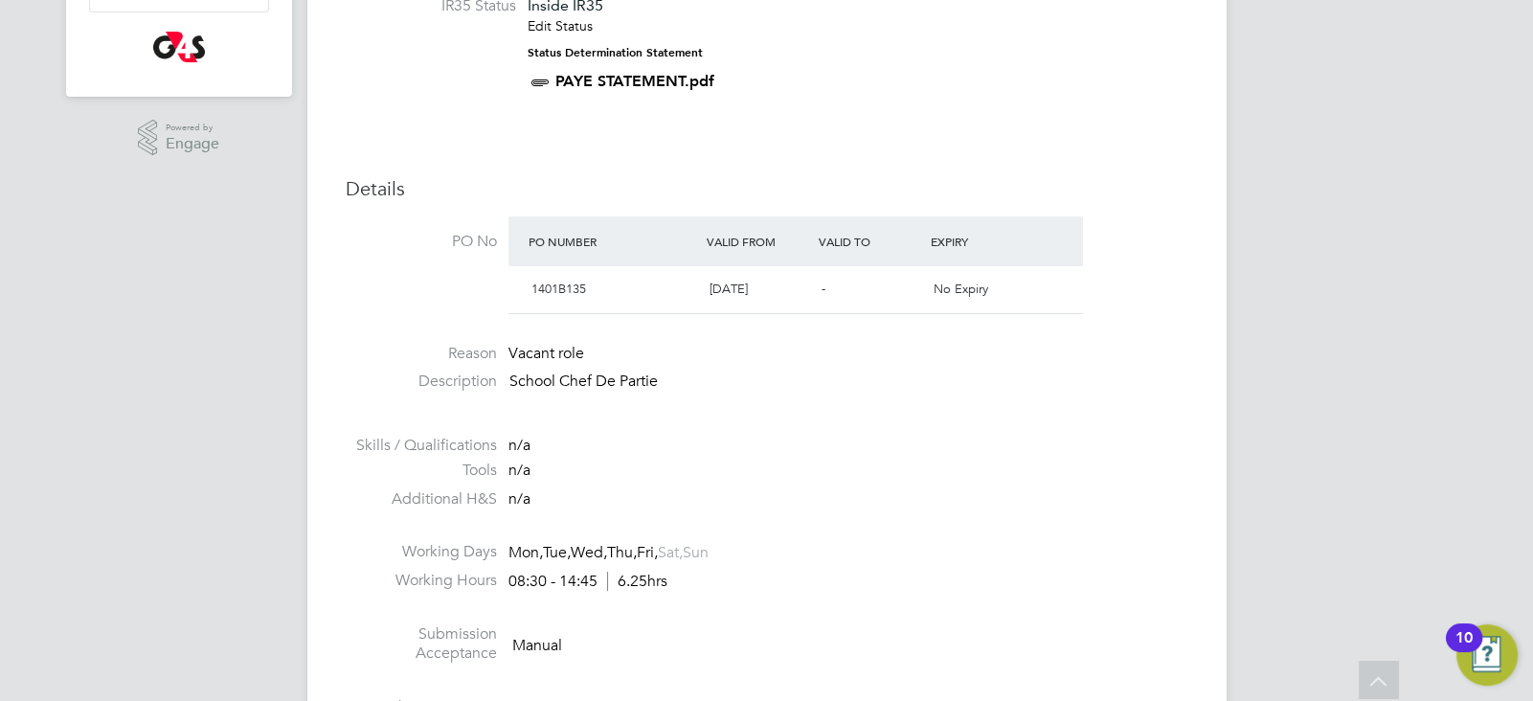
scroll to position [0, 0]
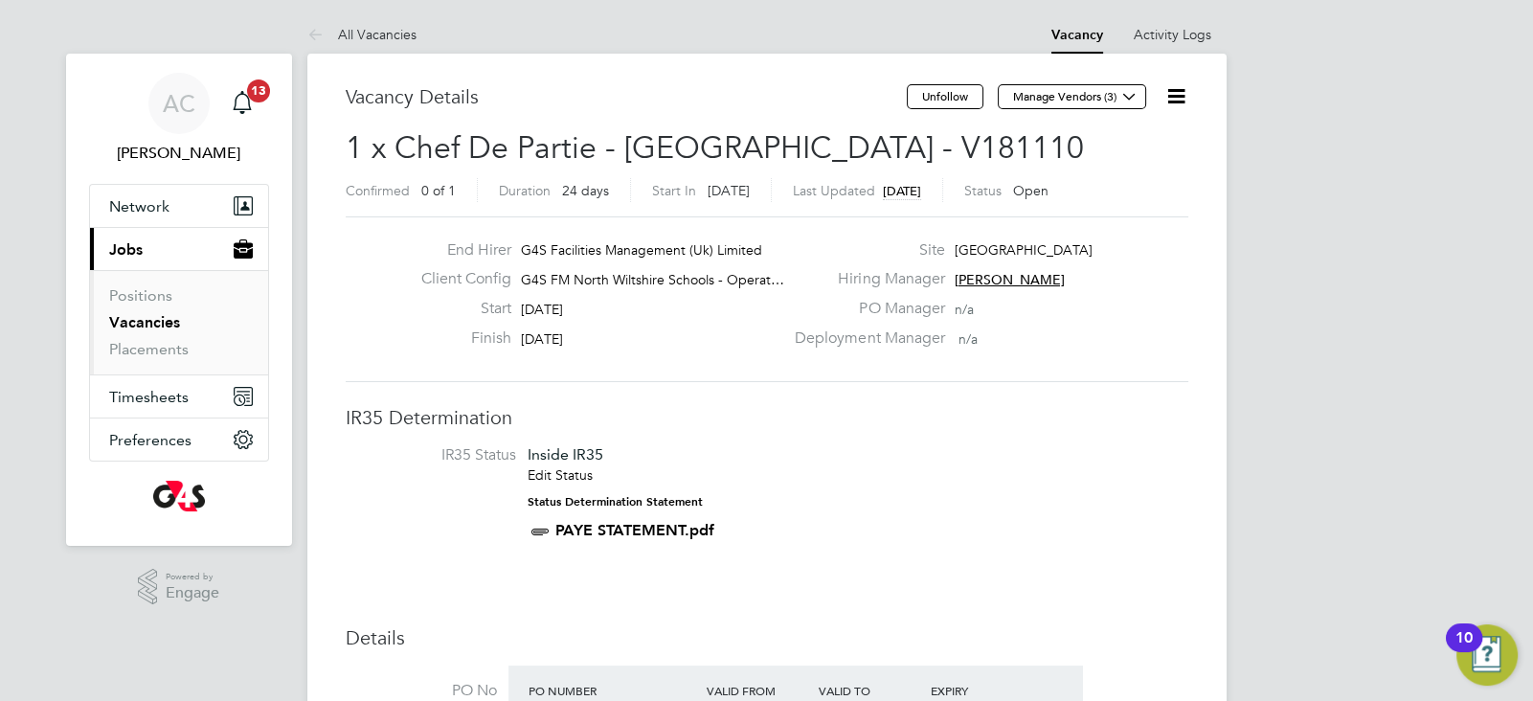
click at [1183, 100] on icon at bounding box center [1176, 96] width 24 height 24
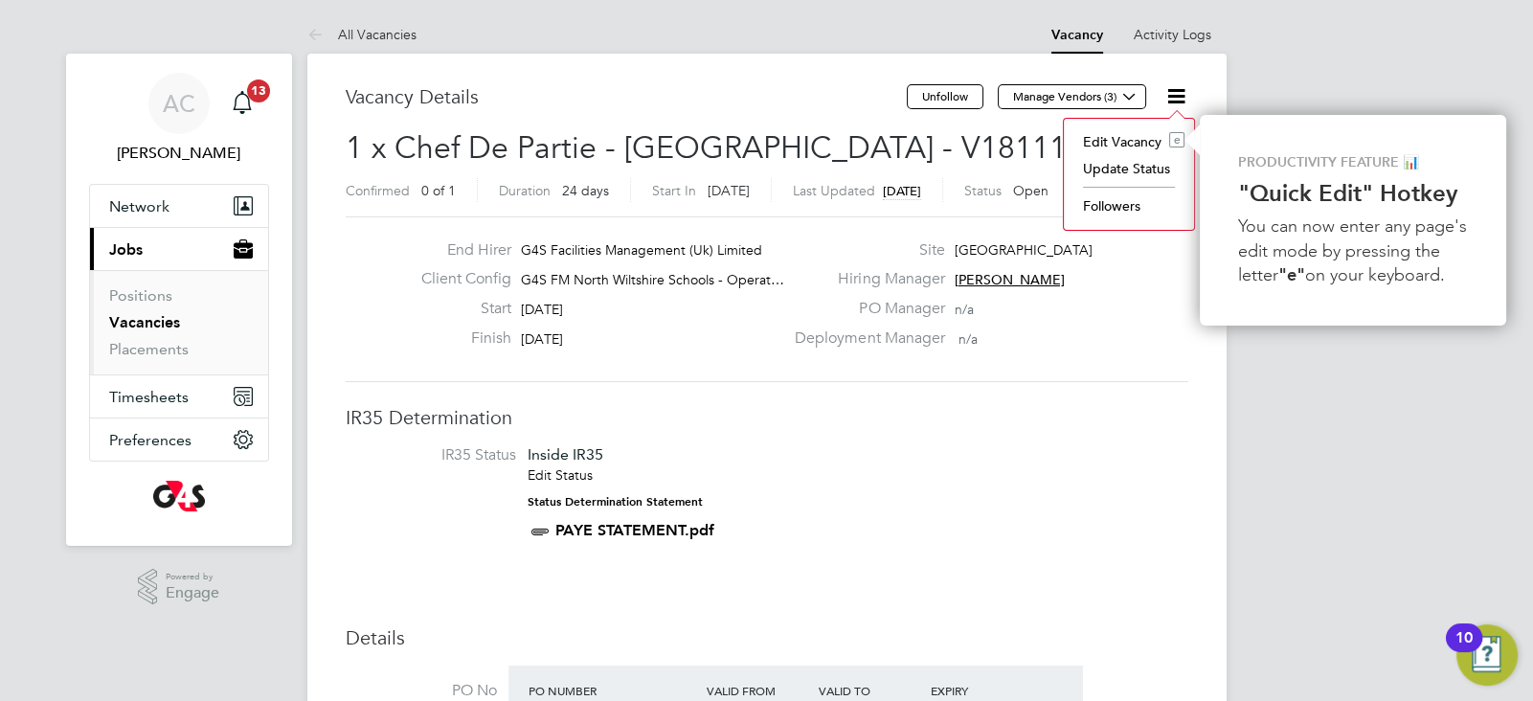
click at [1136, 175] on li "Update Status" at bounding box center [1128, 168] width 111 height 27
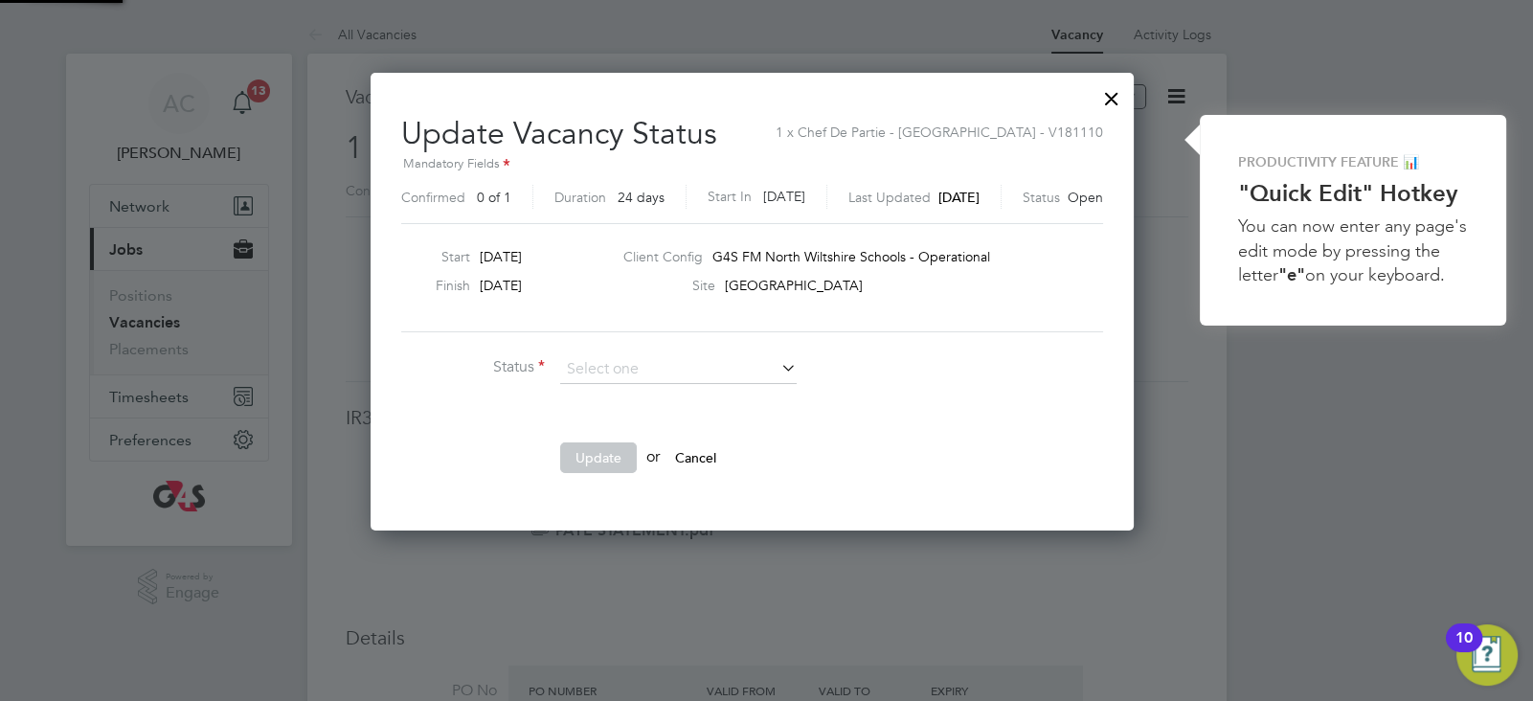
scroll to position [28, 506]
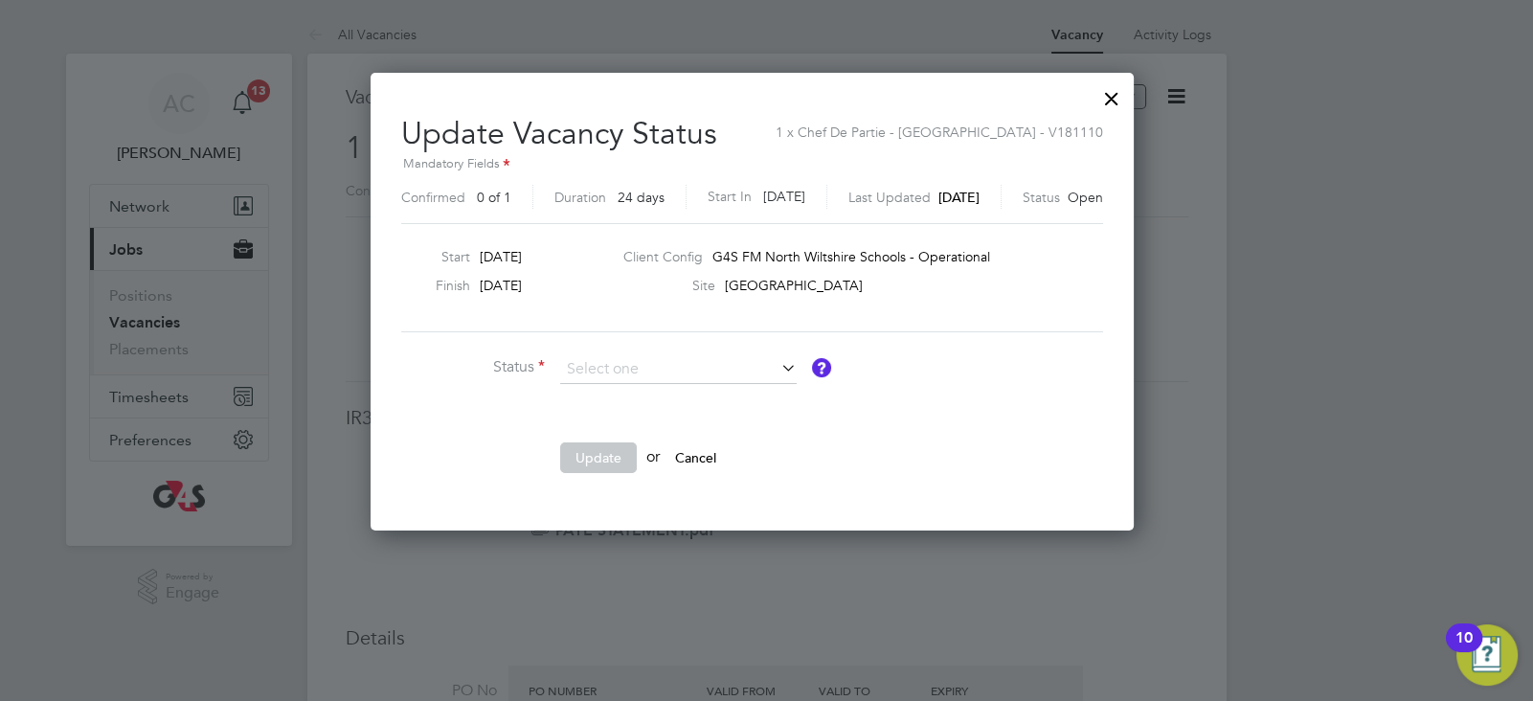
click at [743, 436] on li "Cancelled" at bounding box center [679, 444] width 237 height 25
type input "Cancelled"
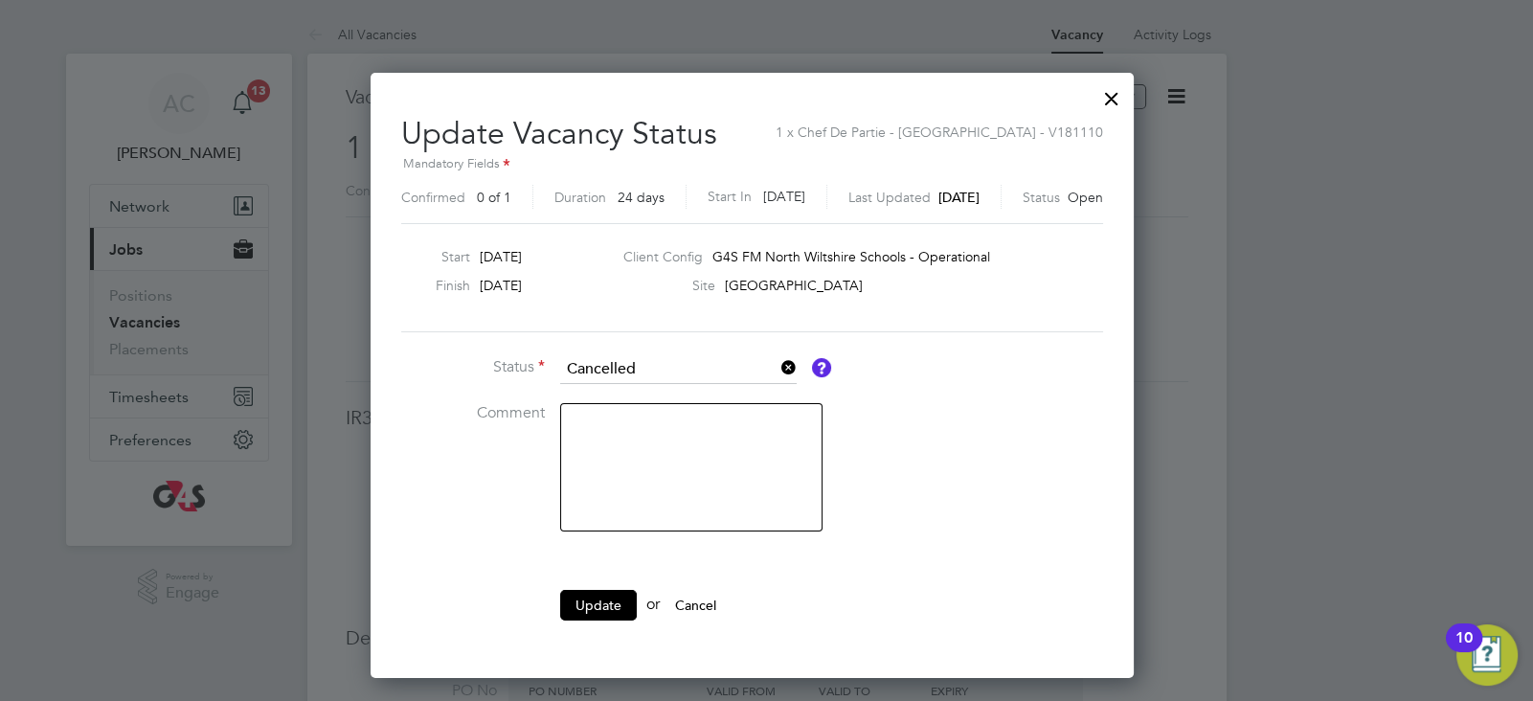
click at [638, 445] on textarea at bounding box center [691, 467] width 262 height 128
click at [704, 442] on textarea at bounding box center [691, 467] width 262 height 128
click at [704, 450] on textarea at bounding box center [691, 467] width 262 height 128
type textarea "R"
type textarea "Role no longer required for this vacancy"
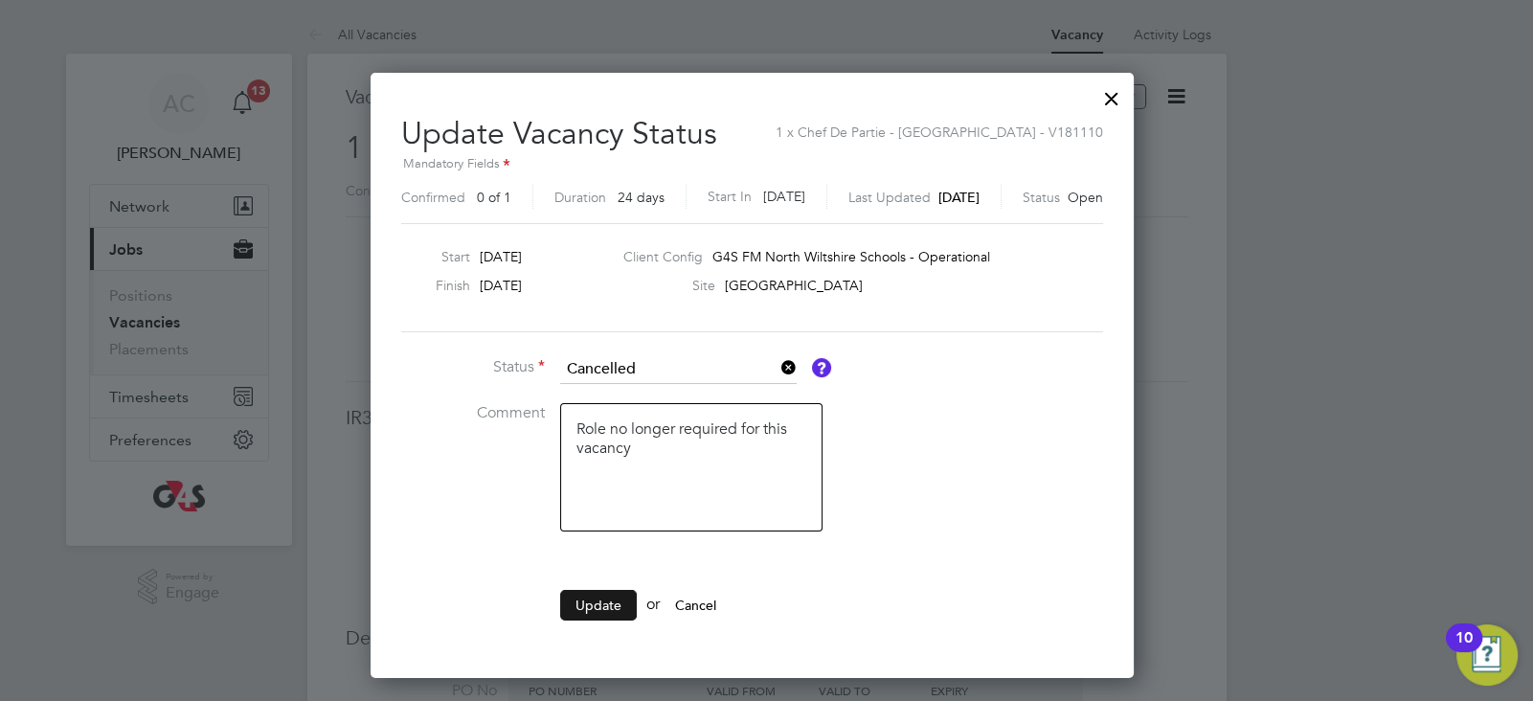
click at [608, 608] on button "Update" at bounding box center [598, 605] width 77 height 31
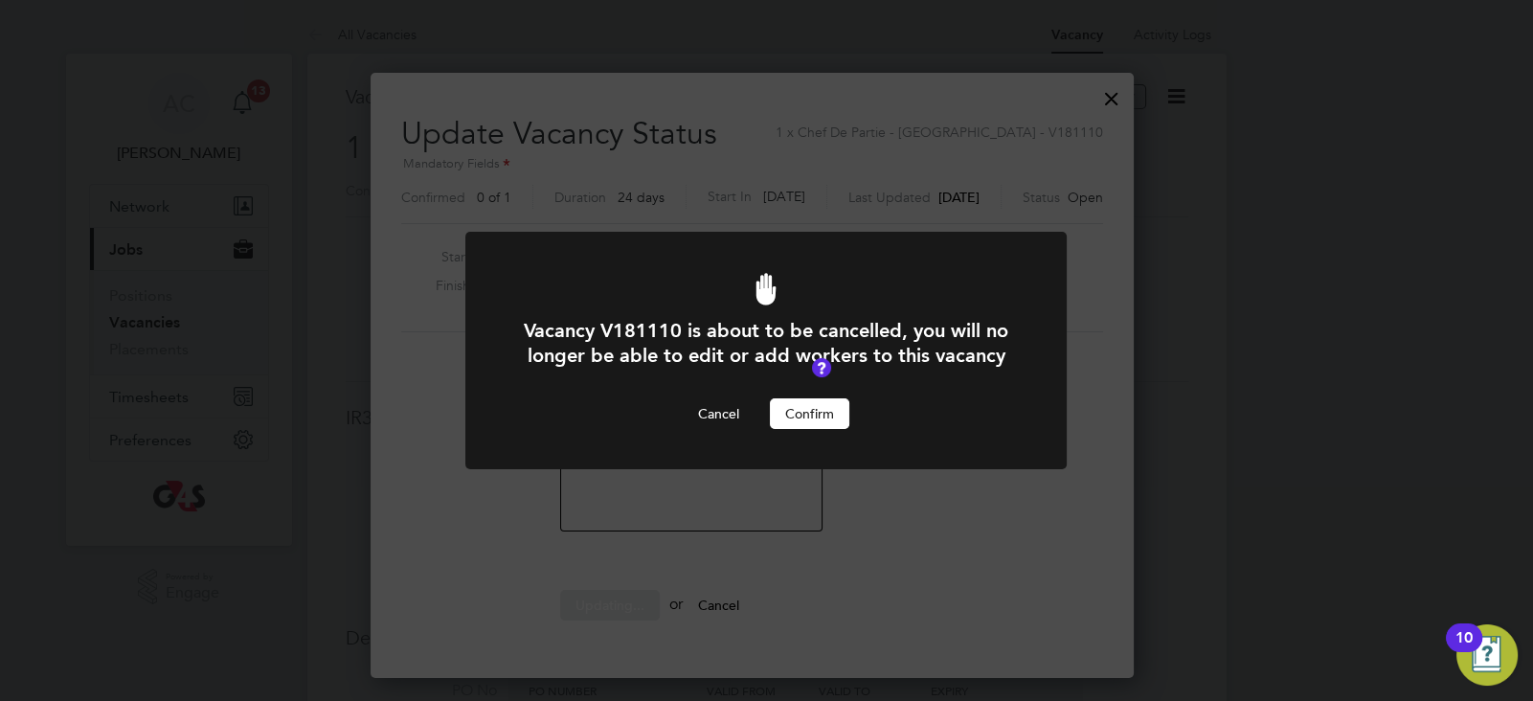
click at [814, 423] on button "Confirm" at bounding box center [809, 413] width 79 height 31
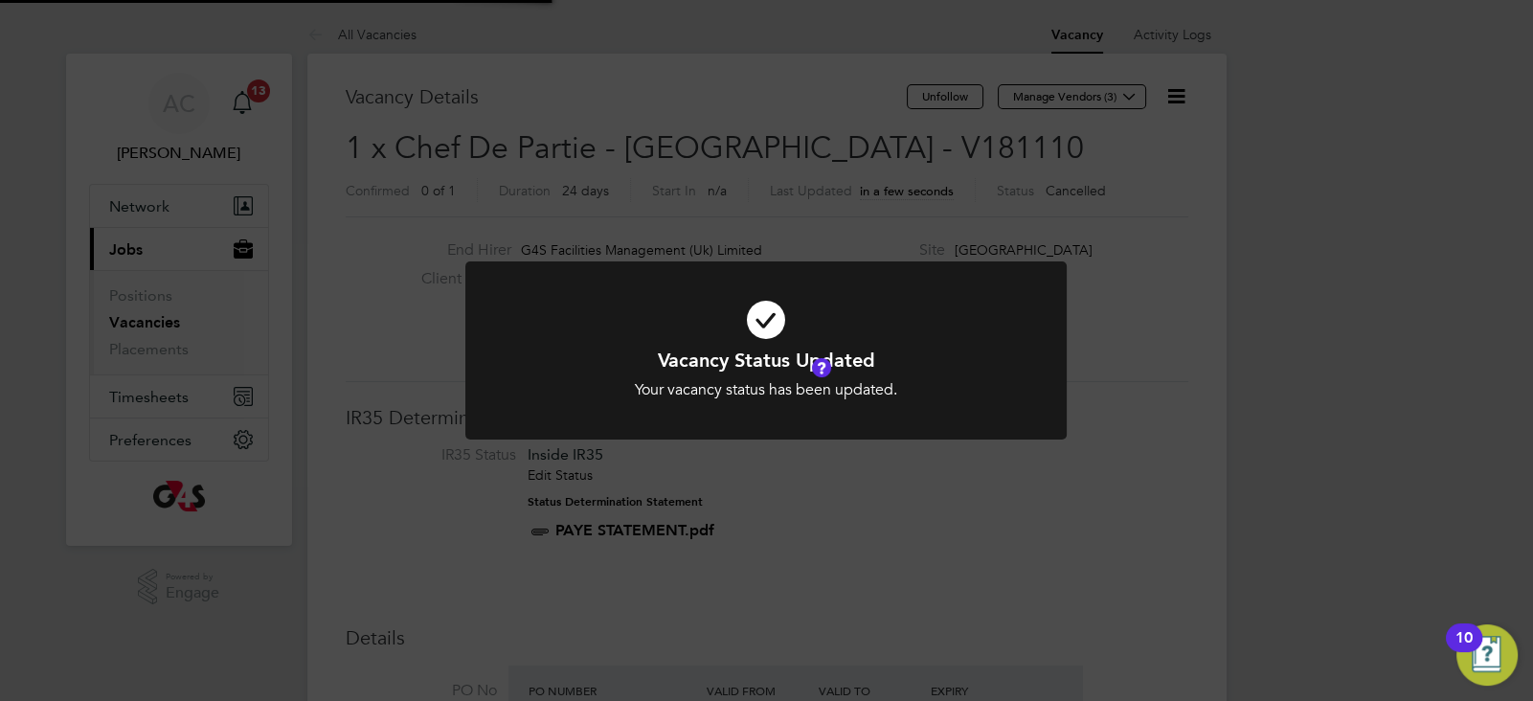
scroll to position [56, 134]
